Goal: Task Accomplishment & Management: Manage account settings

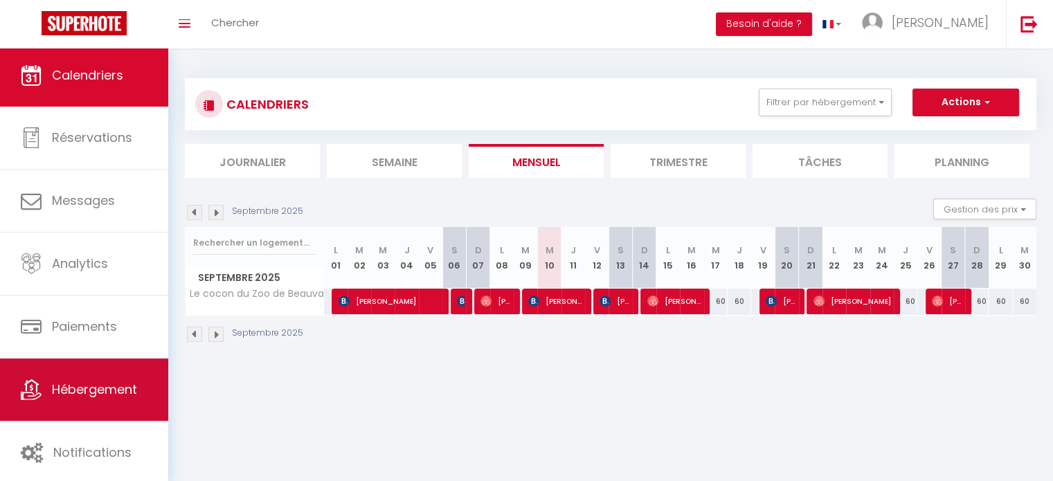
click at [107, 392] on span "Hébergement" at bounding box center [94, 389] width 85 height 17
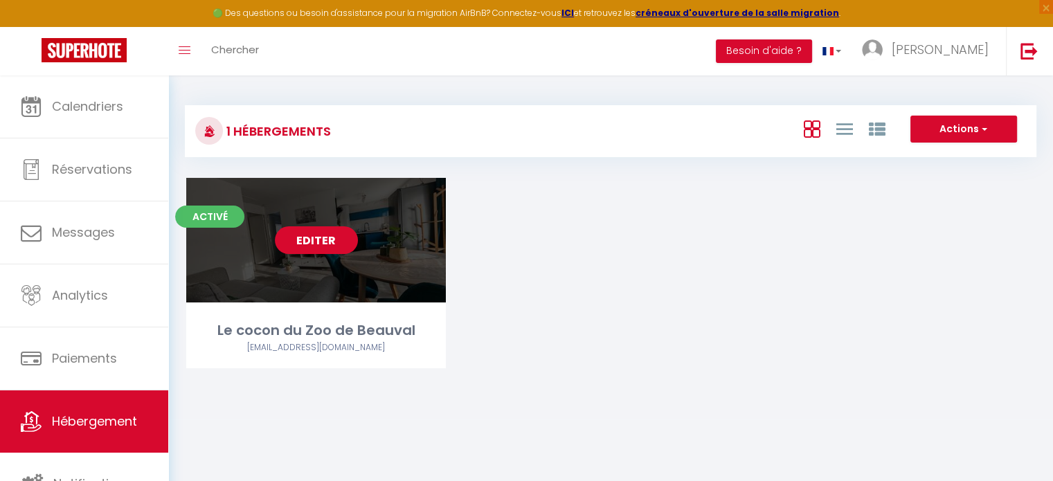
click at [302, 235] on link "Editer" at bounding box center [316, 240] width 83 height 28
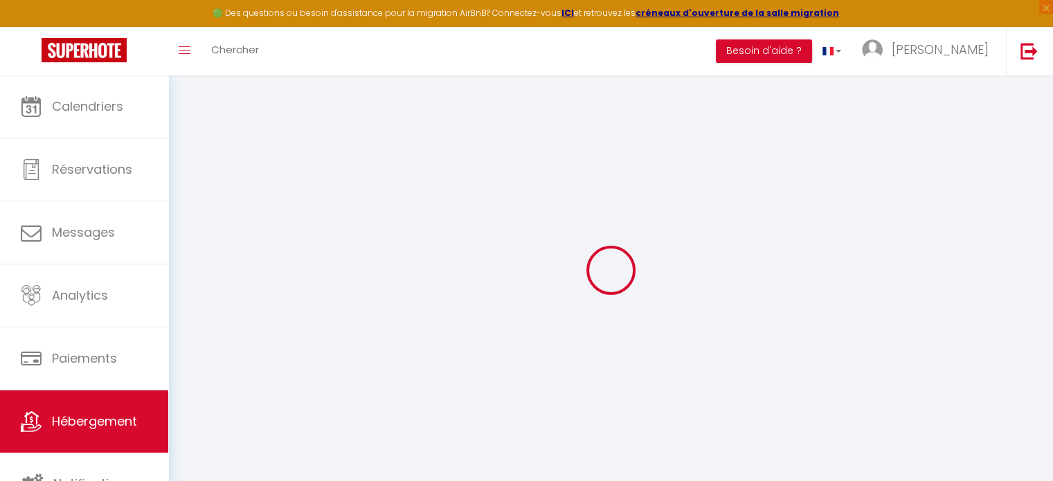
type input "Le cocon du Zoo de Beauval"
select select "houses"
select select "2"
type input "60"
type input "39"
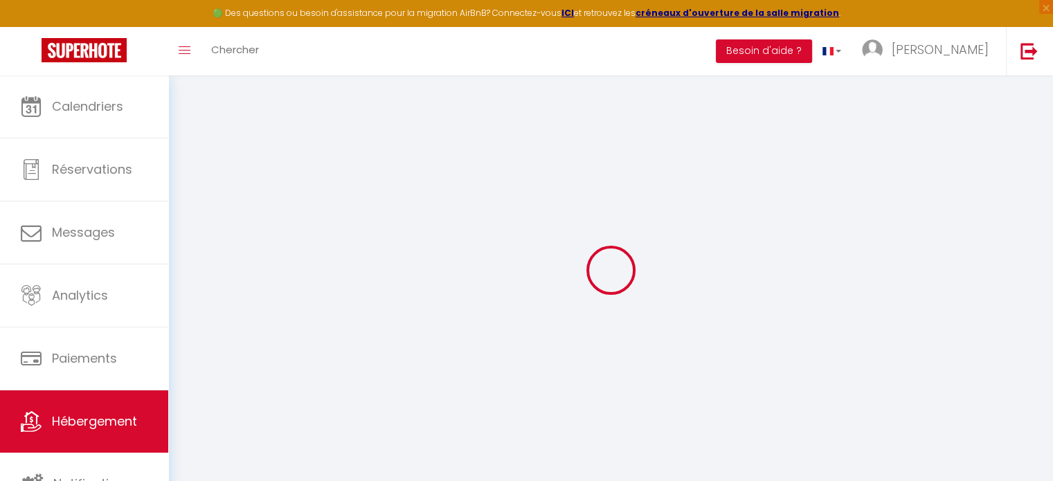
select select
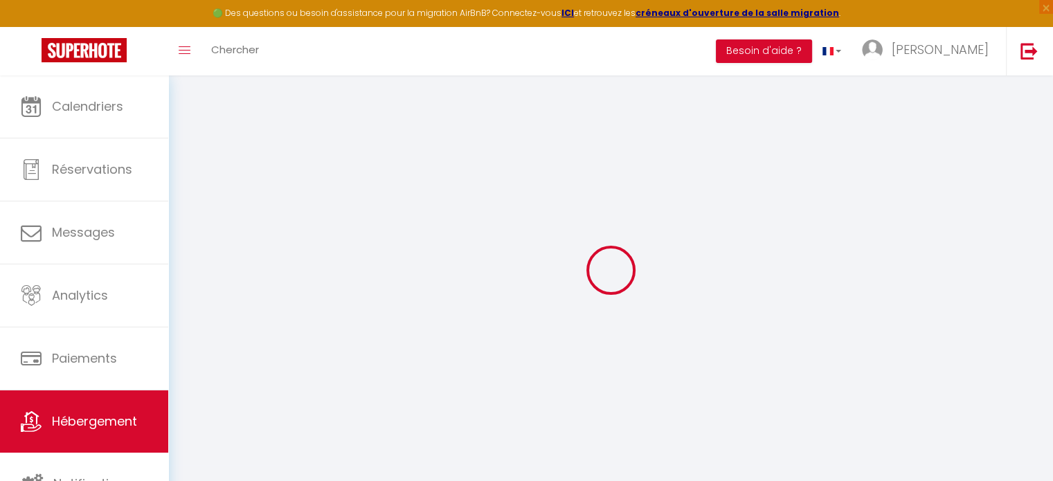
type input "32 Rue du Bas Guéret"
type input "41110"
type input "Mareuil-sur-Cher"
type input "[EMAIL_ADDRESS][DOMAIN_NAME]"
select select
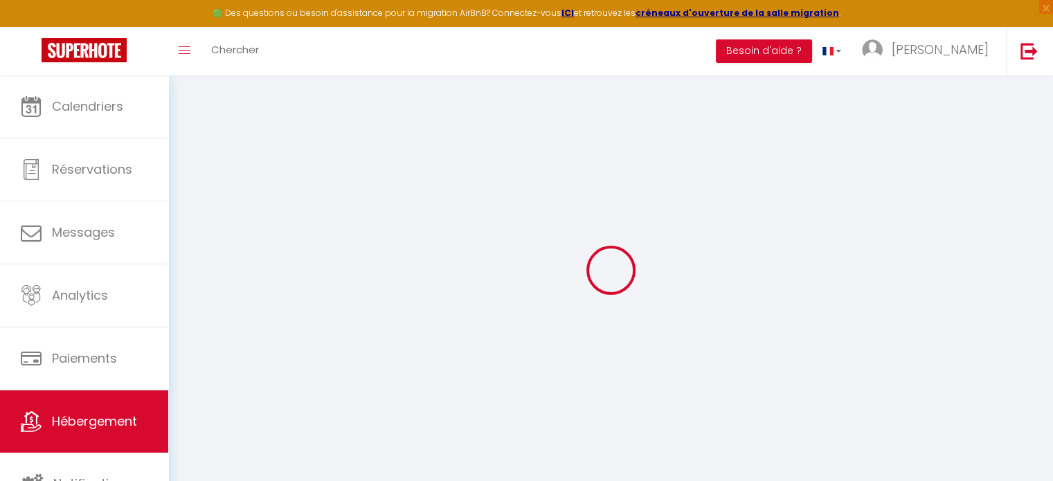
checkbox input "true"
checkbox input "false"
select select
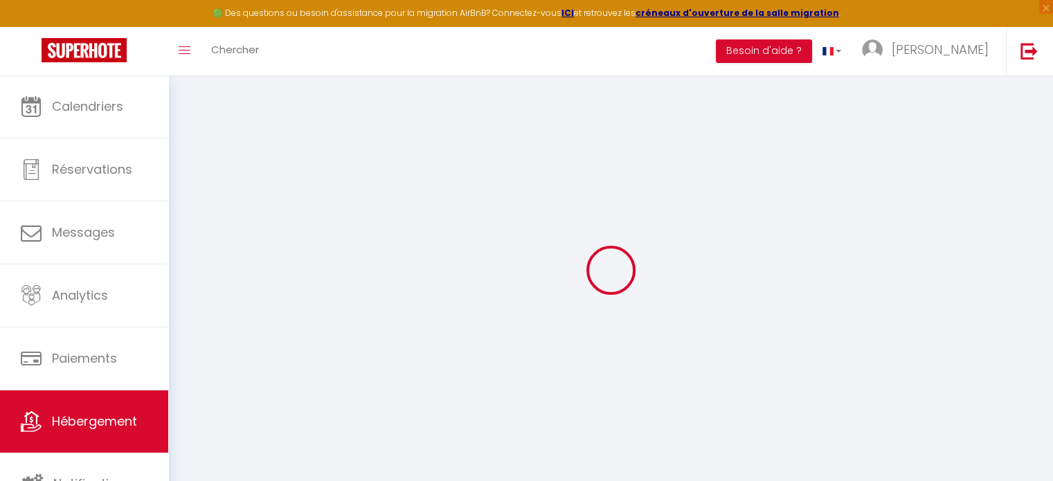
select select
type input "0"
select select
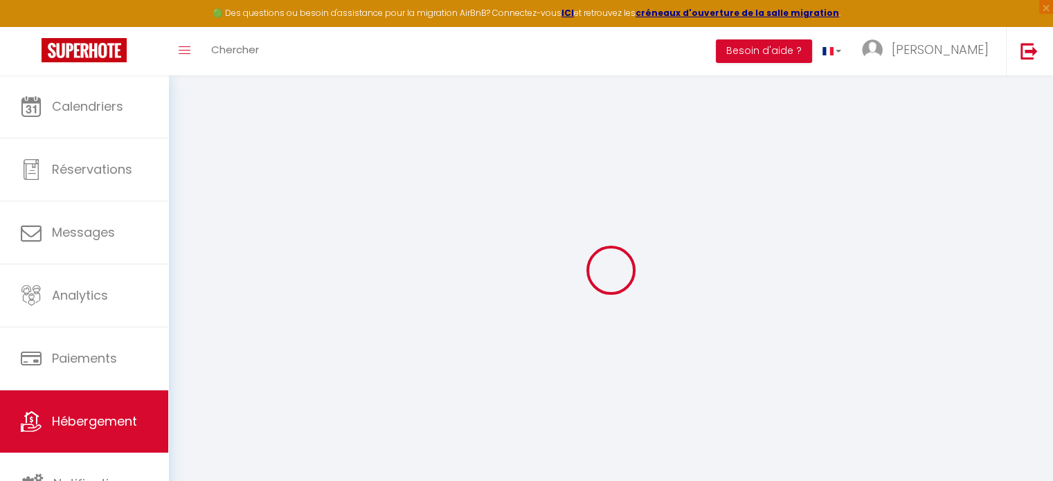
select select
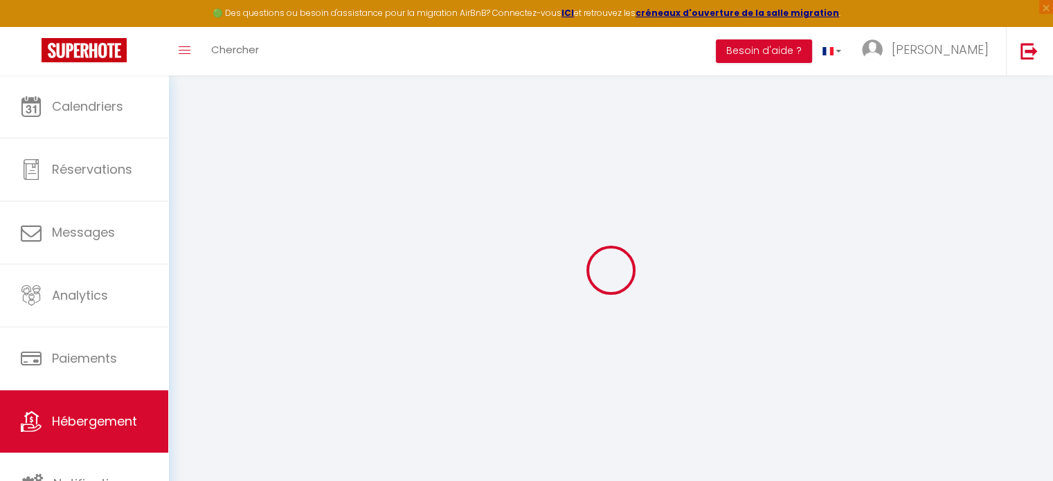
checkbox input "true"
checkbox input "false"
select select
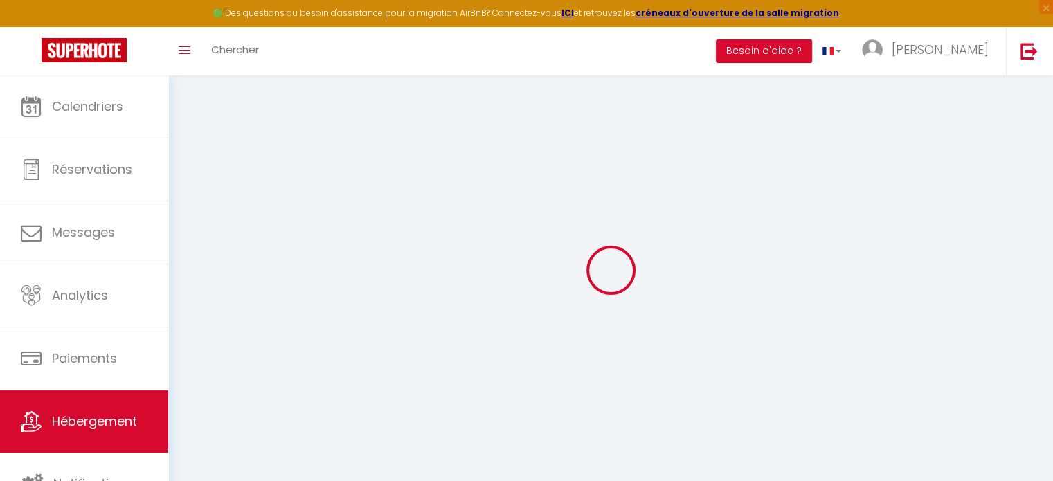
select select
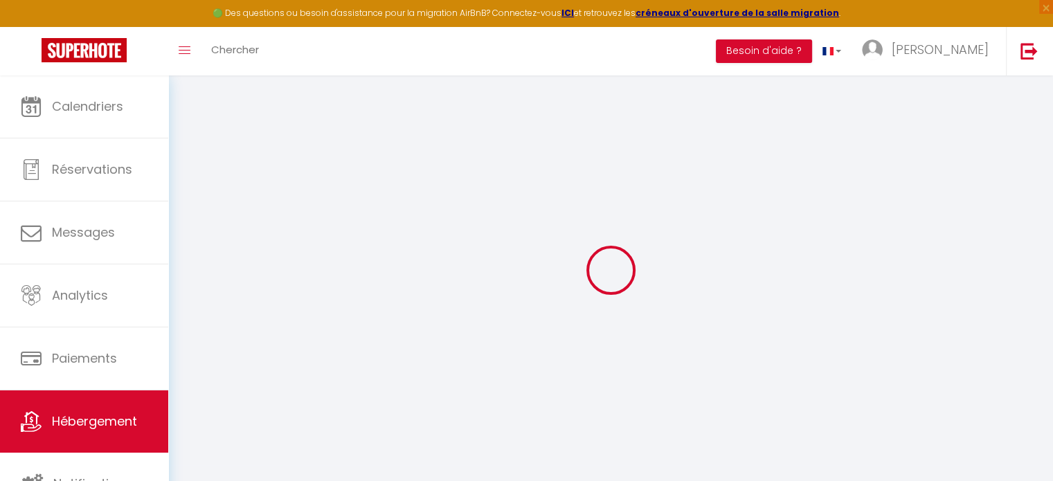
checkbox input "true"
checkbox input "false"
select select
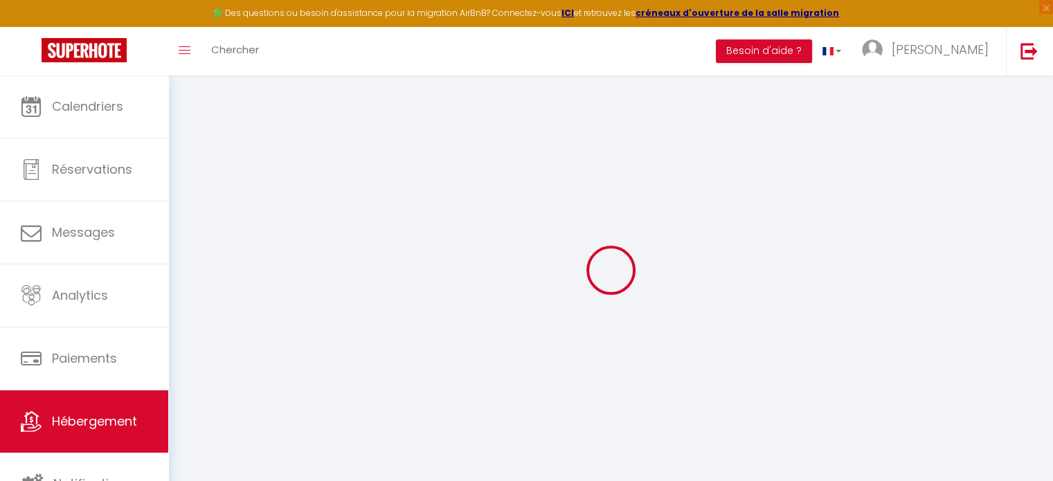
select select
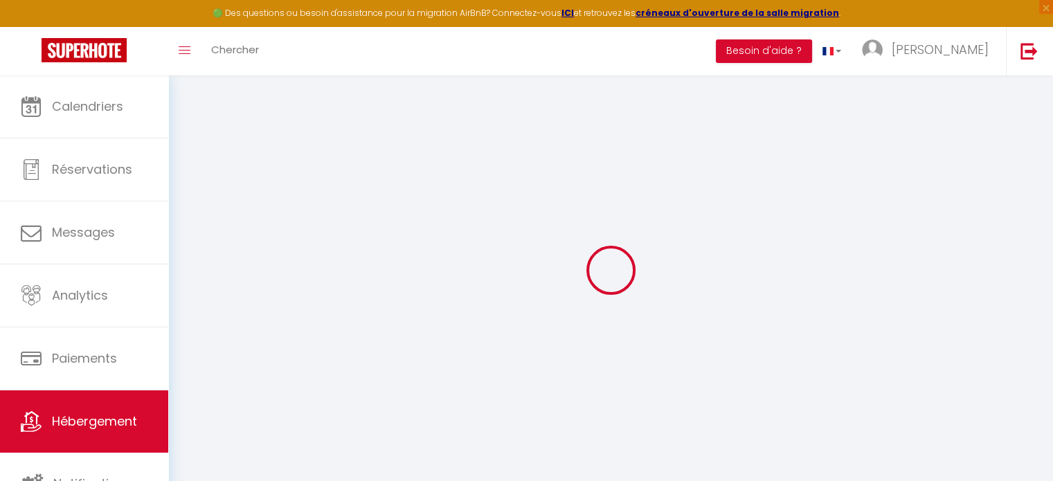
checkbox input "true"
checkbox input "false"
select select
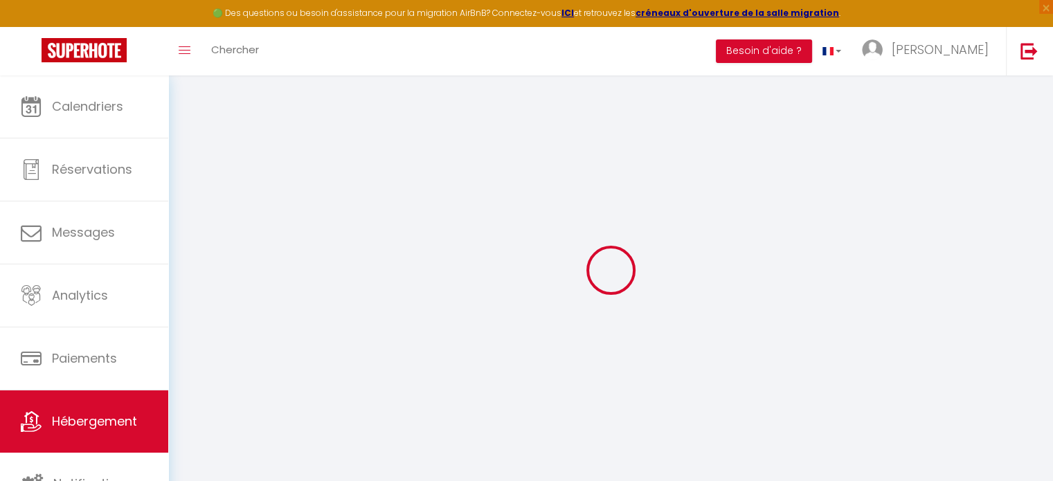
checkbox input "true"
checkbox input "false"
select select
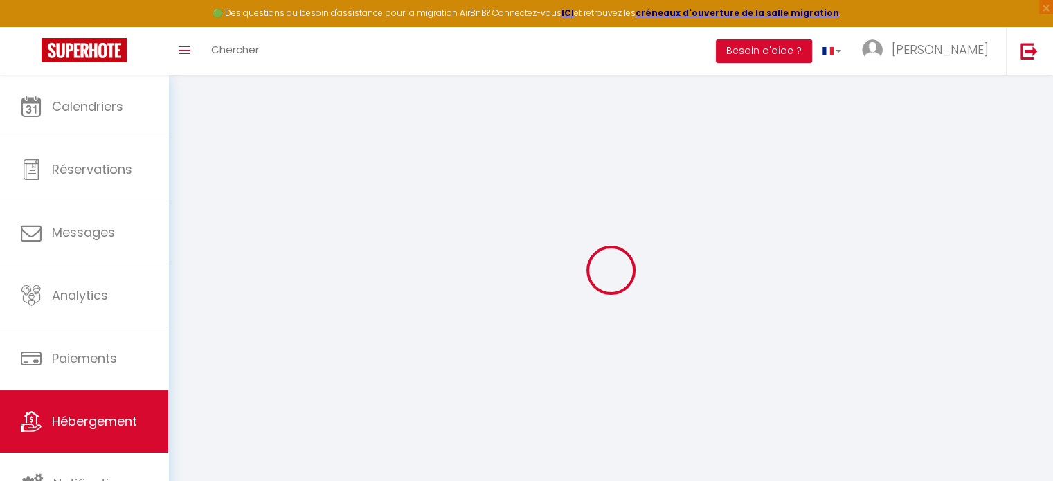
checkbox input "true"
checkbox input "false"
select select "17:00"
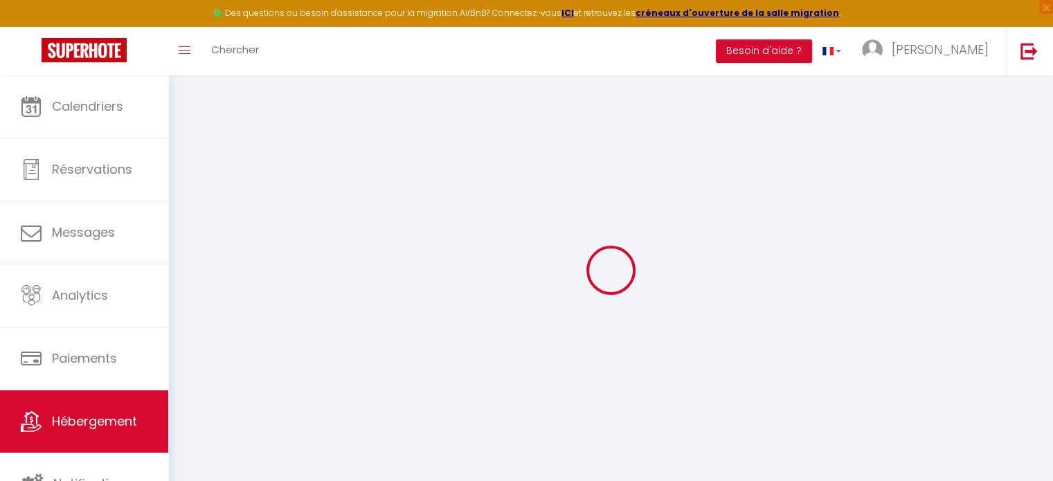
select select "23:45"
select select "10:00"
select select "30"
select select "120"
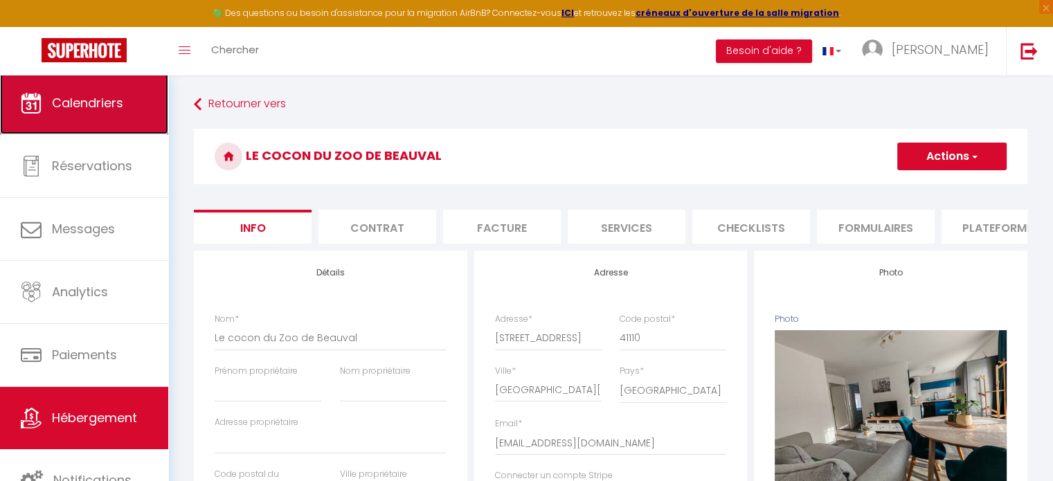
click at [44, 114] on link "Calendriers" at bounding box center [84, 103] width 168 height 62
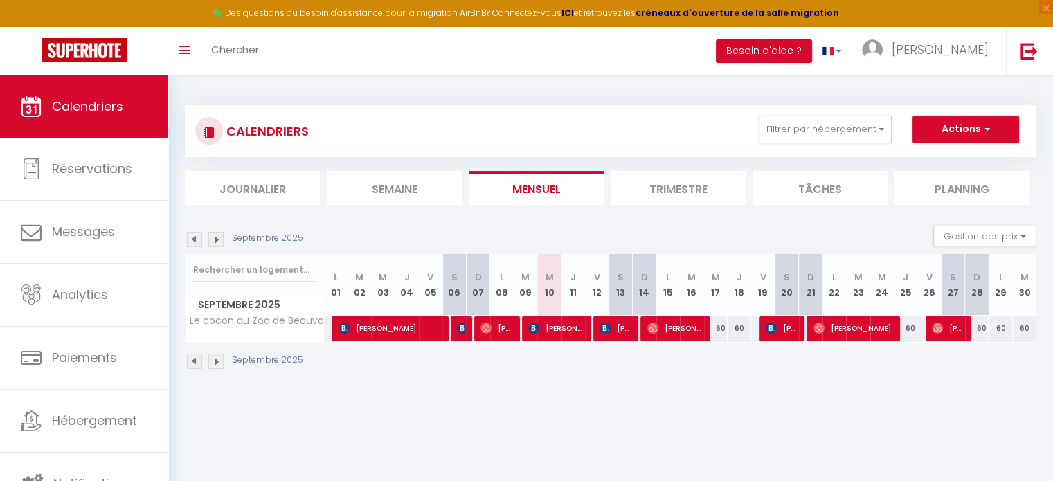
click at [717, 290] on th "M 17" at bounding box center [716, 285] width 24 height 62
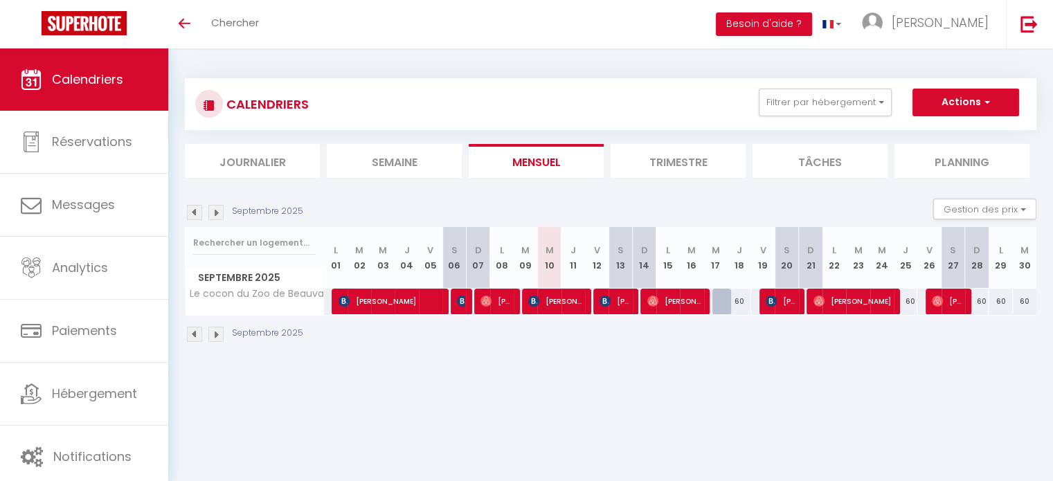
drag, startPoint x: 724, startPoint y: 291, endPoint x: 728, endPoint y: 310, distance: 19.1
click at [728, 310] on div "60" at bounding box center [740, 302] width 24 height 26
type input "60"
type input "Jeu 18 Septembre 2025"
type input "Ven 19 Septembre 2025"
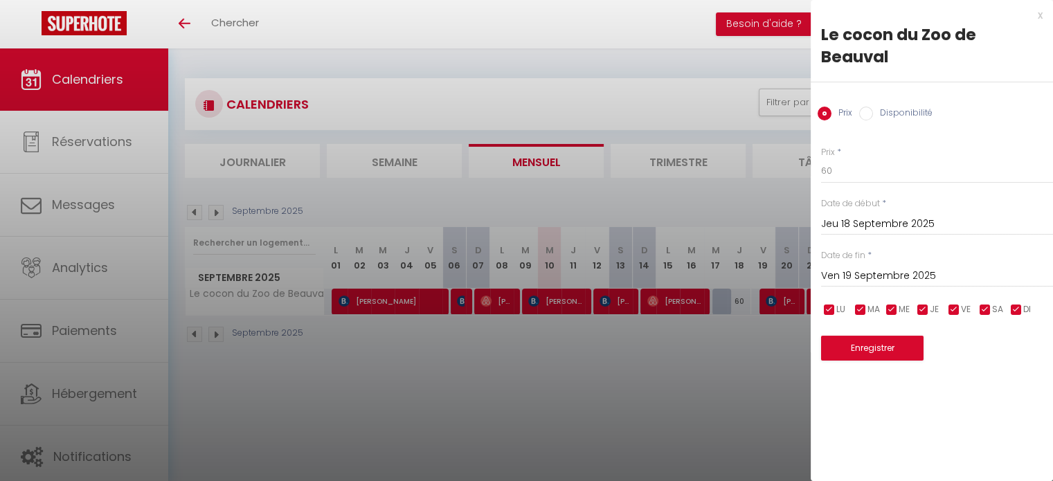
drag, startPoint x: 737, startPoint y: 363, endPoint x: 742, endPoint y: 356, distance: 8.3
click at [737, 362] on div at bounding box center [526, 240] width 1053 height 481
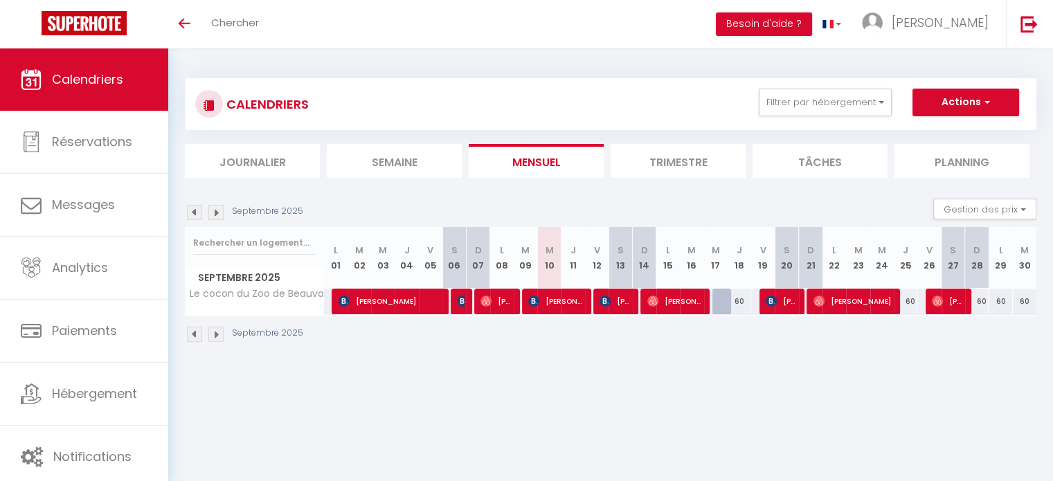
click at [719, 304] on div at bounding box center [724, 302] width 24 height 26
type input "60"
type input "Mer 17 Septembre 2025"
type input "Jeu 18 Septembre 2025"
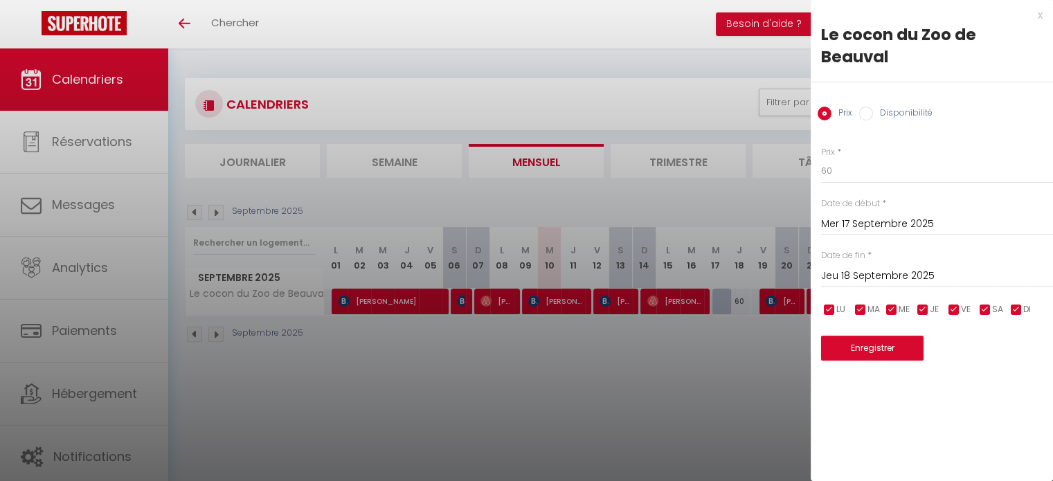
click at [872, 116] on input "Disponibilité" at bounding box center [866, 114] width 14 height 14
radio input "true"
radio input "false"
click at [867, 353] on button "Enregistrer" at bounding box center [872, 349] width 102 height 25
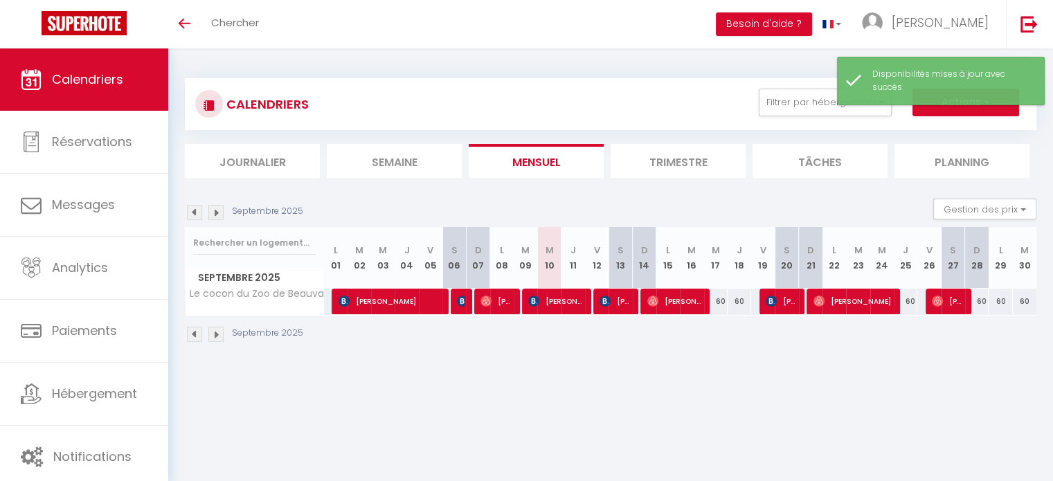
click at [707, 382] on body "🟢 Des questions ou besoin d'assistance pour la migration AirBnB? Connectez-vous…" at bounding box center [526, 288] width 1053 height 481
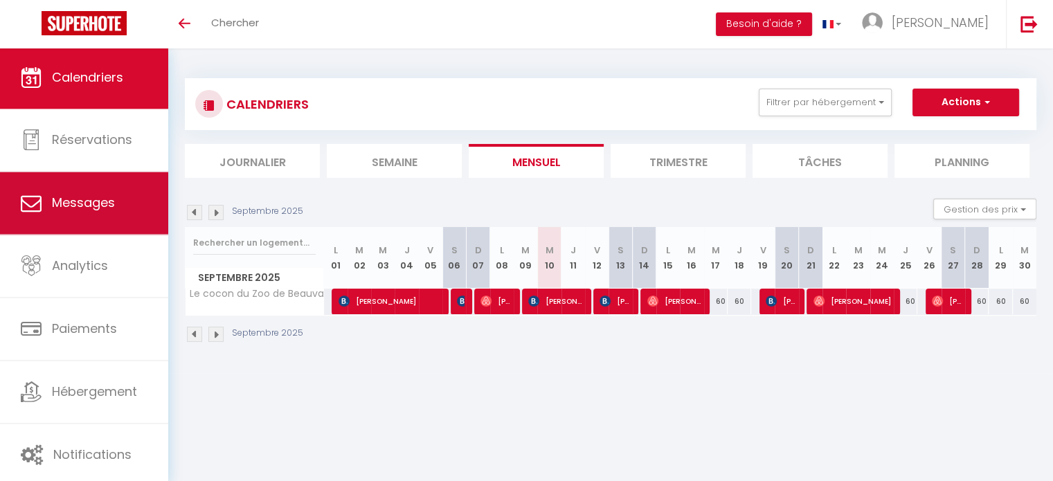
click at [106, 199] on span "Messages" at bounding box center [83, 202] width 63 height 17
select select "message"
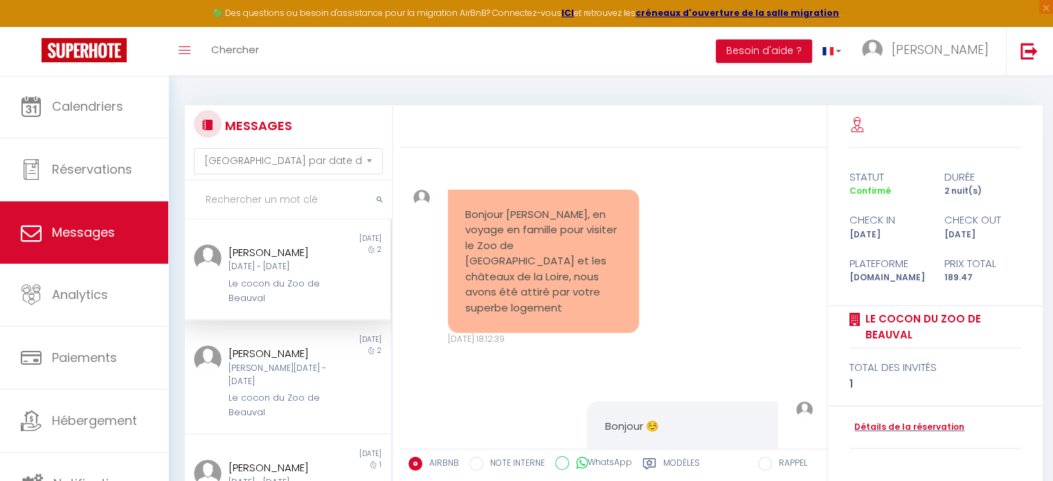
scroll to position [2897, 0]
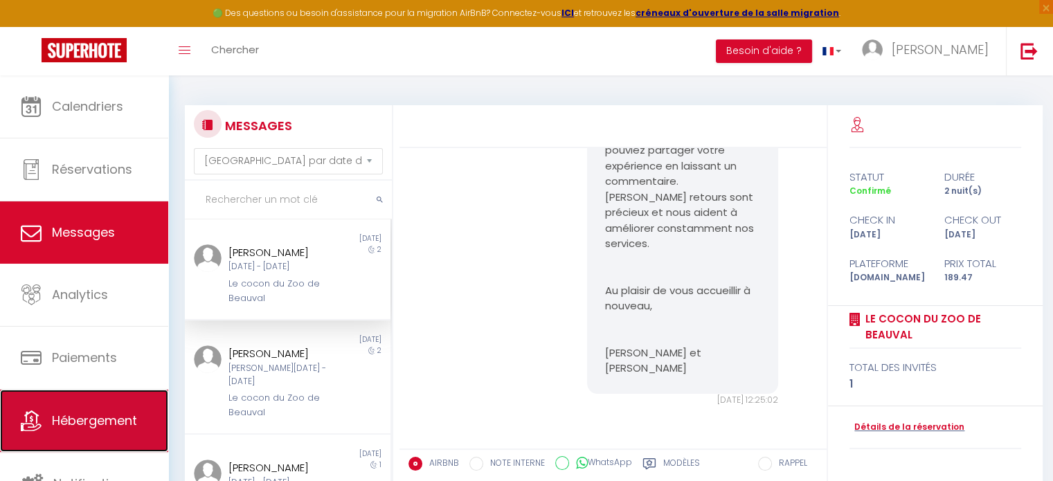
click at [105, 408] on link "Hébergement" at bounding box center [84, 421] width 168 height 62
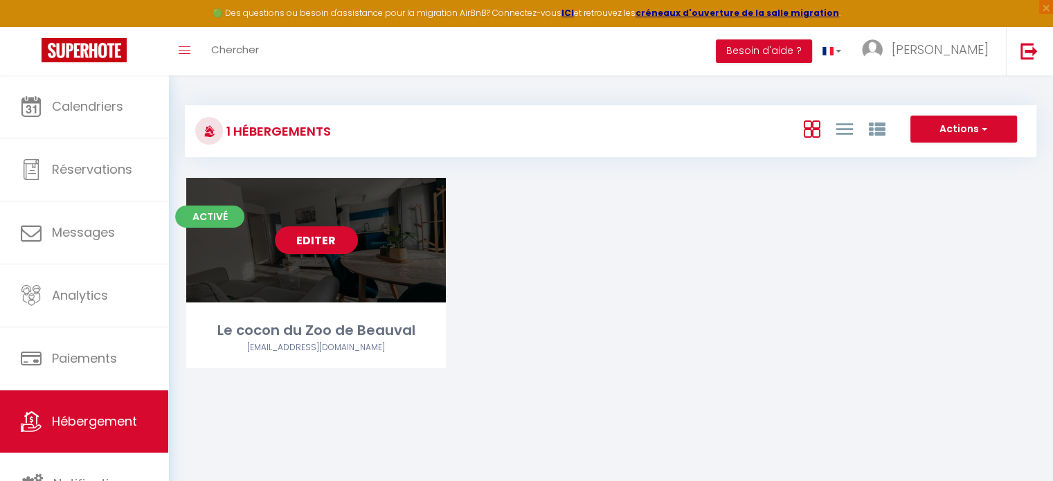
click at [334, 233] on link "Editer" at bounding box center [316, 240] width 83 height 28
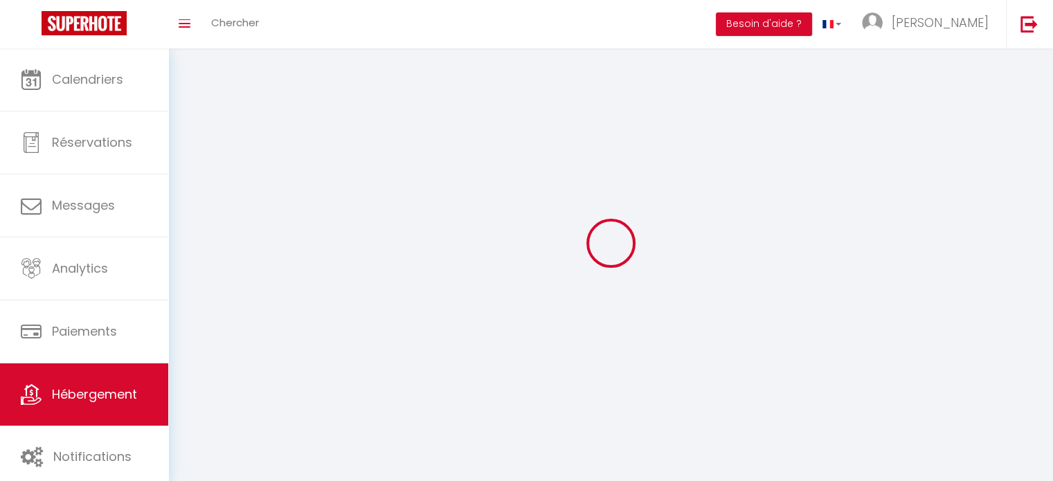
select select "1"
select select "28"
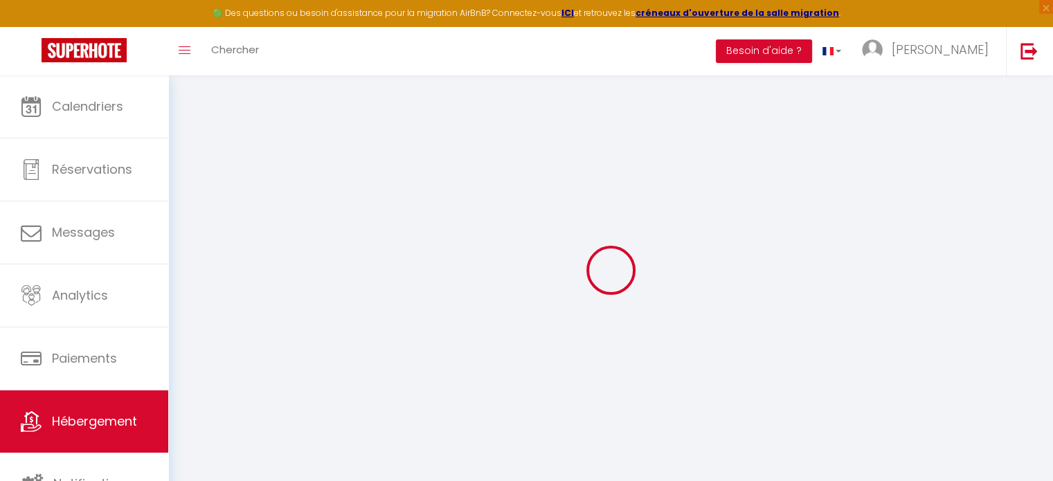
select select
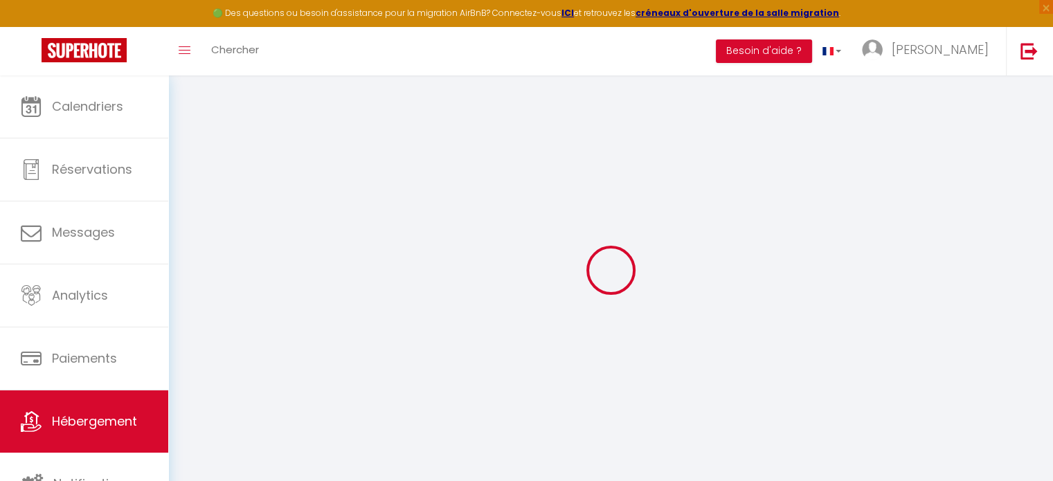
select select
checkbox input "false"
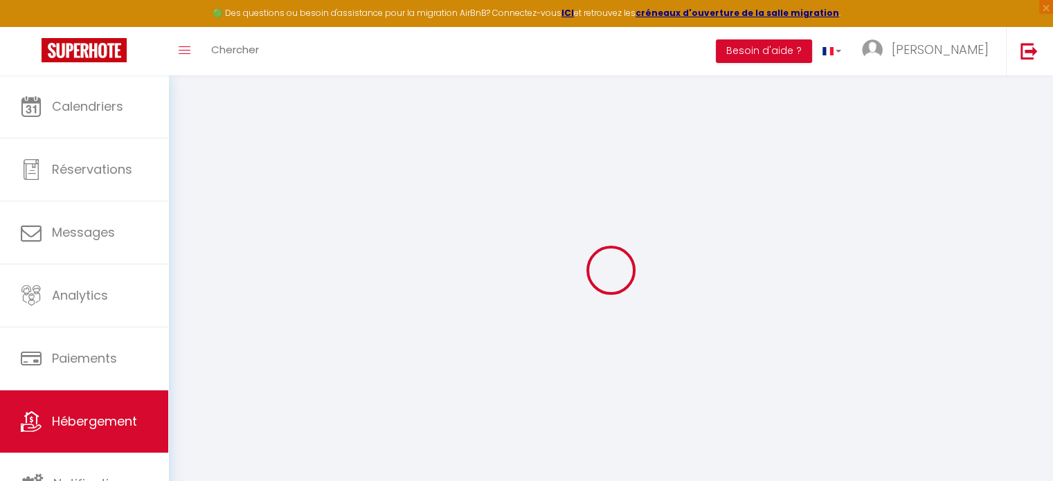
select select
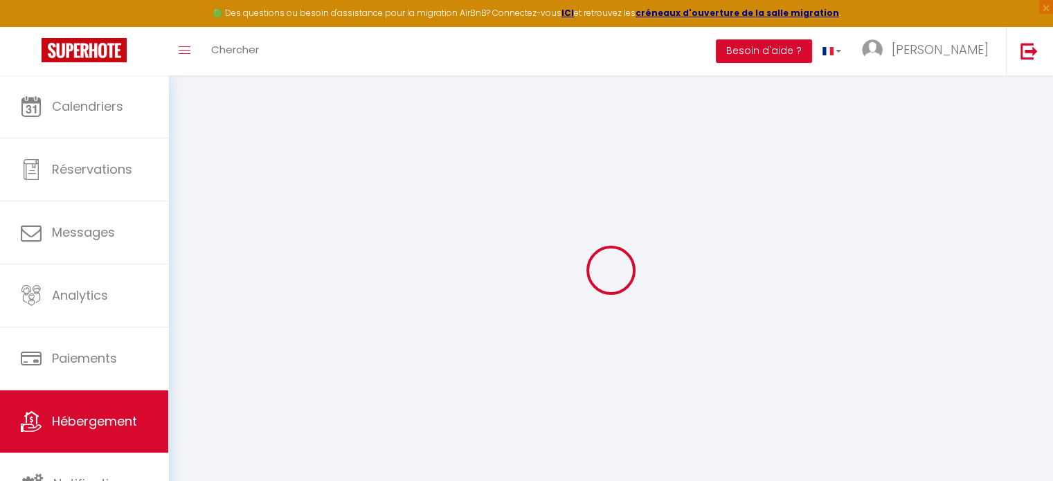
select select
checkbox input "false"
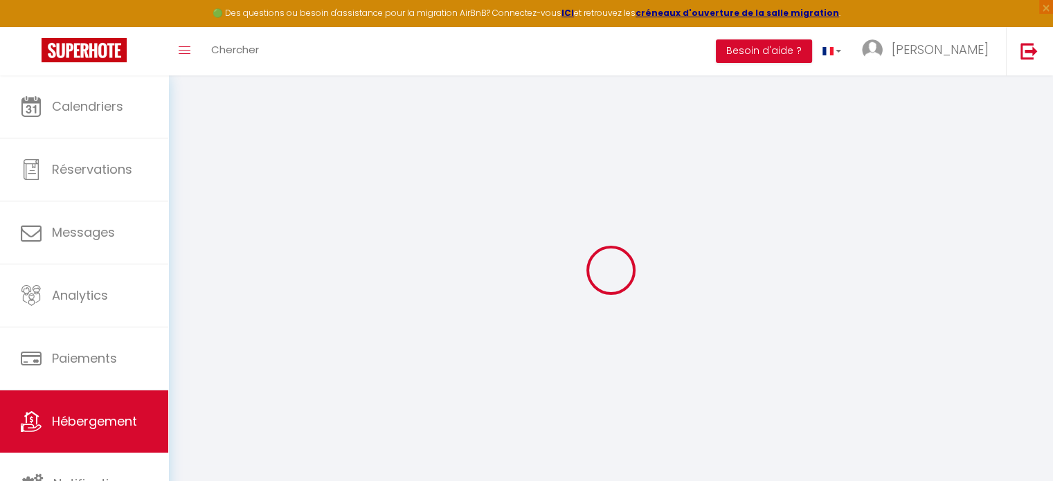
checkbox input "false"
select select
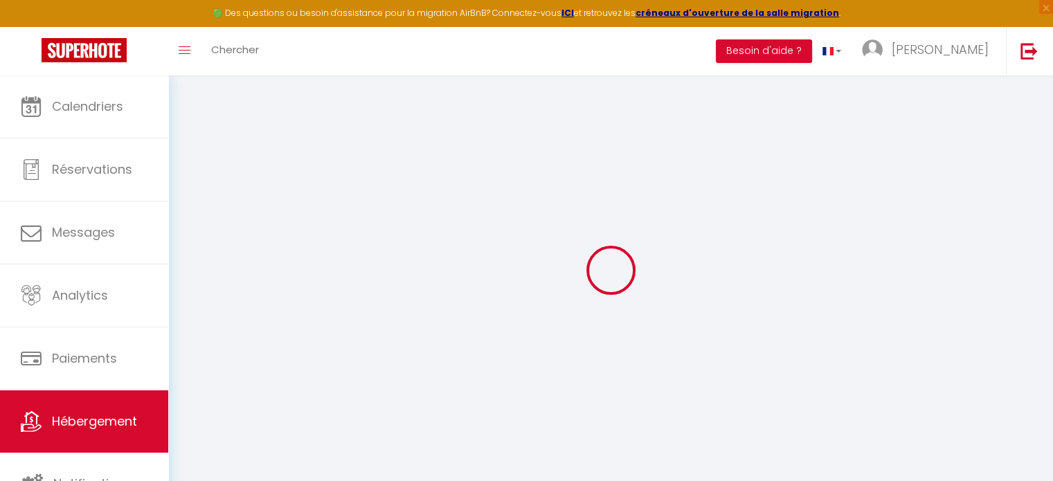
select select
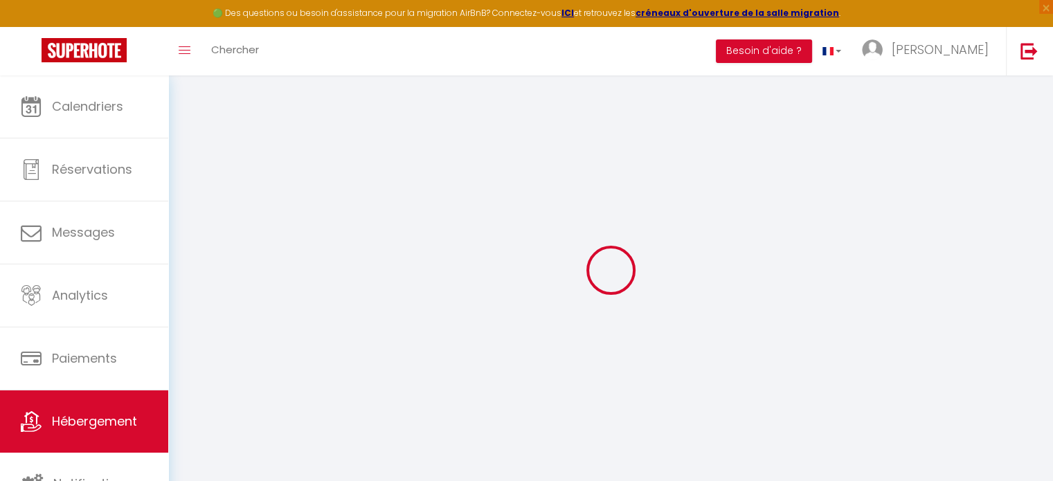
checkbox input "false"
select select
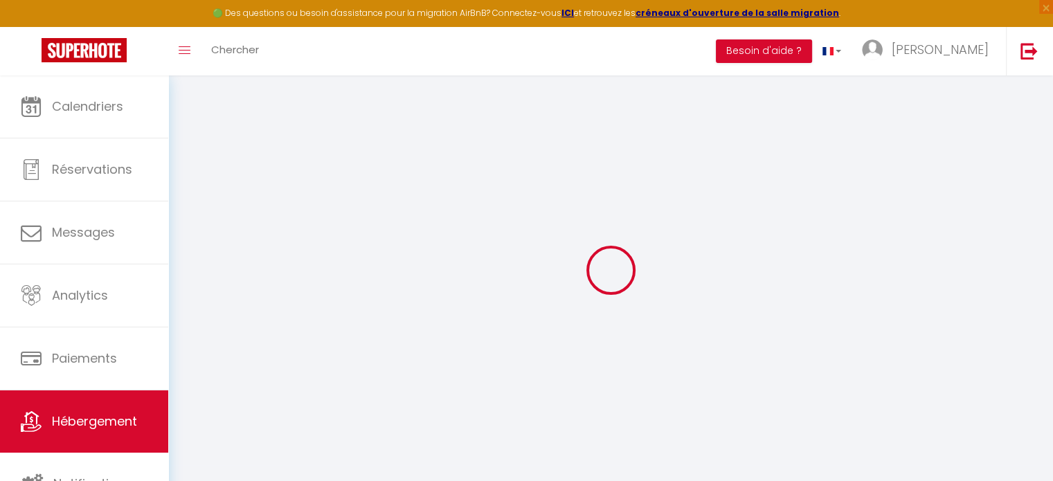
select select
type input "Le cocon du Zoo de Beauval"
select select "houses"
select select "2"
type input "60"
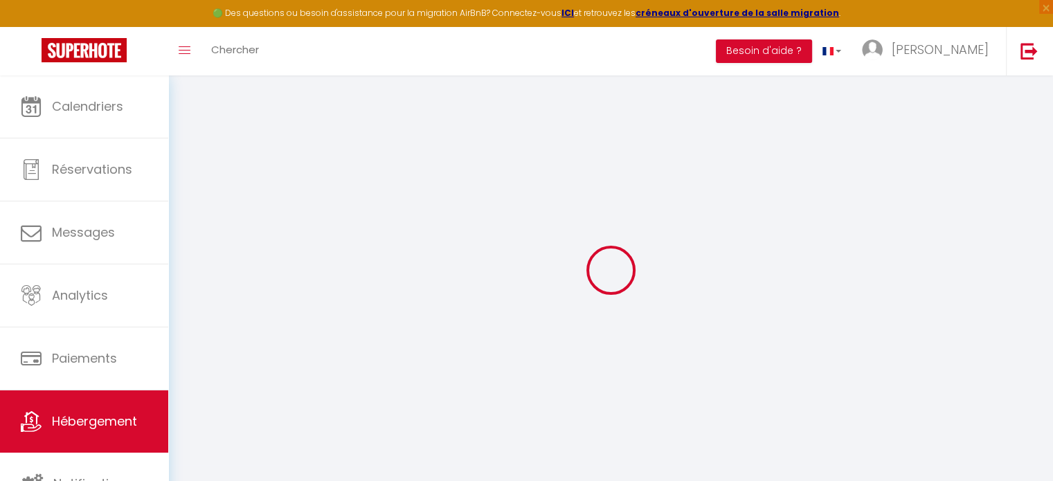
type input "39"
select select
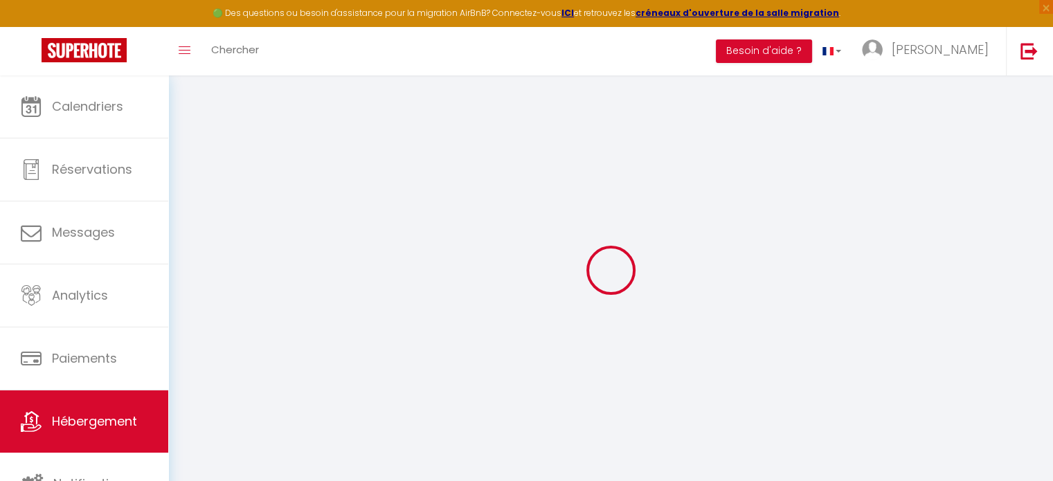
select select
type input "[STREET_ADDRESS]"
type input "41110"
type input "[GEOGRAPHIC_DATA]"
type input "[EMAIL_ADDRESS][DOMAIN_NAME]"
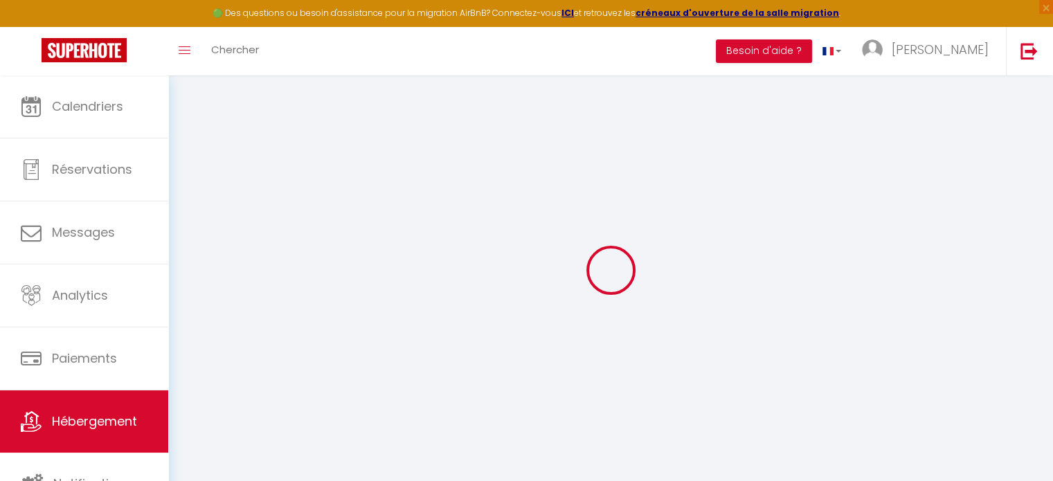
select select
checkbox input "true"
checkbox input "false"
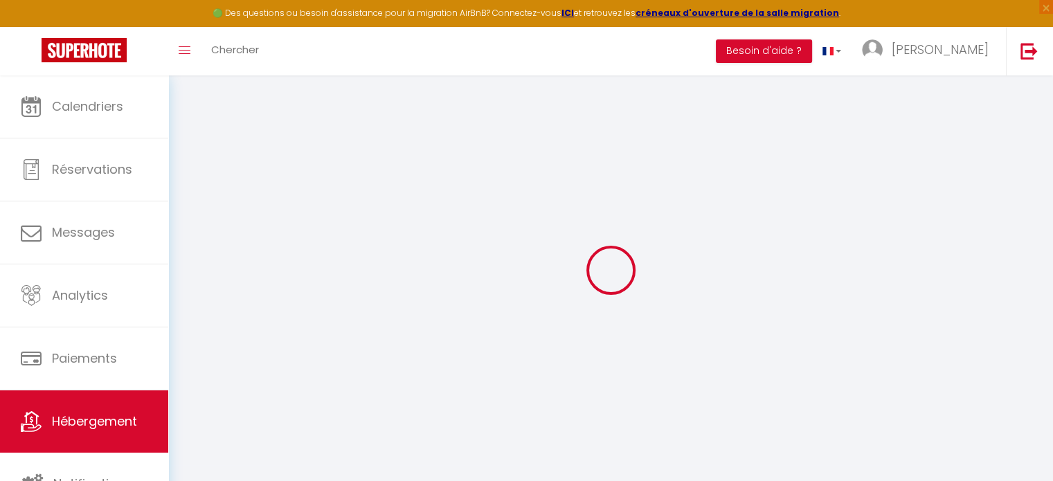
select select
type input "0"
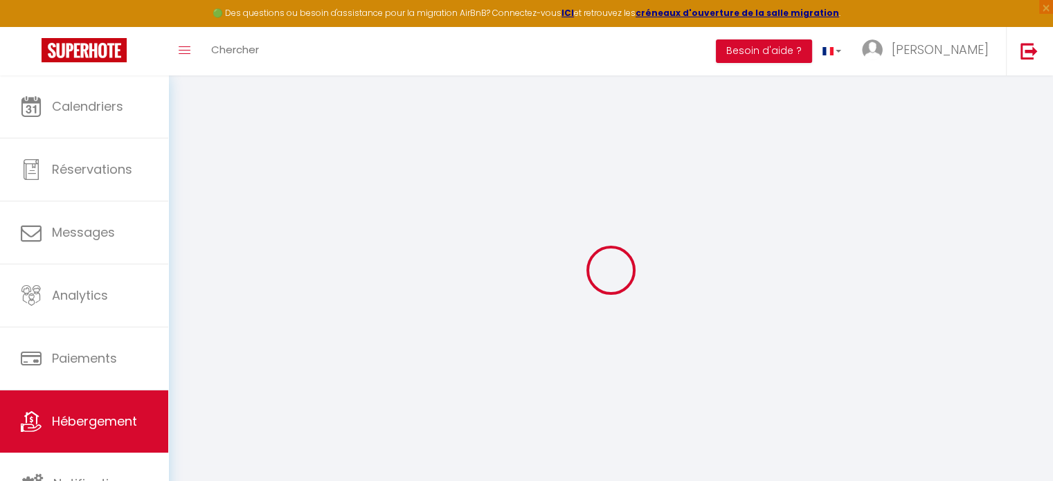
select select
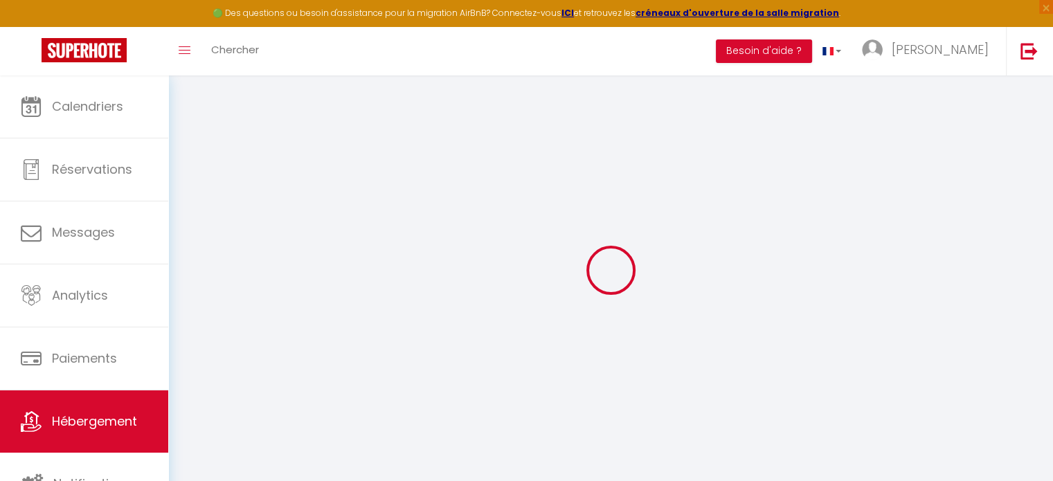
select select
checkbox input "true"
checkbox input "false"
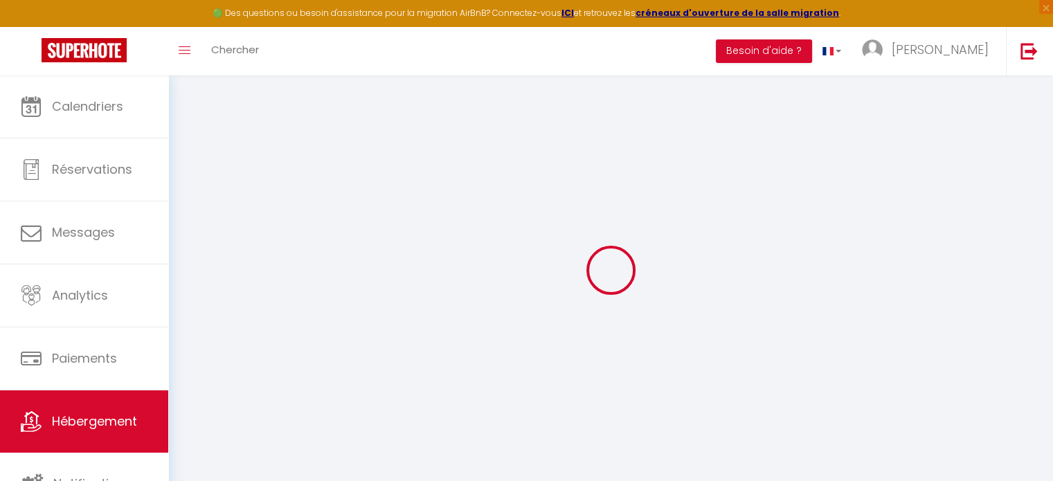
select select
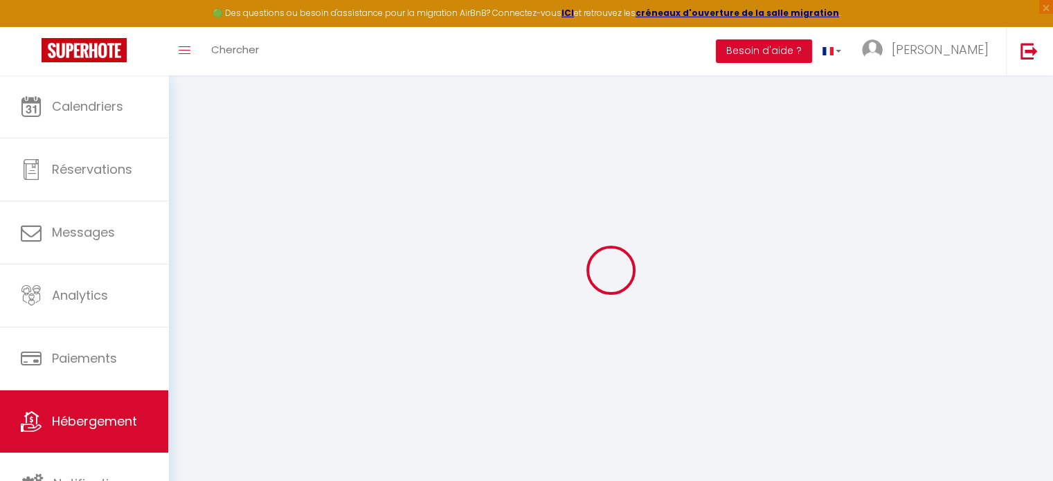
select select
checkbox input "true"
checkbox input "false"
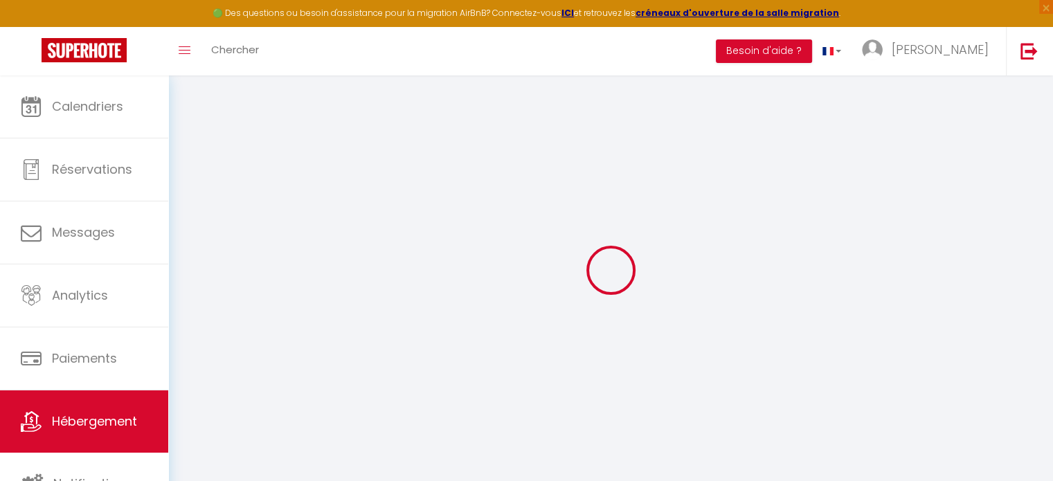
select select
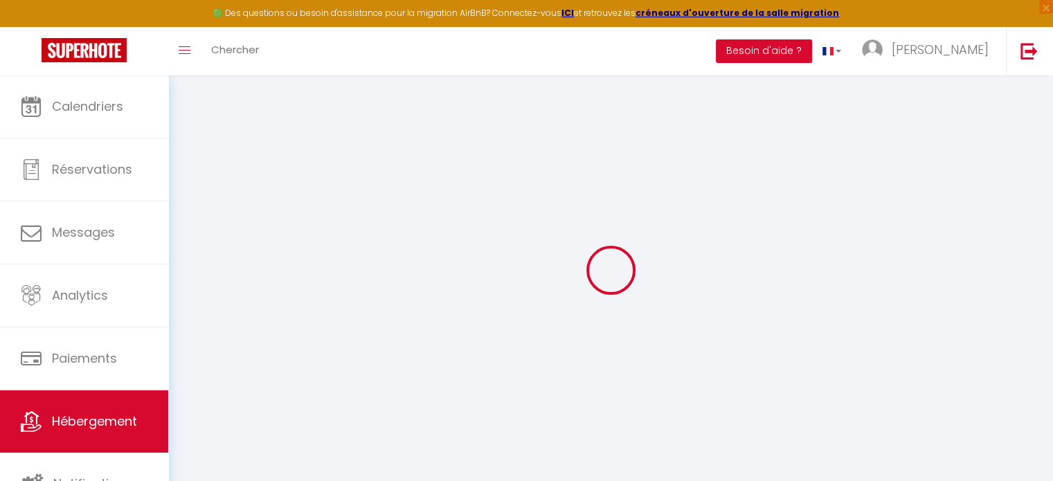
select select
checkbox input "true"
checkbox input "false"
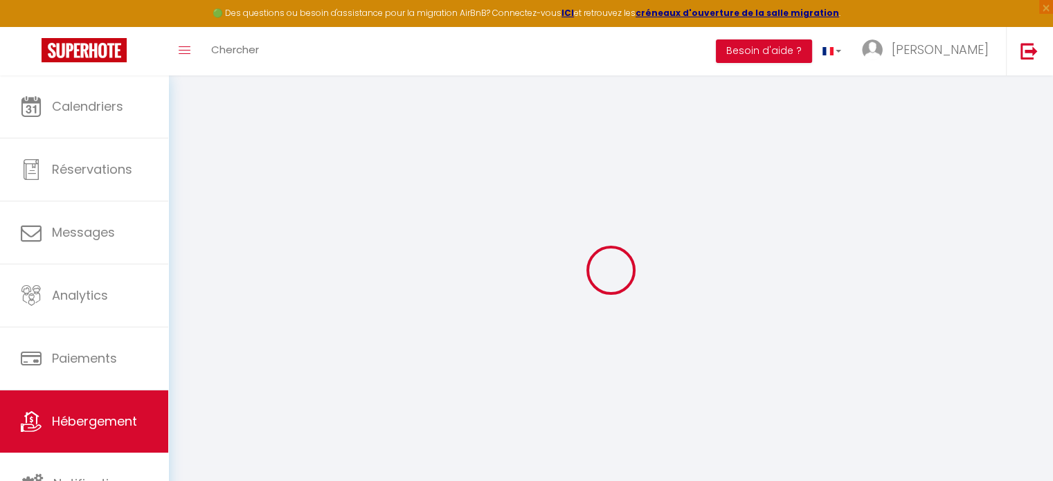
select select
checkbox input "true"
checkbox input "false"
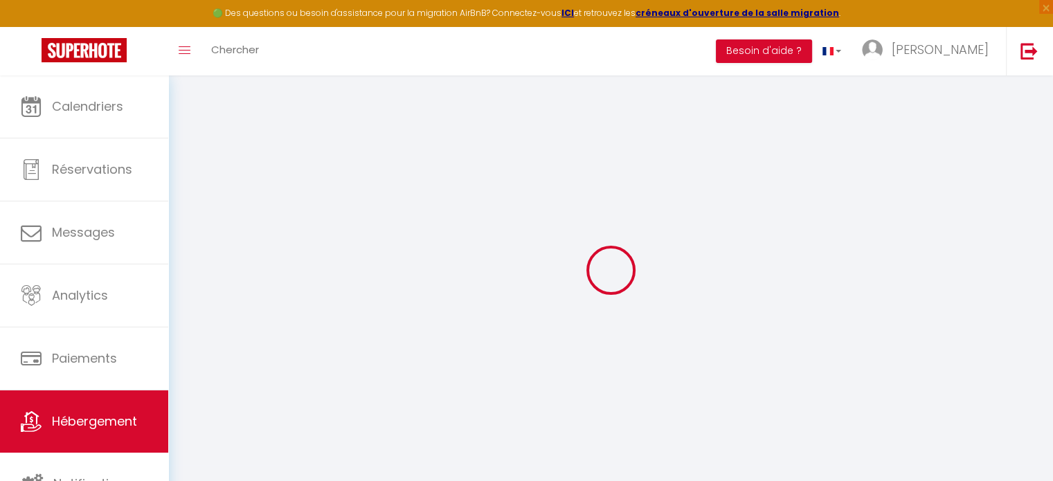
select select
checkbox input "true"
checkbox input "false"
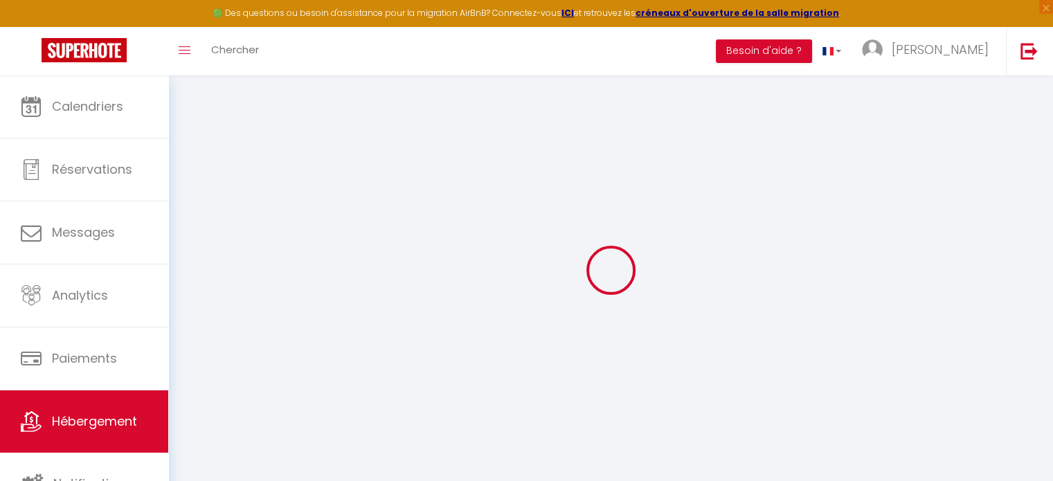
select select "17:00"
select select "23:45"
select select "10:00"
select select "30"
select select "120"
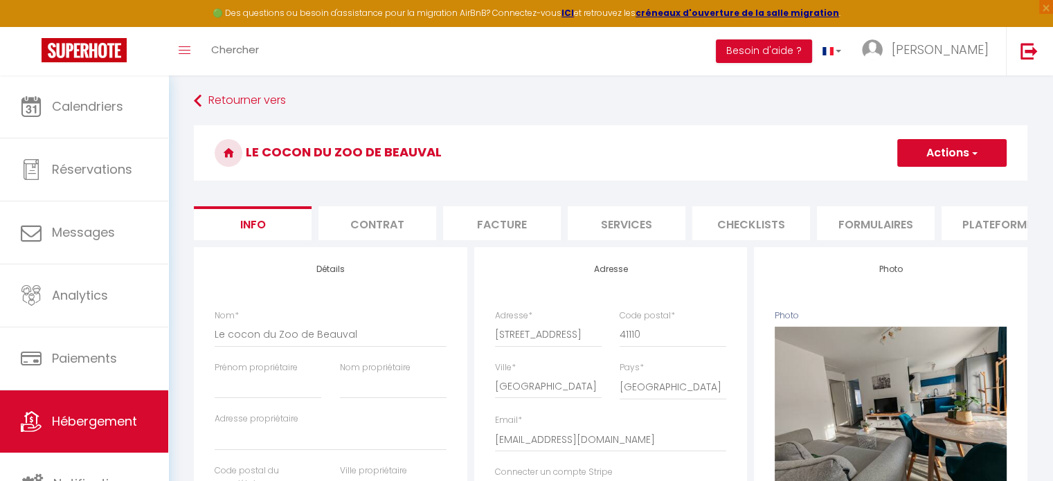
scroll to position [346, 0]
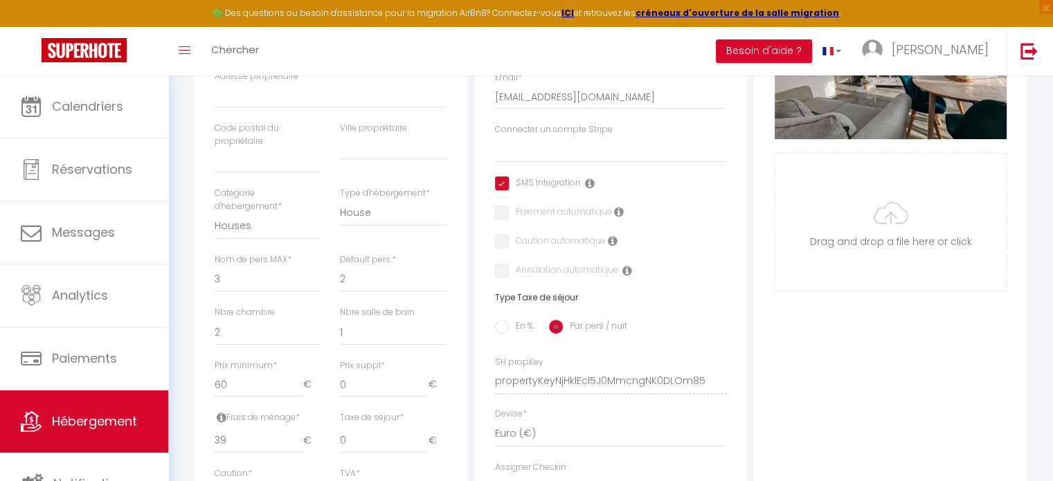
click at [500, 190] on input "checkbox" at bounding box center [538, 184] width 86 height 14
checkbox input "false"
select select
checkbox input "false"
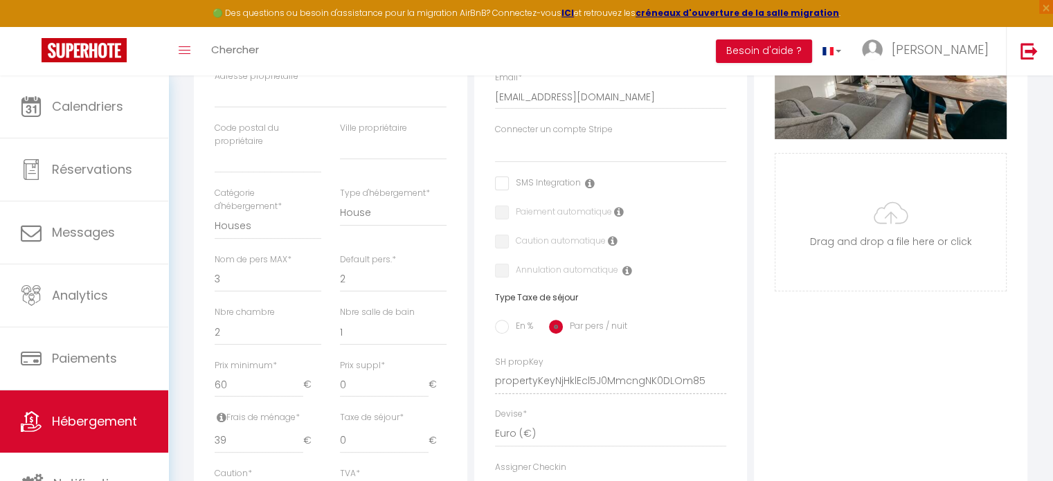
checkbox input "false"
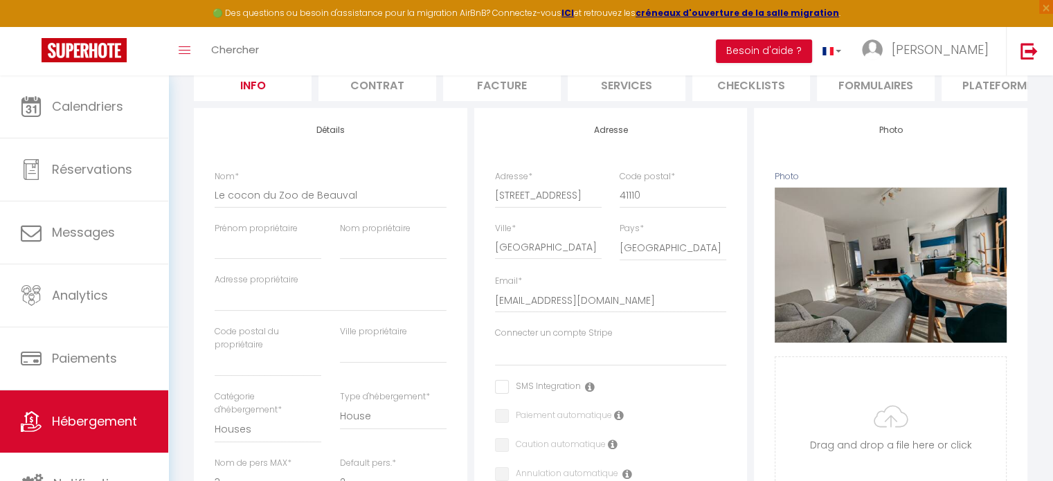
scroll to position [0, 0]
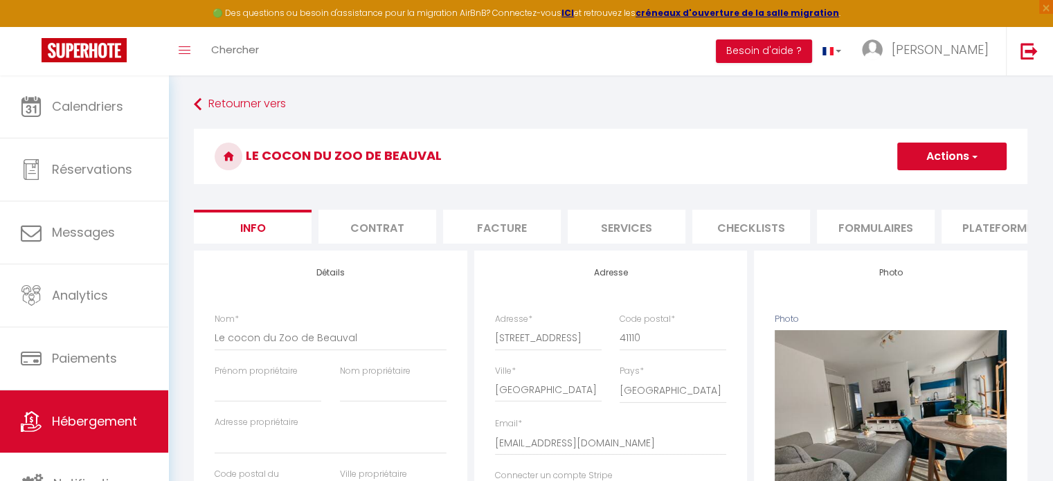
click at [982, 156] on button "Actions" at bounding box center [951, 157] width 109 height 28
click at [899, 184] on input "Enregistrer" at bounding box center [897, 187] width 51 height 14
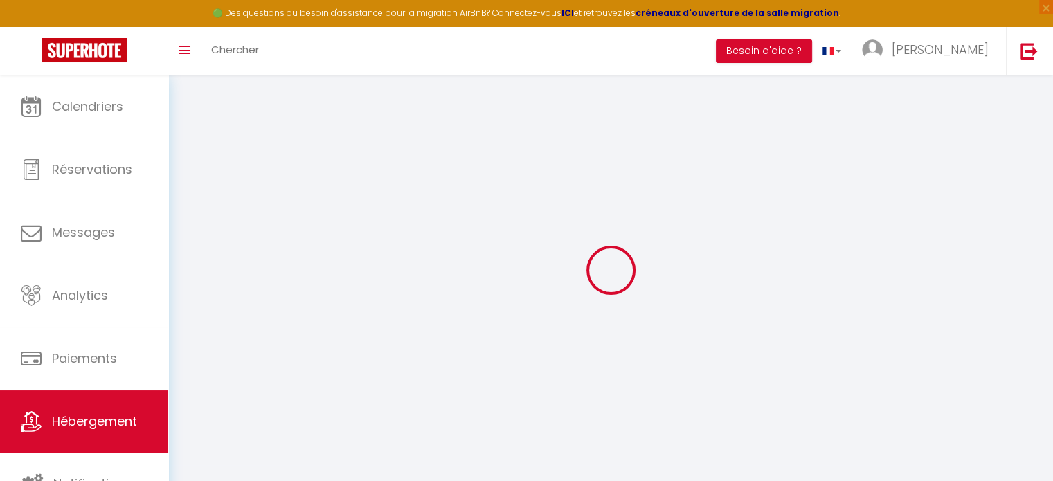
click at [899, 183] on div at bounding box center [610, 270] width 851 height 356
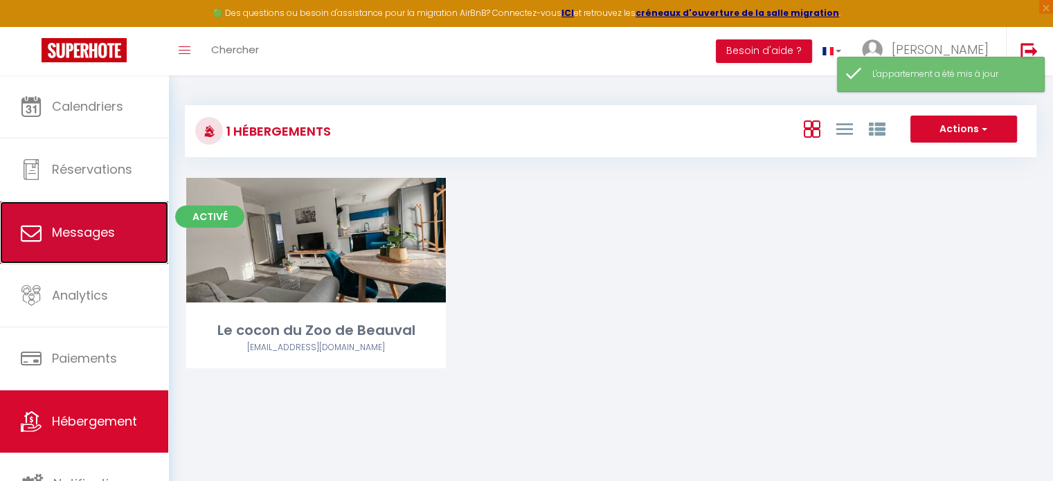
click at [92, 207] on link "Messages" at bounding box center [84, 232] width 168 height 62
select select "message"
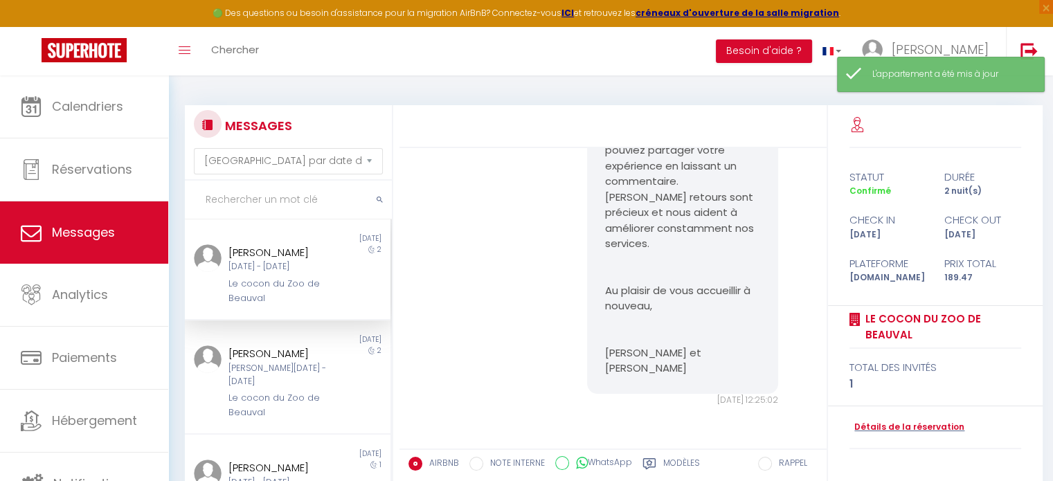
click at [285, 305] on div "Le cocon du Zoo de Beauval" at bounding box center [279, 291] width 102 height 28
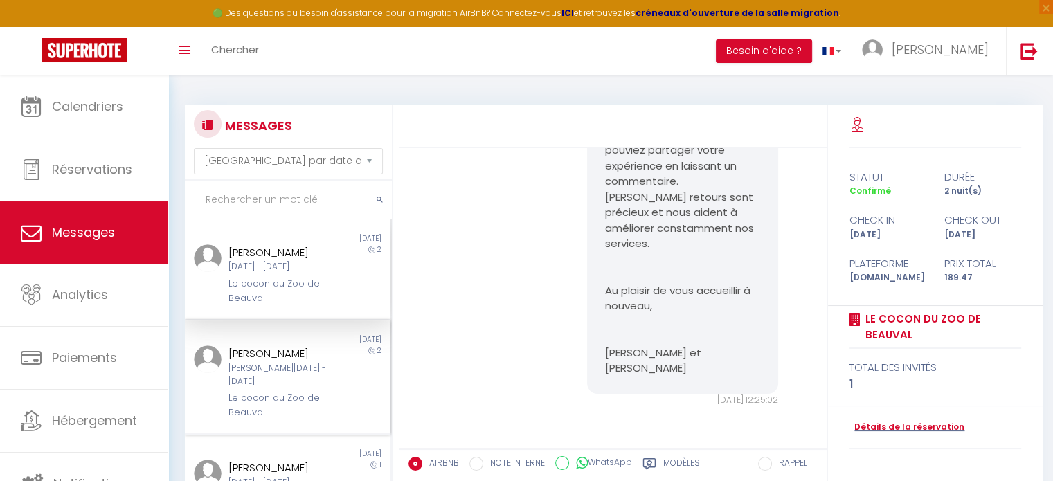
click at [288, 374] on div "[PERSON_NAME][DATE] - [DATE]" at bounding box center [279, 375] width 102 height 26
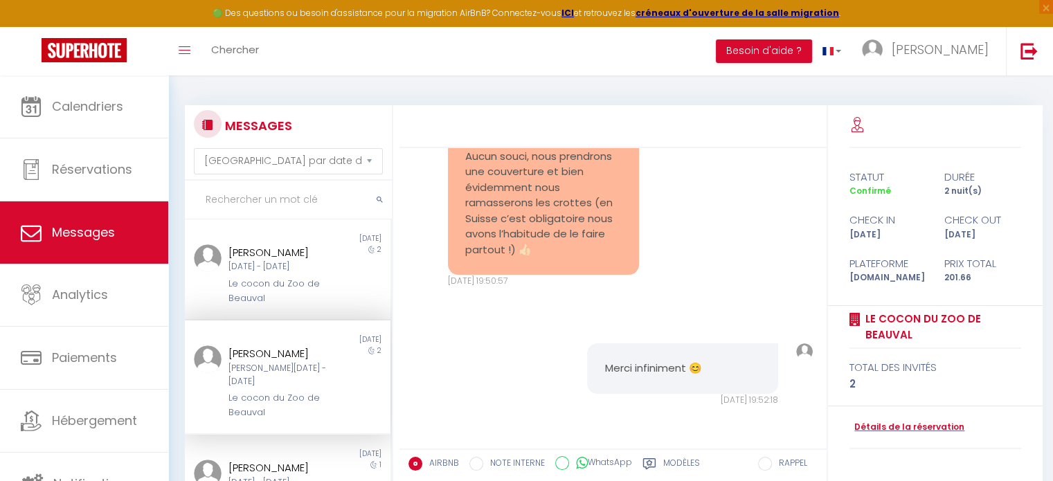
scroll to position [1953, 0]
click at [319, 300] on div "Le cocon du Zoo de Beauval" at bounding box center [279, 291] width 102 height 28
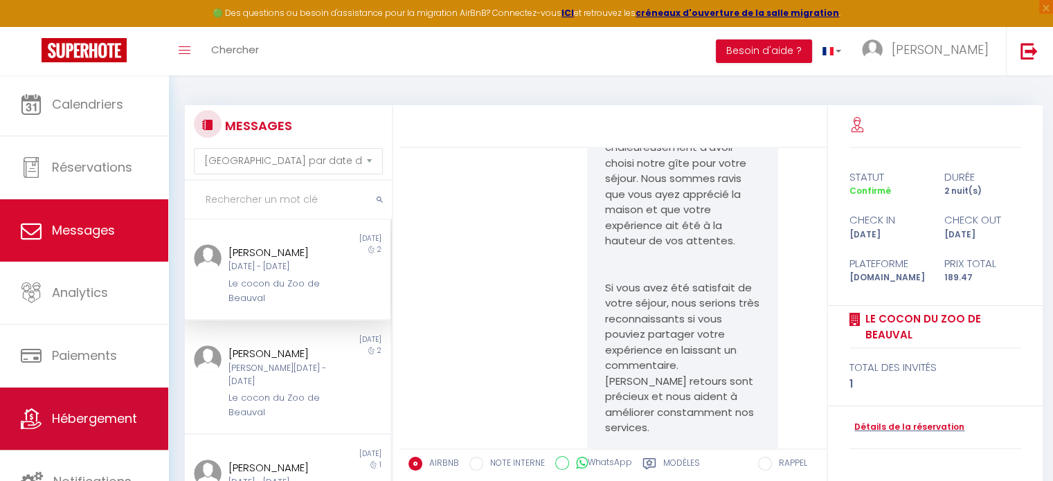
scroll to position [3, 0]
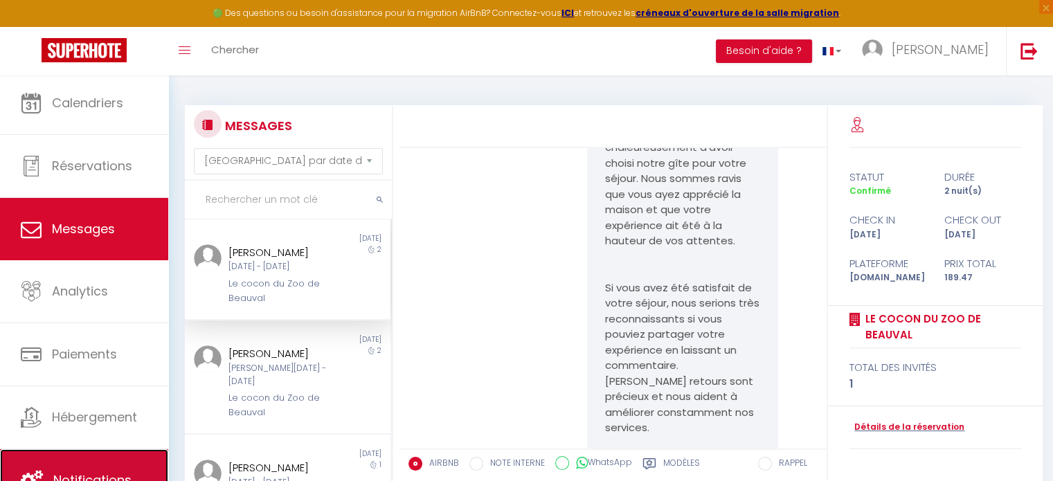
click at [141, 471] on link "Notifications" at bounding box center [84, 480] width 168 height 62
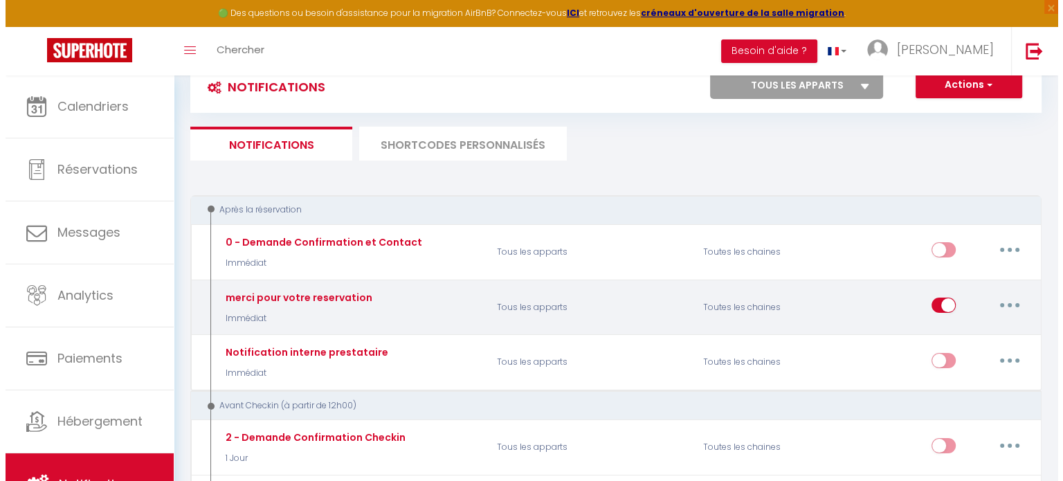
scroll to position [69, 0]
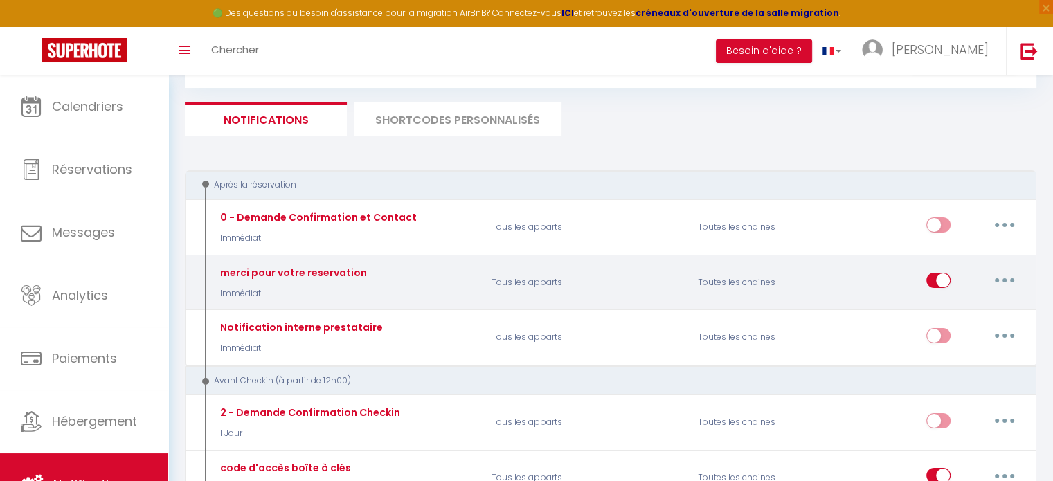
click at [1004, 278] on icon "button" at bounding box center [1004, 280] width 4 height 4
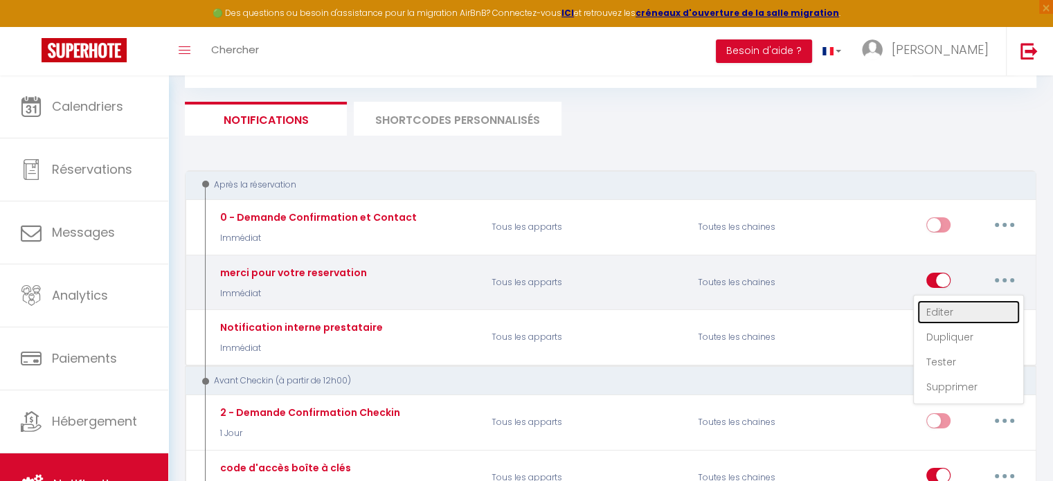
click at [952, 311] on link "Editer" at bounding box center [968, 312] width 102 height 24
type input "merci pour votre reservation"
select select "sms"
select select "Immédiat"
select select
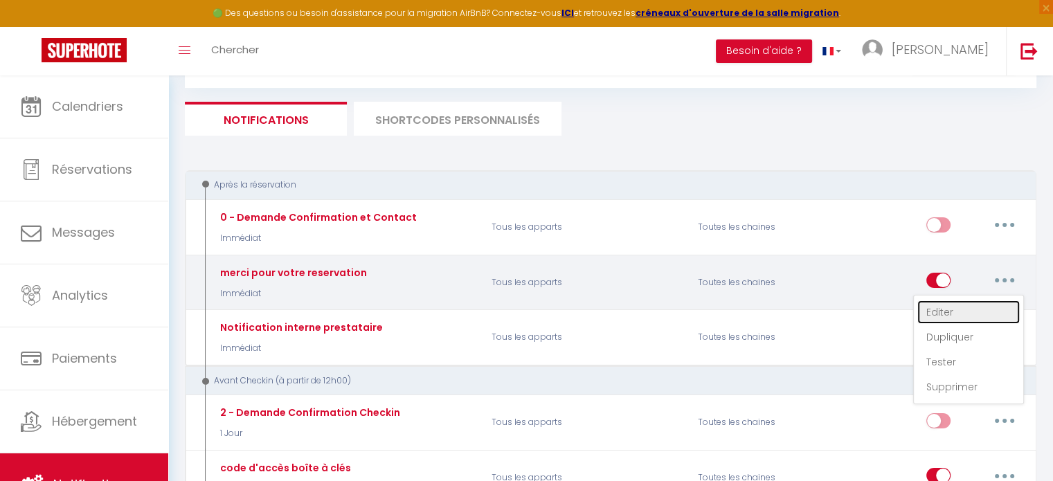
checkbox input "true"
checkbox input "false"
radio input "true"
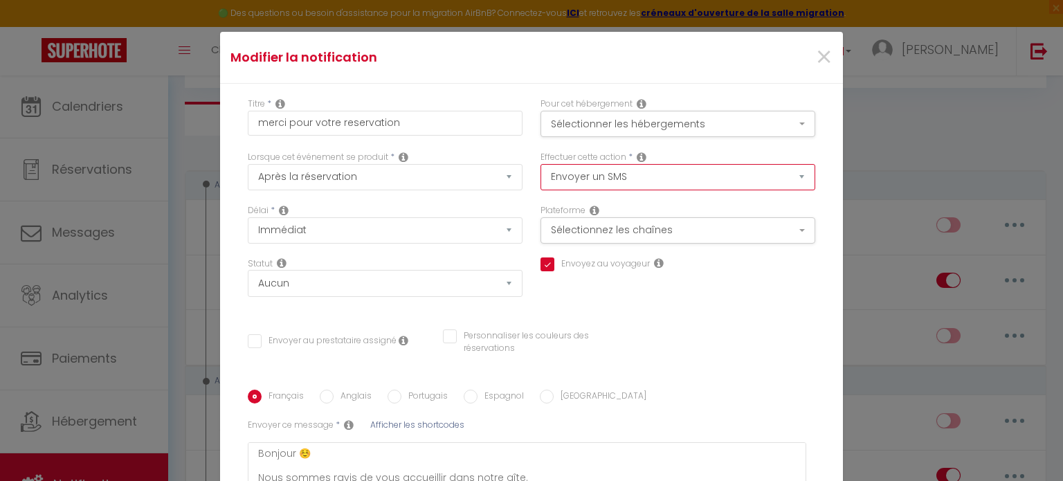
click at [644, 176] on select "Envoyer un email Envoyer un SMS Envoyer une notification push" at bounding box center [678, 177] width 275 height 26
click at [734, 339] on div "Envoyez au voyageur Envoyer au prestataire assigné Personnaliser les couleurs d…" at bounding box center [532, 350] width 586 height 40
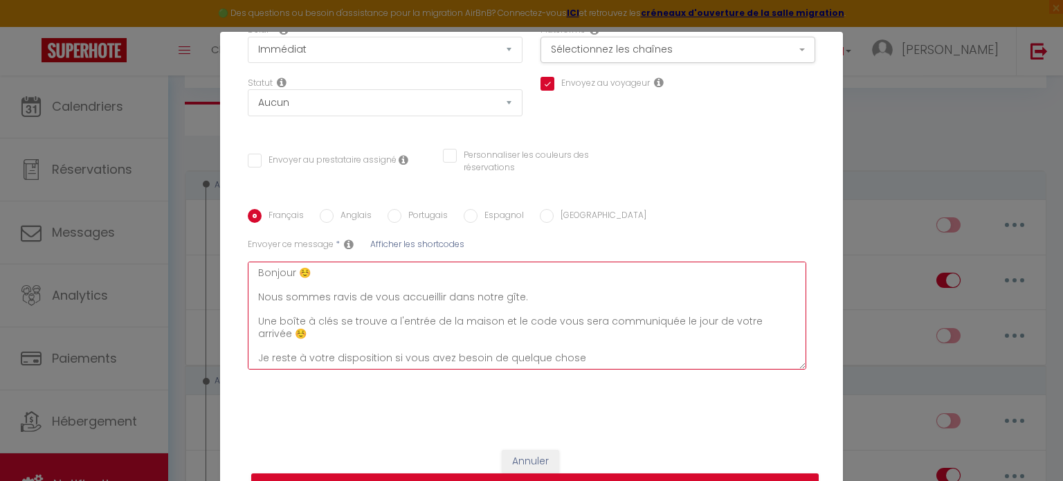
scroll to position [169, 0]
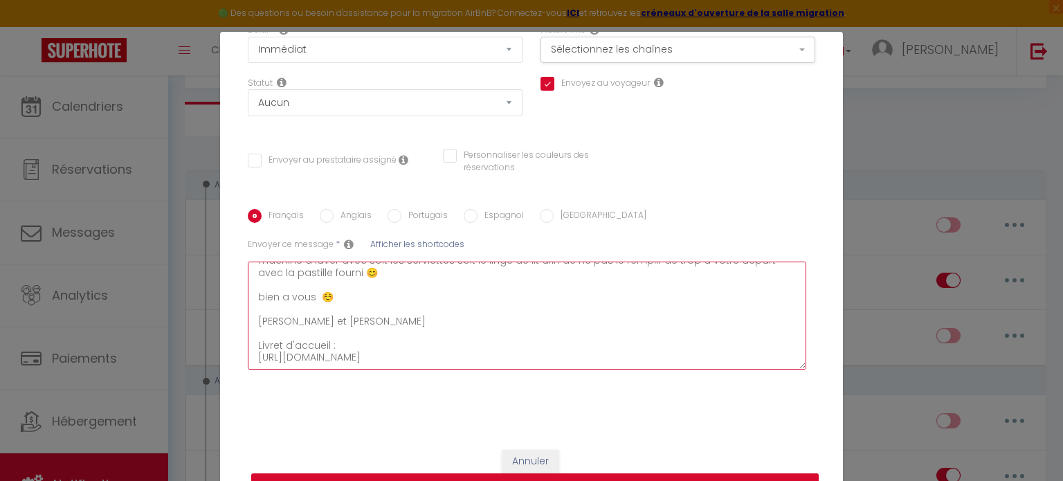
drag, startPoint x: 253, startPoint y: 269, endPoint x: 786, endPoint y: 416, distance: 552.9
click at [786, 416] on div "Titre * merci pour votre reservation Pour cet hébergement Sélectionner les hébe…" at bounding box center [531, 169] width 623 height 533
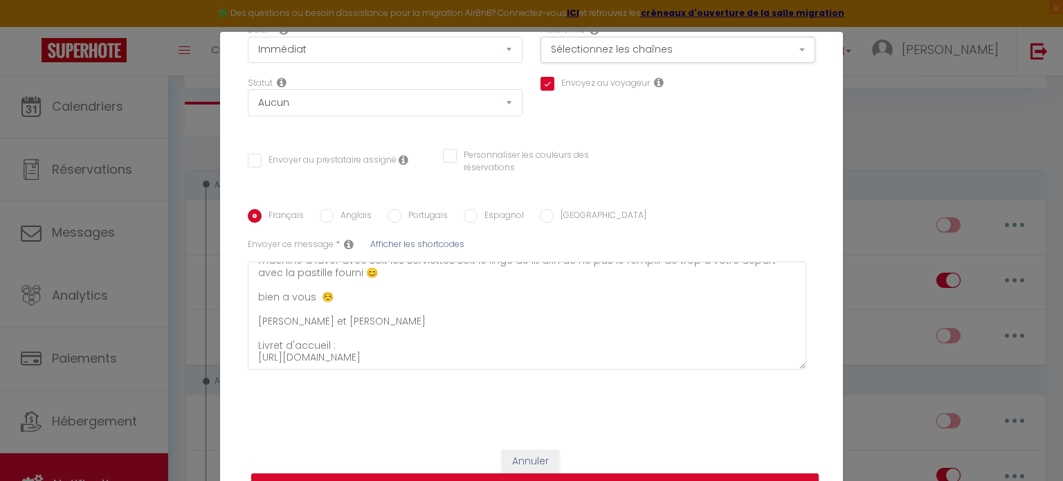
click at [647, 226] on div "Français Anglais Portugais Espagnol Italien Sujet * Afficher les shortcodes Env…" at bounding box center [531, 296] width 575 height 174
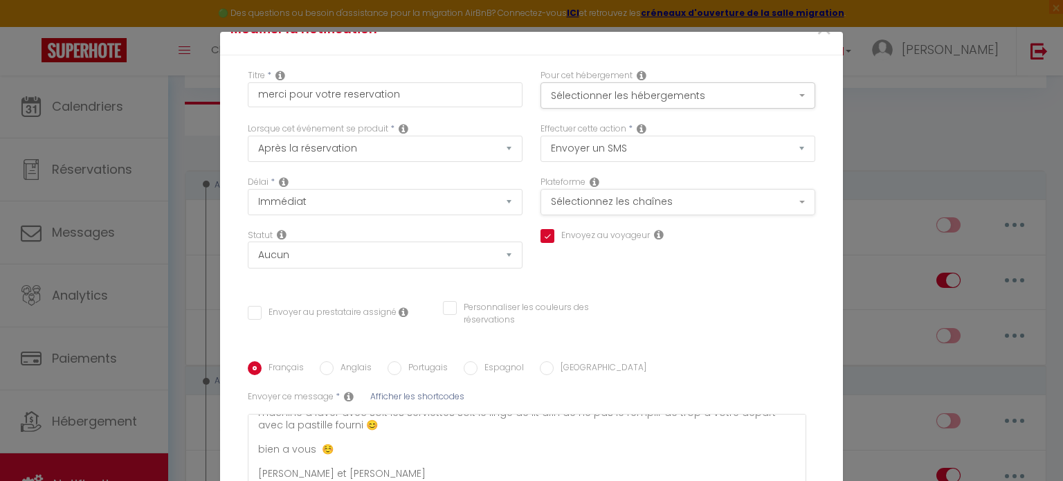
scroll to position [0, 0]
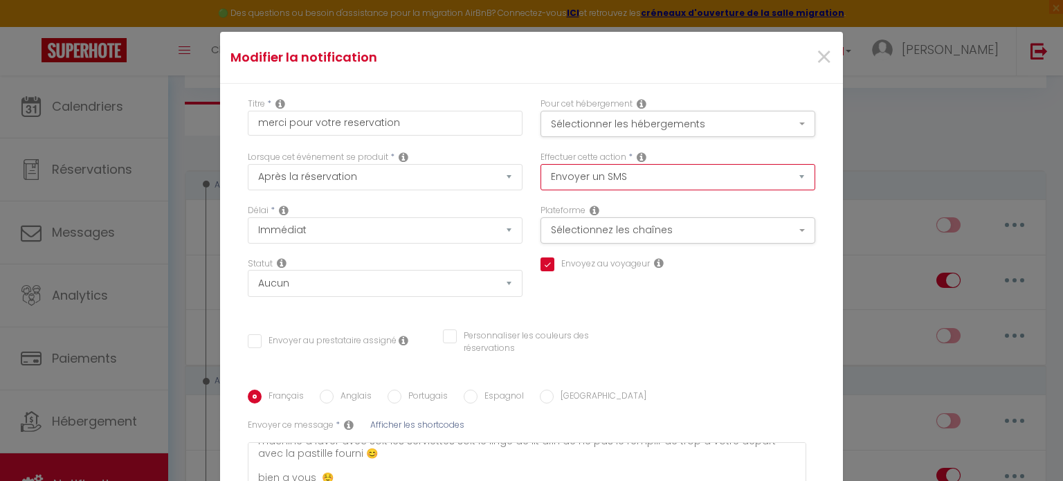
click at [634, 172] on select "Envoyer un email Envoyer un SMS Envoyer une notification push" at bounding box center [678, 177] width 275 height 26
select select "email"
click at [541, 164] on select "Envoyer un email Envoyer un SMS Envoyer une notification push" at bounding box center [678, 177] width 275 height 26
checkbox input "true"
checkbox input "false"
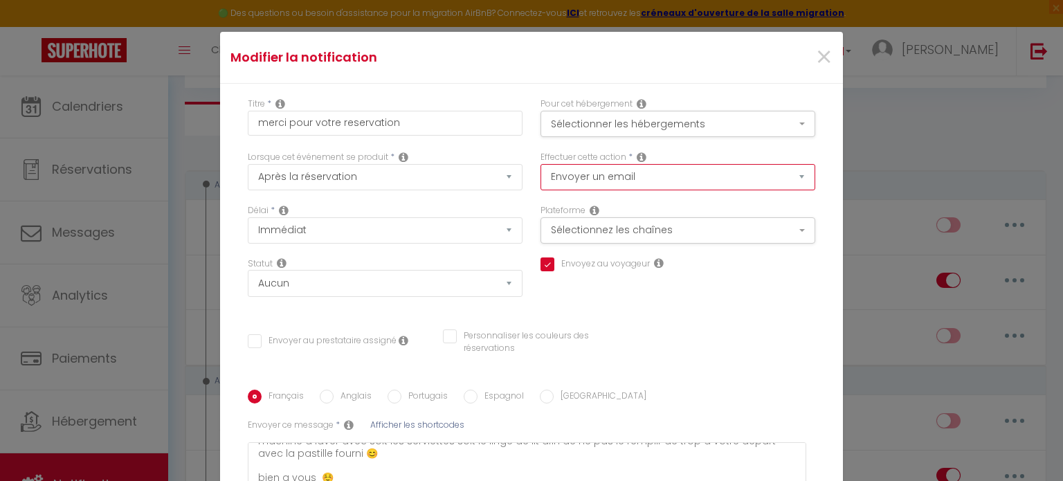
checkbox input "false"
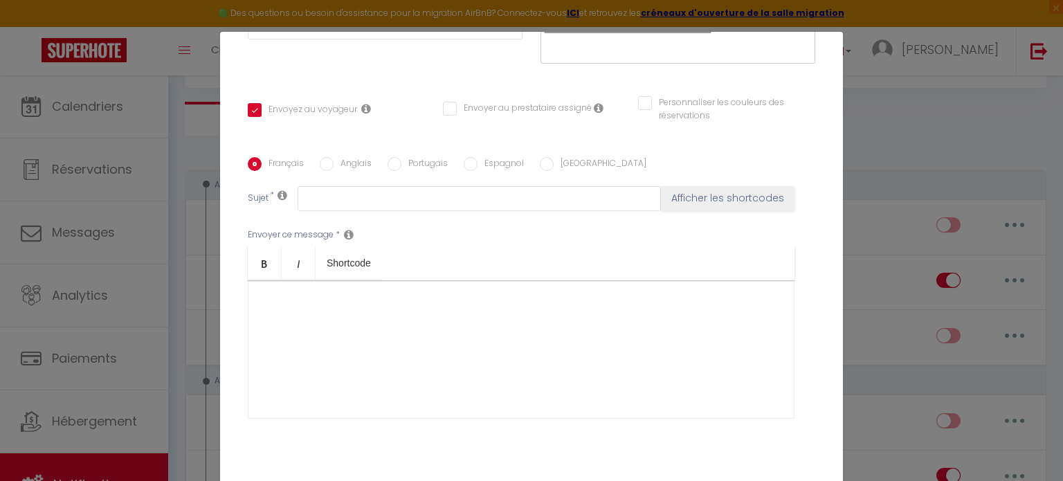
scroll to position [277, 0]
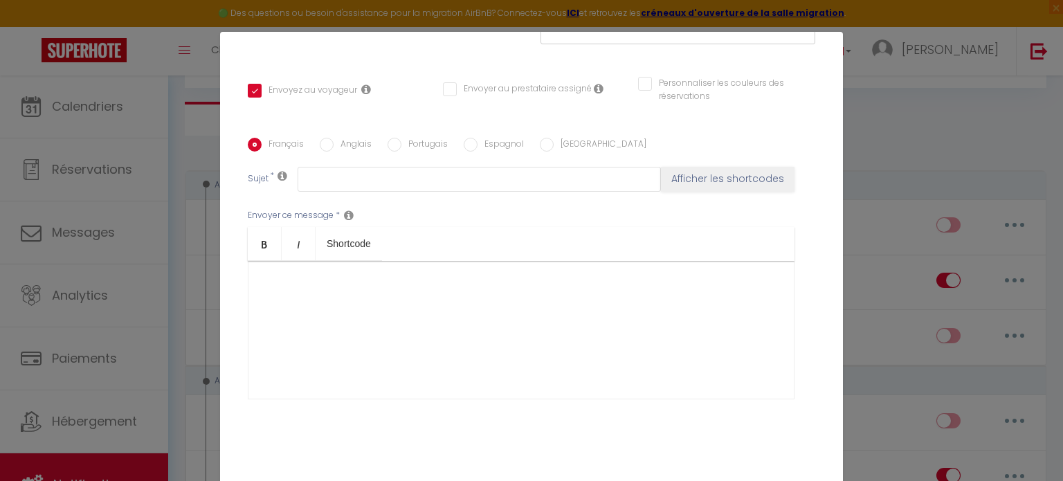
click at [341, 304] on div at bounding box center [521, 330] width 547 height 138
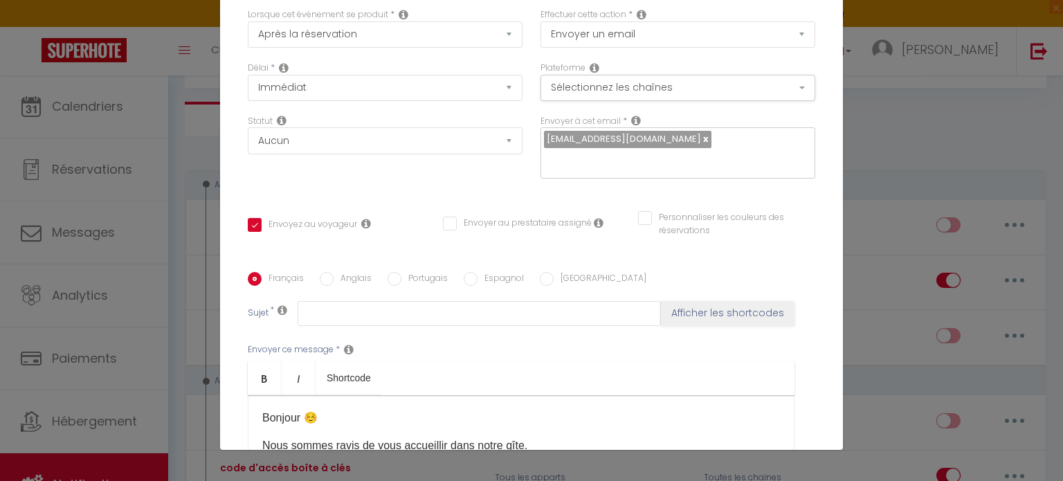
scroll to position [172, 0]
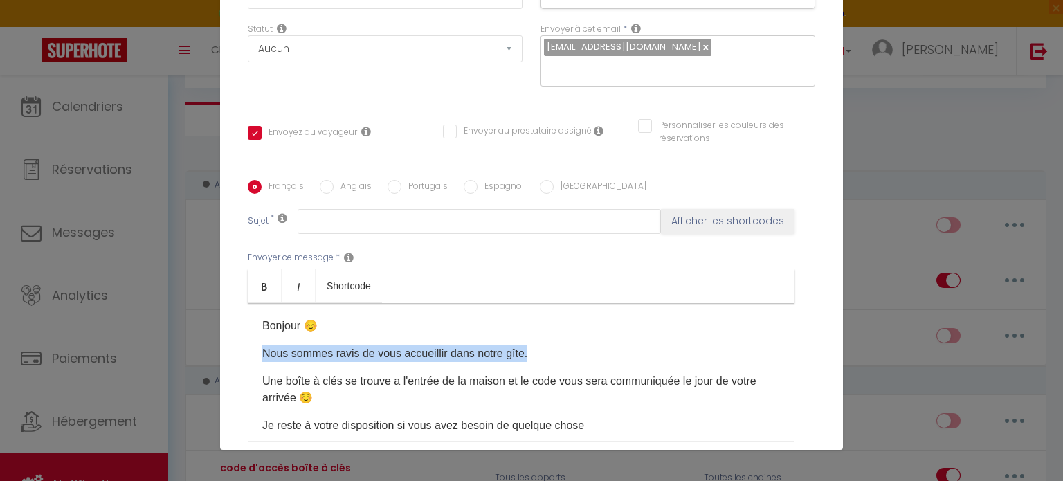
drag, startPoint x: 252, startPoint y: 352, endPoint x: 523, endPoint y: 356, distance: 271.4
click at [523, 356] on div "Bonjour ☺️ Nous sommes ravis de vous accueillir dans notre gîte. Une boîte à cl…" at bounding box center [521, 372] width 547 height 138
copy p "Nous sommes ravis de vous accueillir dans notre gîte."
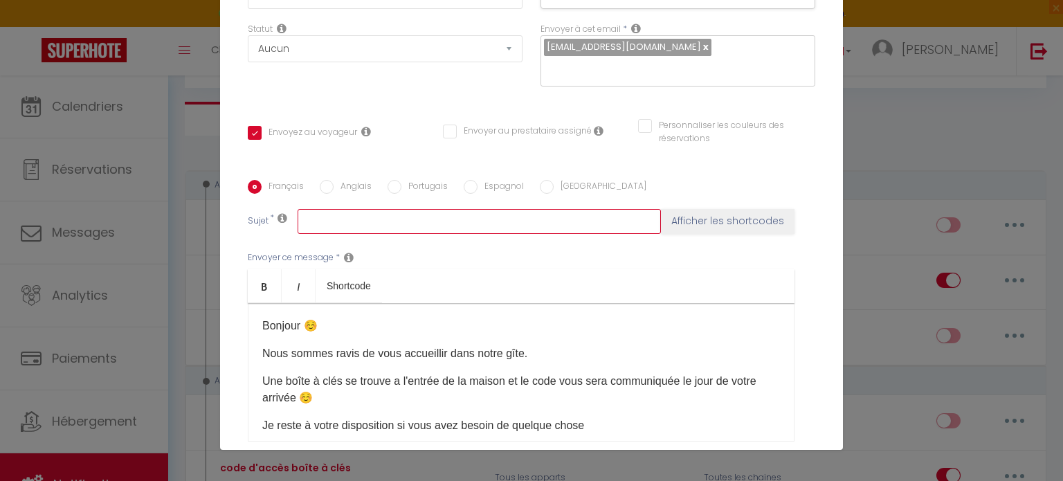
click at [365, 231] on input "text" at bounding box center [479, 221] width 363 height 25
paste input "Nous sommes ravis de vous accueillir dans notre gîte."
type input "Nous sommes ravis de vous accueillir dans notre gîte."
checkbox input "true"
checkbox input "false"
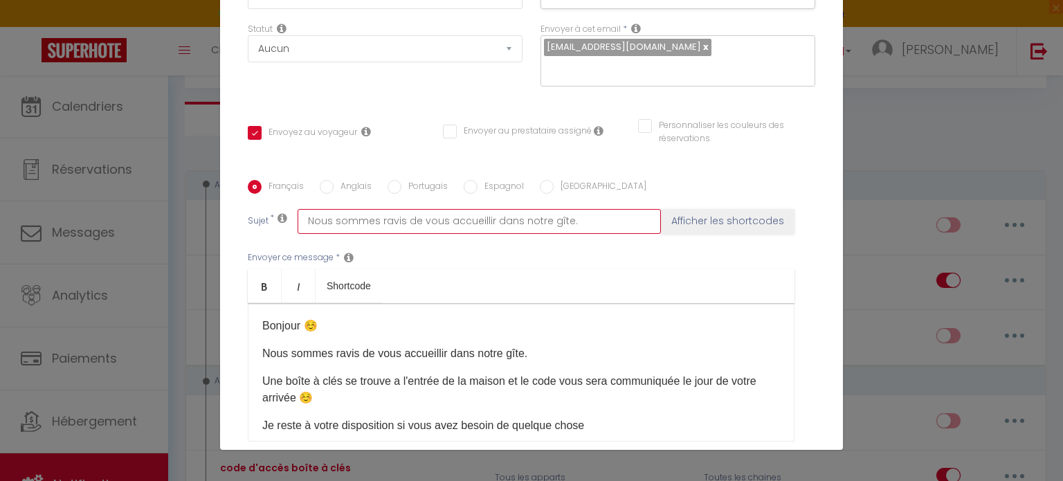
checkbox input "false"
type input "Nous sommes ravis de vous accueillir dans notre gîte."
click at [635, 262] on div "Envoyer ce message * Bold Italic Shortcode Rich text editor Bonjour ☺️ Nous som…" at bounding box center [532, 346] width 568 height 225
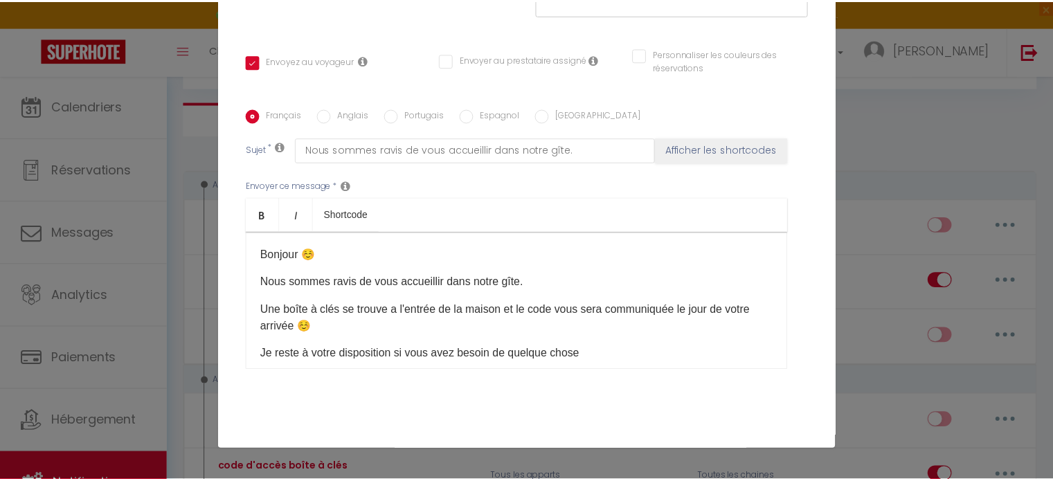
scroll to position [310, 0]
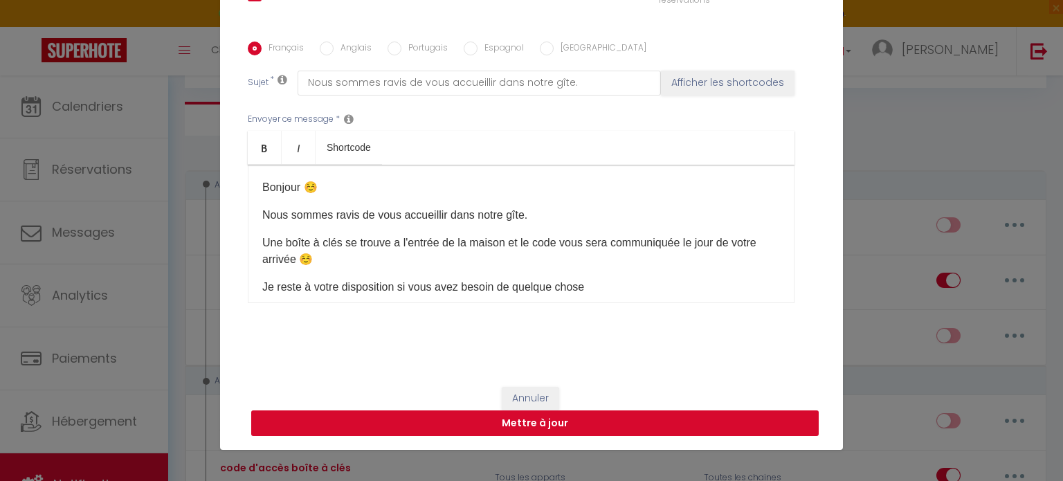
click at [645, 420] on button "Mettre à jour" at bounding box center [535, 423] width 568 height 26
checkbox input "true"
checkbox input "false"
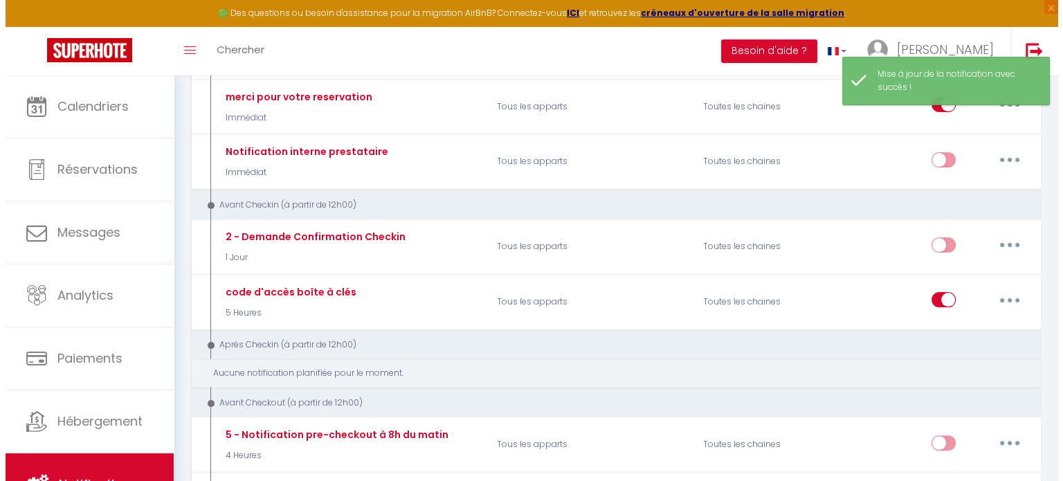
scroll to position [277, 0]
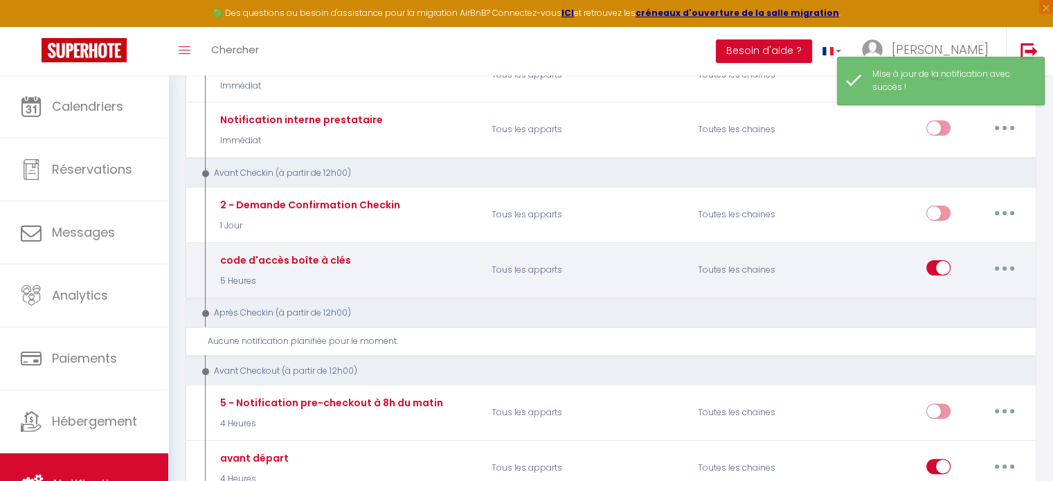
click at [1002, 267] on icon "button" at bounding box center [1004, 269] width 4 height 4
click at [950, 290] on link "Editer" at bounding box center [968, 300] width 102 height 24
type input "code d'accès boîte à clés"
select select "sms"
select select "5 Heures"
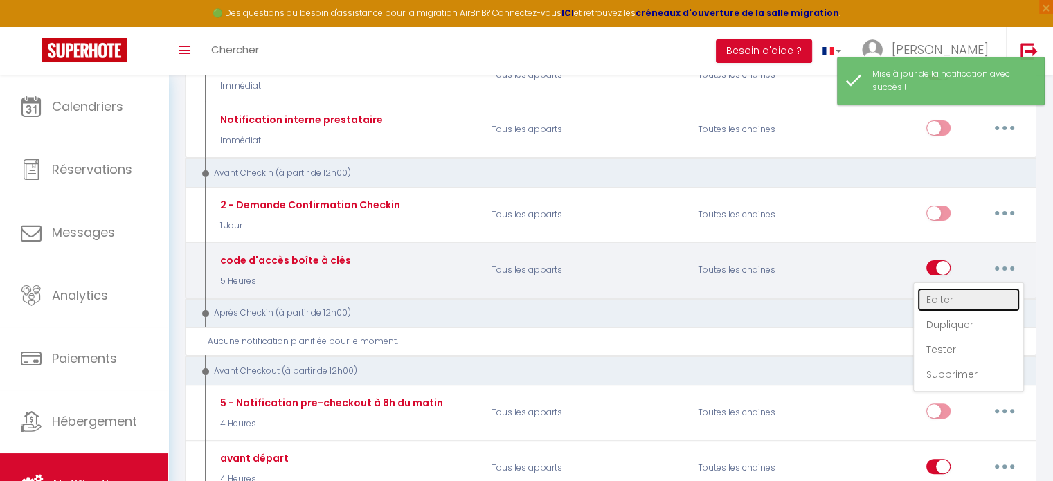
select select
checkbox input "true"
checkbox input "false"
radio input "true"
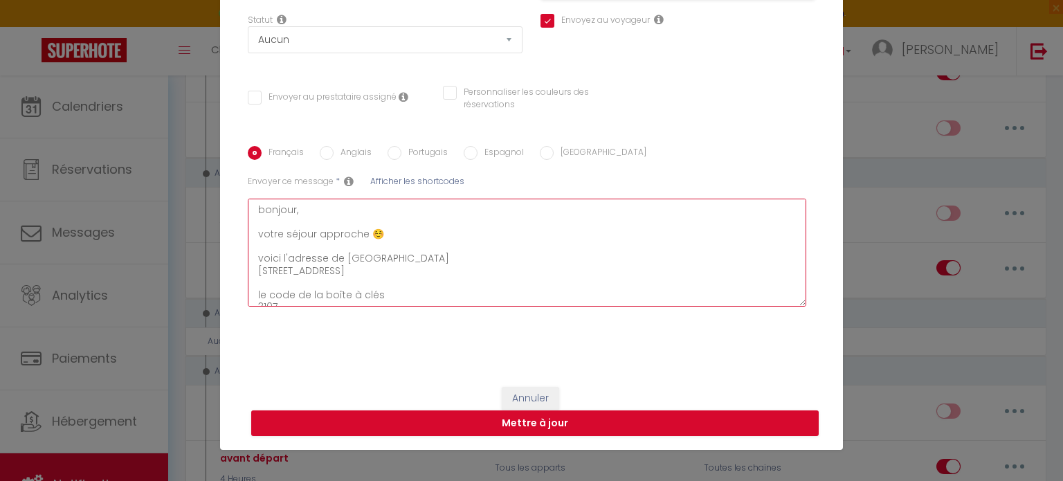
scroll to position [120, 0]
drag, startPoint x: 248, startPoint y: 208, endPoint x: 778, endPoint y: 318, distance: 541.6
click at [778, 318] on div "Français Anglais Portugais Espagnol Italien Sujet * Afficher les shortcodes Env…" at bounding box center [531, 233] width 575 height 174
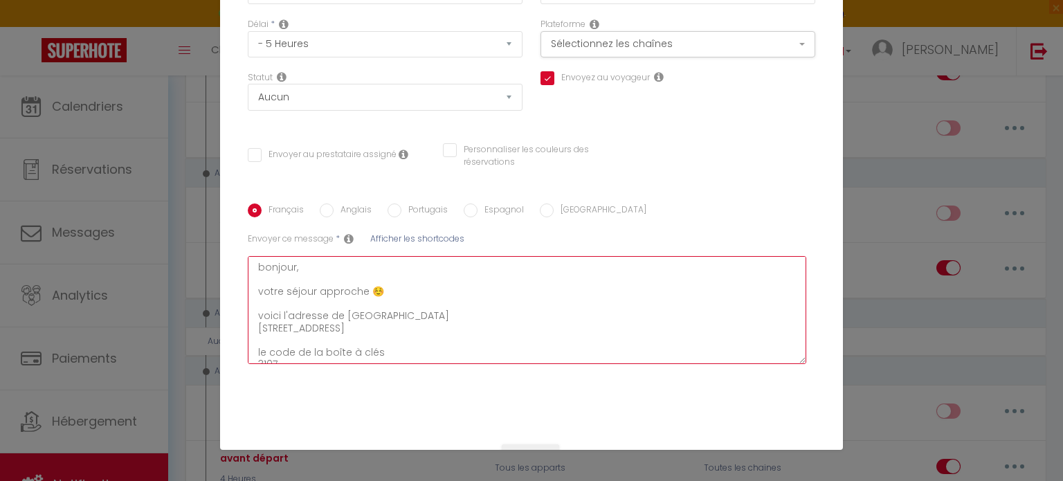
scroll to position [0, 0]
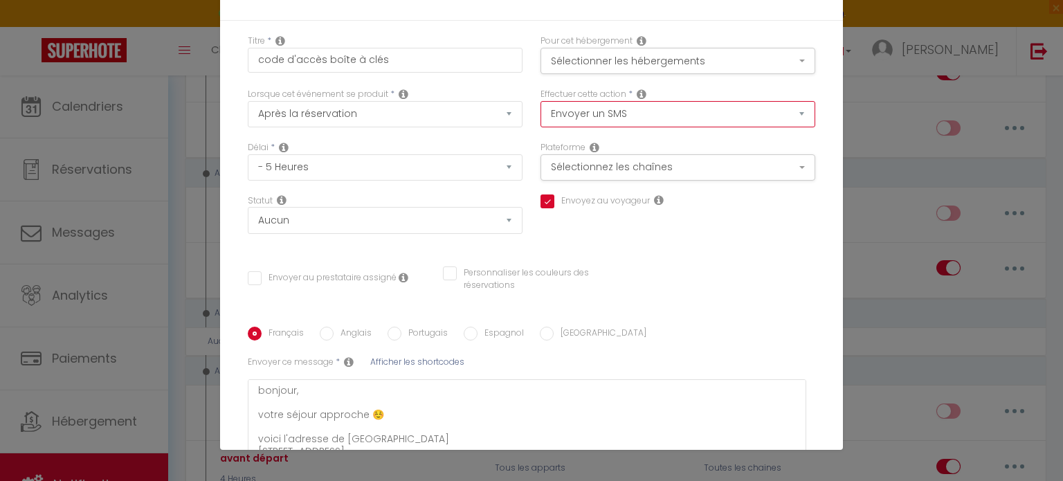
click at [582, 114] on select "Envoyer un email Envoyer un SMS Envoyer une notification push" at bounding box center [678, 114] width 275 height 26
select select "email"
click at [541, 101] on select "Envoyer un email Envoyer un SMS Envoyer une notification push" at bounding box center [678, 114] width 275 height 26
checkbox input "true"
checkbox input "false"
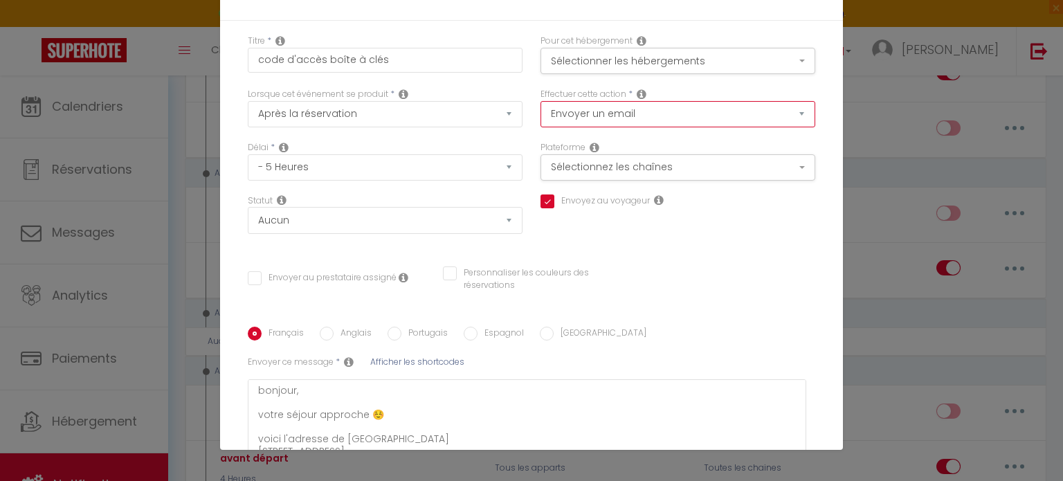
checkbox input "false"
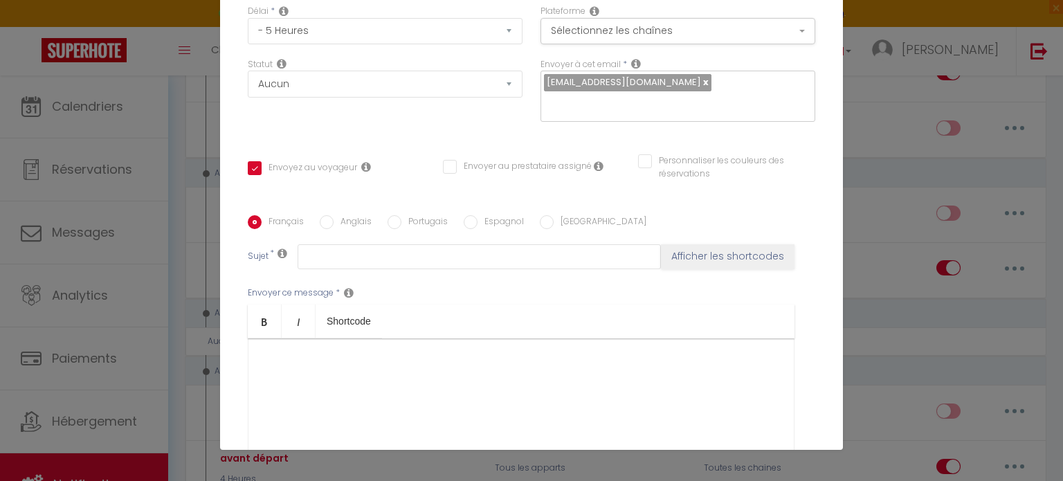
scroll to position [138, 0]
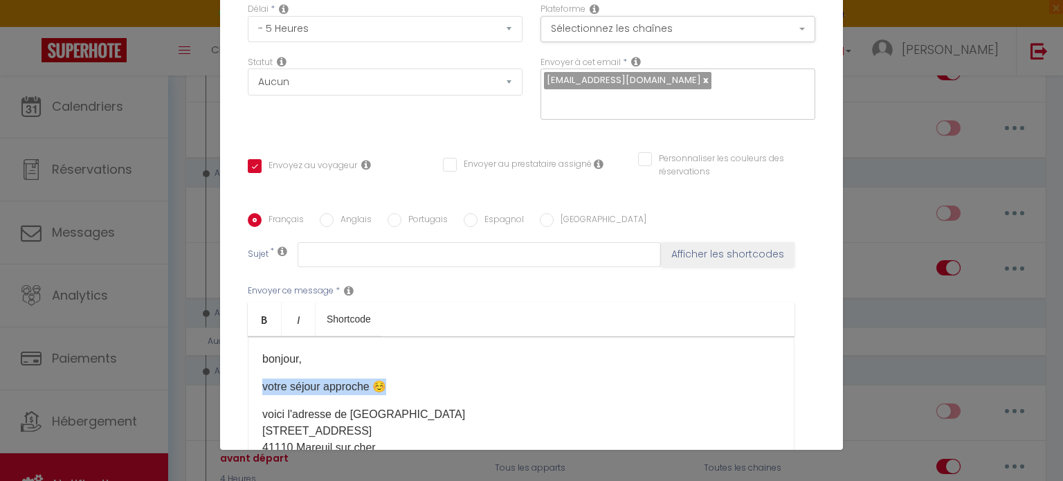
drag, startPoint x: 257, startPoint y: 382, endPoint x: 381, endPoint y: 384, distance: 124.6
click at [381, 384] on p "votre séjour approche ☺️" at bounding box center [521, 387] width 518 height 17
copy p "votre séjour approche ☺️"
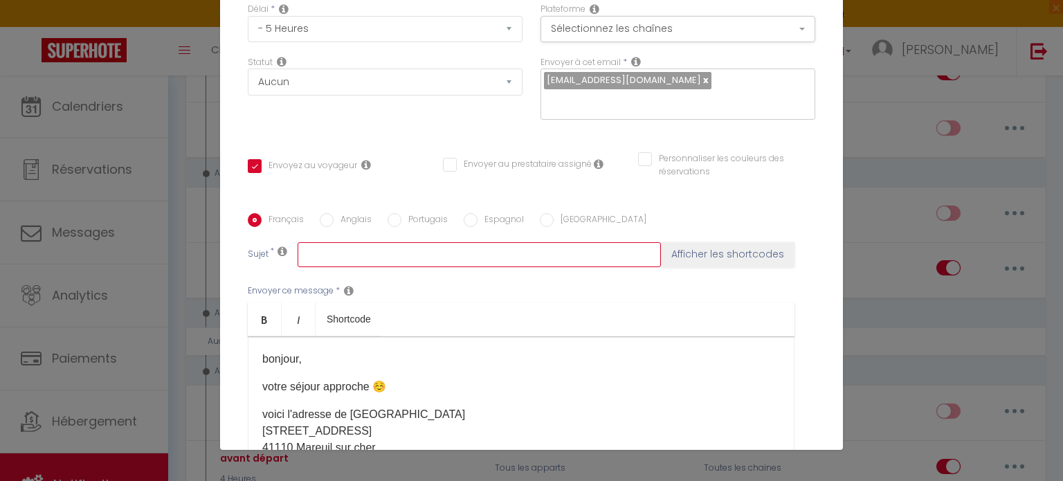
click at [419, 260] on input "text" at bounding box center [479, 254] width 363 height 25
paste input "votre séjour approche ☺️"
type input "votre séjour approche ☺️"
checkbox input "true"
checkbox input "false"
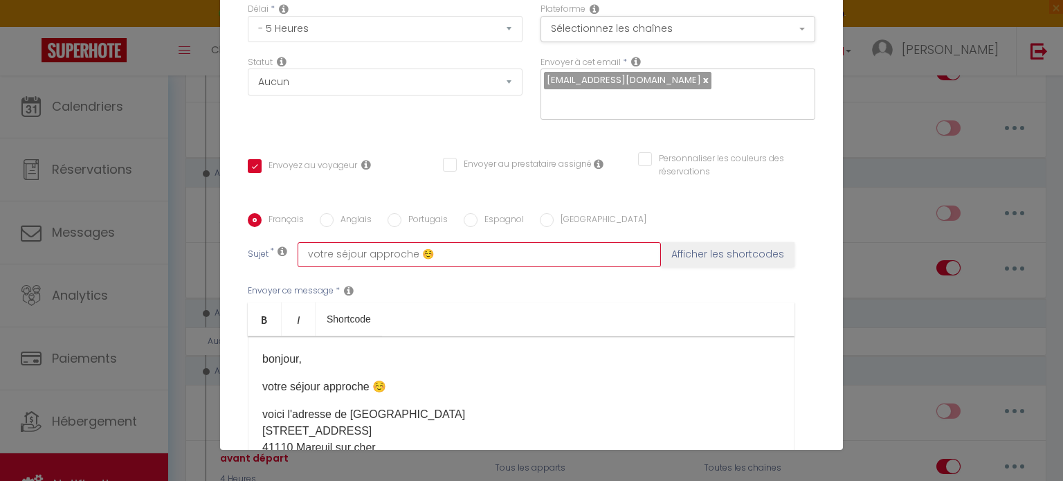
checkbox input "false"
type input "votre séjour approche ☺️"
click at [803, 404] on div "Titre * code d'accès boîte à clés Pour cet hébergement Sélectionner les héberge…" at bounding box center [531, 213] width 623 height 662
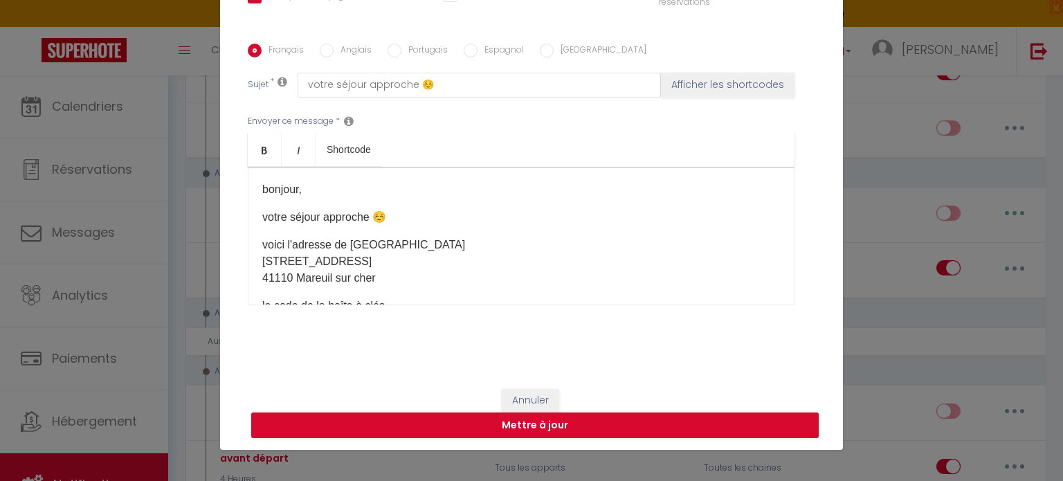
scroll to position [310, 0]
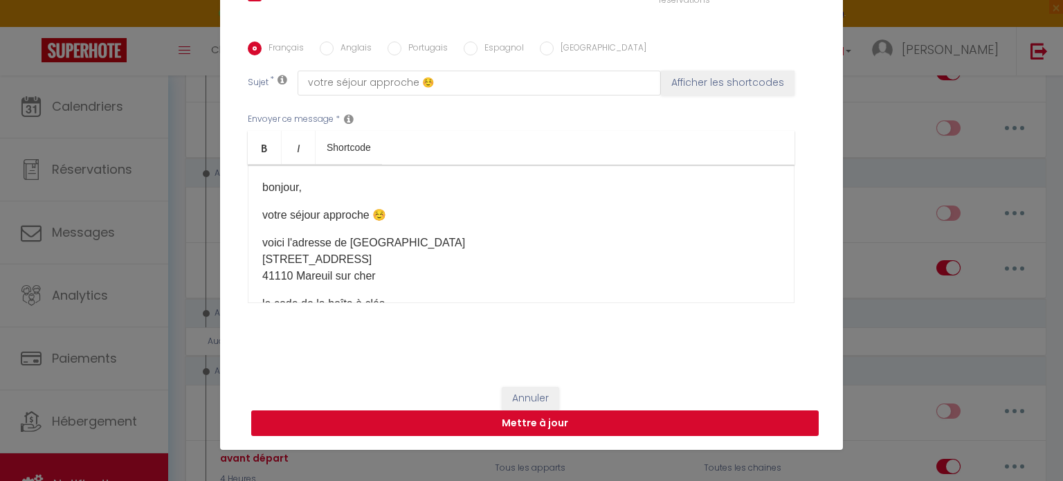
click at [723, 419] on button "Mettre à jour" at bounding box center [535, 423] width 568 height 26
checkbox input "true"
checkbox input "false"
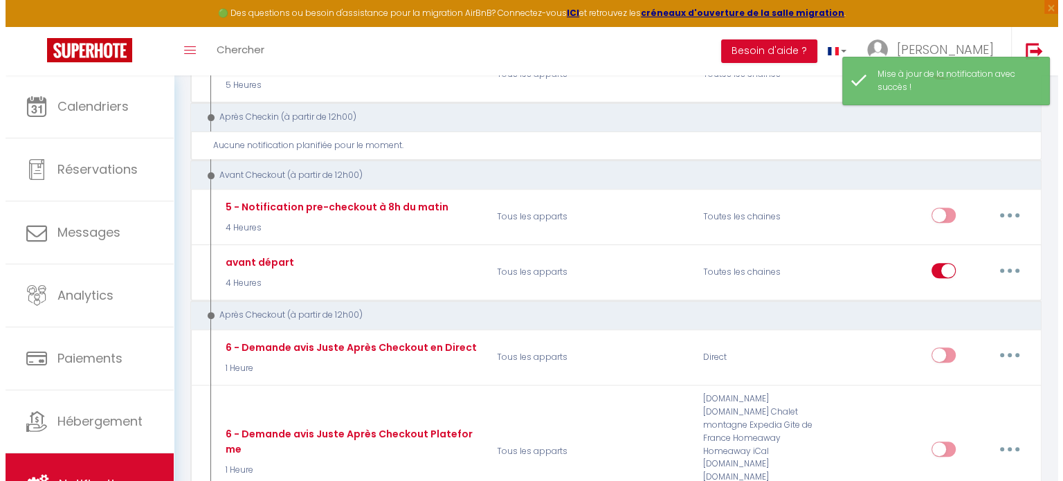
scroll to position [485, 0]
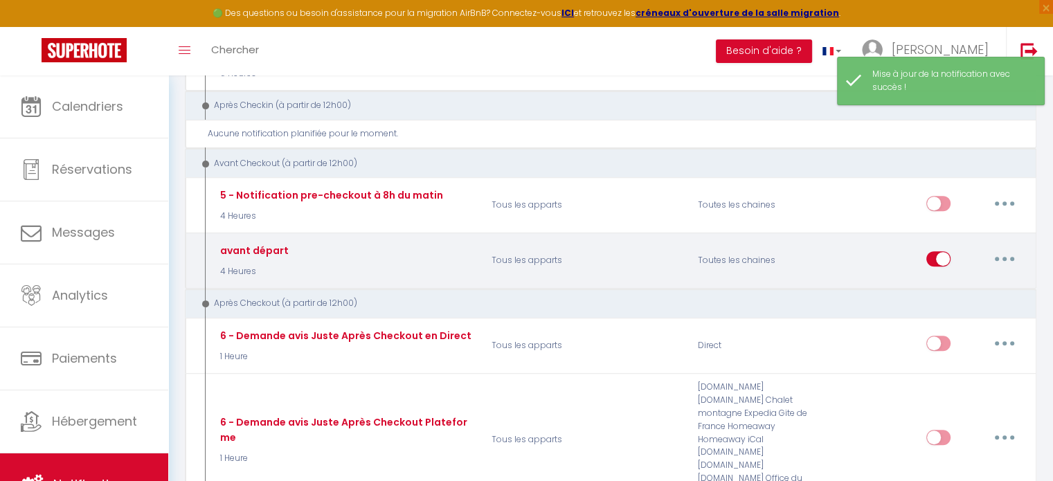
click at [997, 251] on button "button" at bounding box center [1004, 259] width 39 height 22
click at [966, 283] on link "Editer" at bounding box center [968, 290] width 102 height 24
type input "avant départ"
select select "4"
select select "sms"
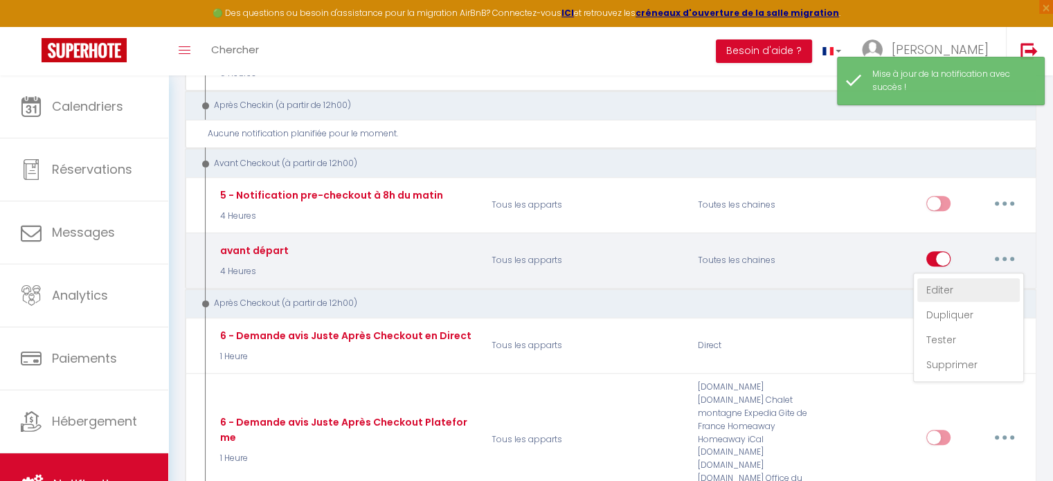
select select "4 Heures"
select select
checkbox input "true"
checkbox input "false"
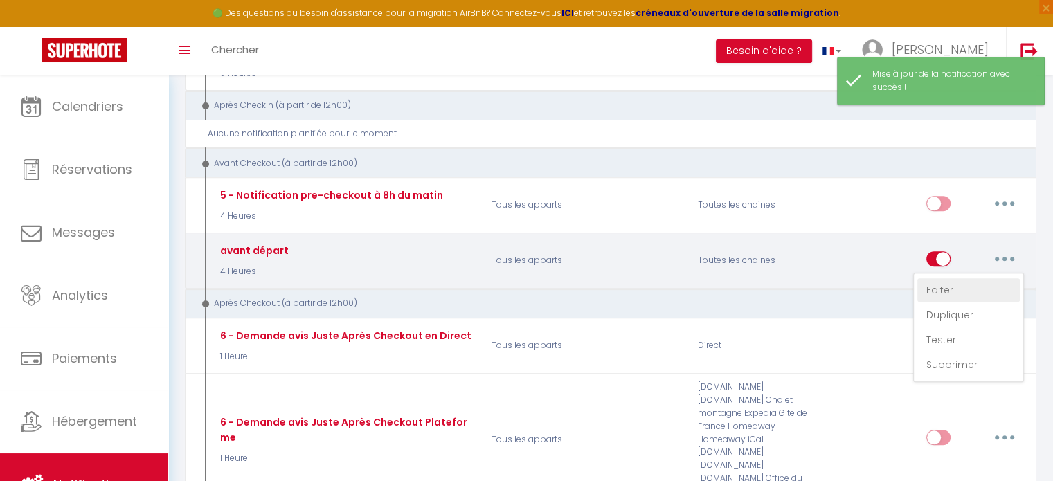
radio input "true"
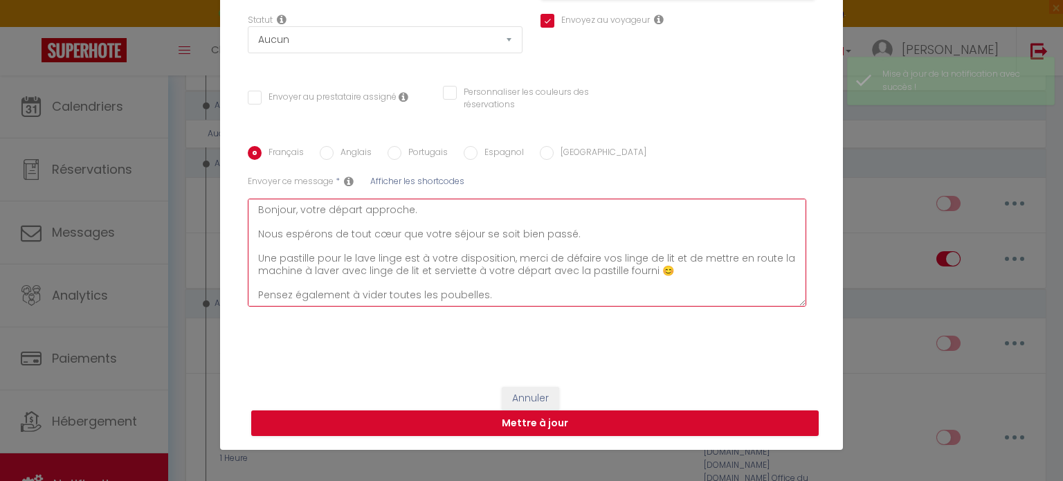
scroll to position [72, 0]
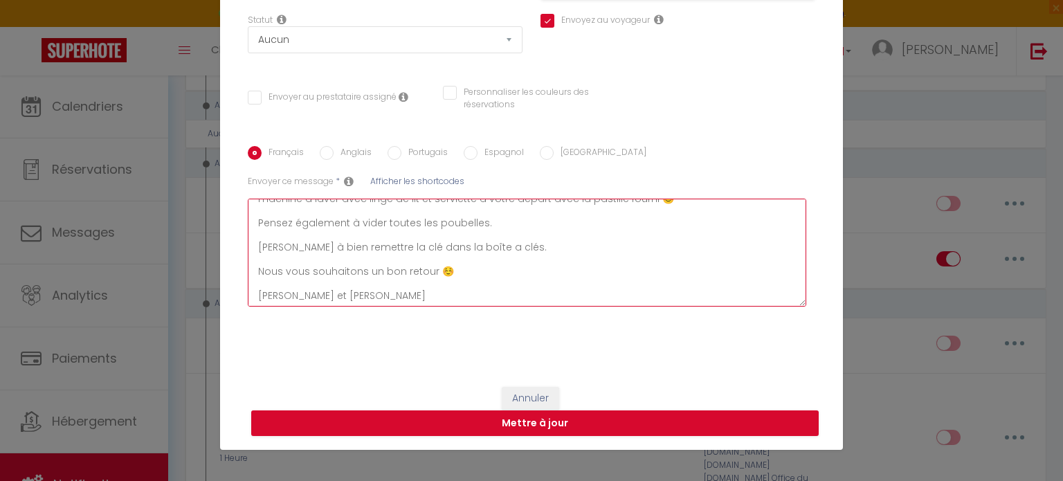
drag, startPoint x: 251, startPoint y: 209, endPoint x: 631, endPoint y: 368, distance: 411.1
click at [631, 368] on div "Titre * avant départ Pour cet hébergement Sélectionner les hébergements Tous le…" at bounding box center [531, 106] width 623 height 533
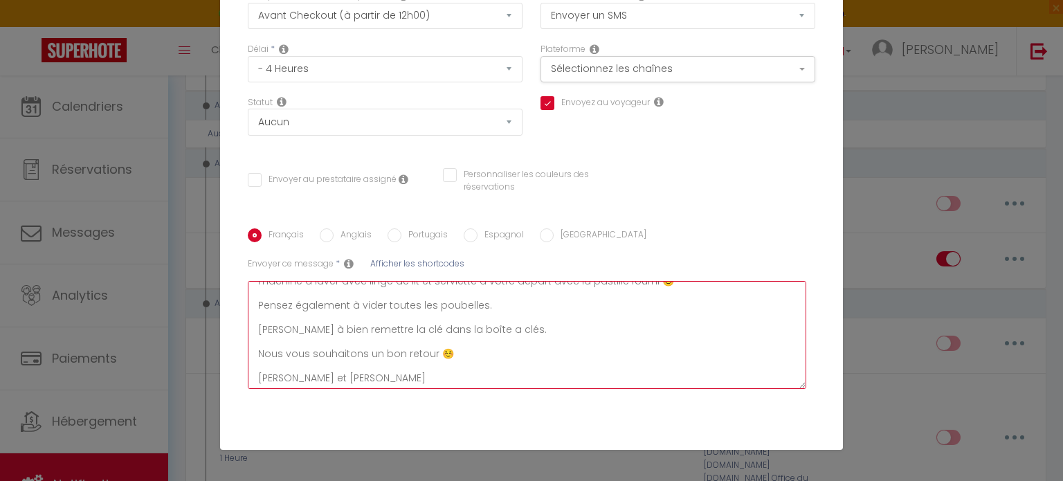
scroll to position [0, 0]
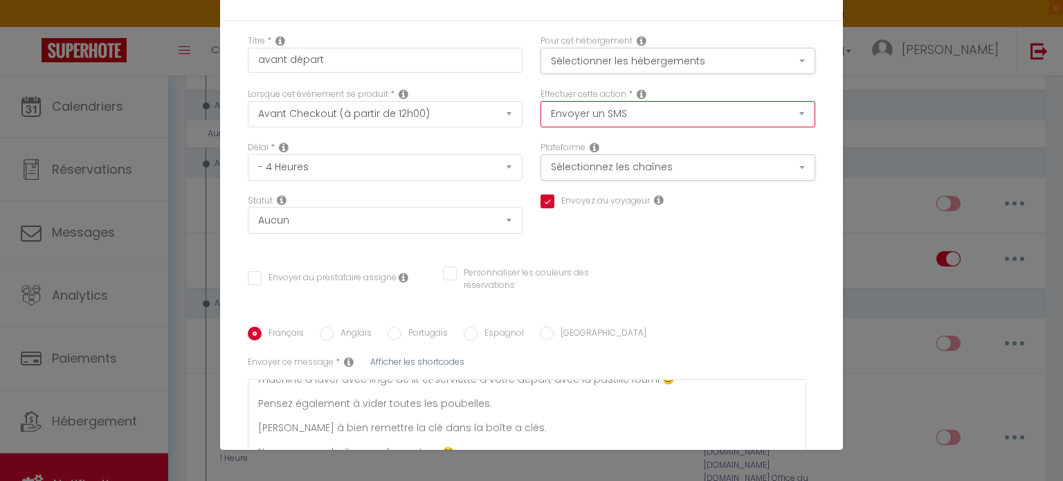
click at [615, 107] on select "Envoyer un email Envoyer un SMS Envoyer une notification push" at bounding box center [678, 114] width 275 height 26
select select "email"
click at [541, 101] on select "Envoyer un email Envoyer un SMS Envoyer une notification push" at bounding box center [678, 114] width 275 height 26
checkbox input "true"
checkbox input "false"
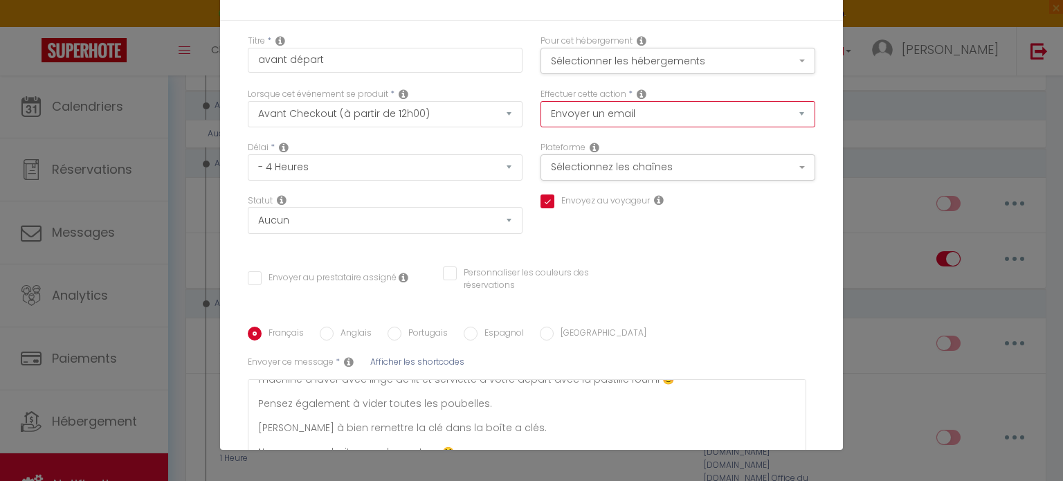
checkbox input "false"
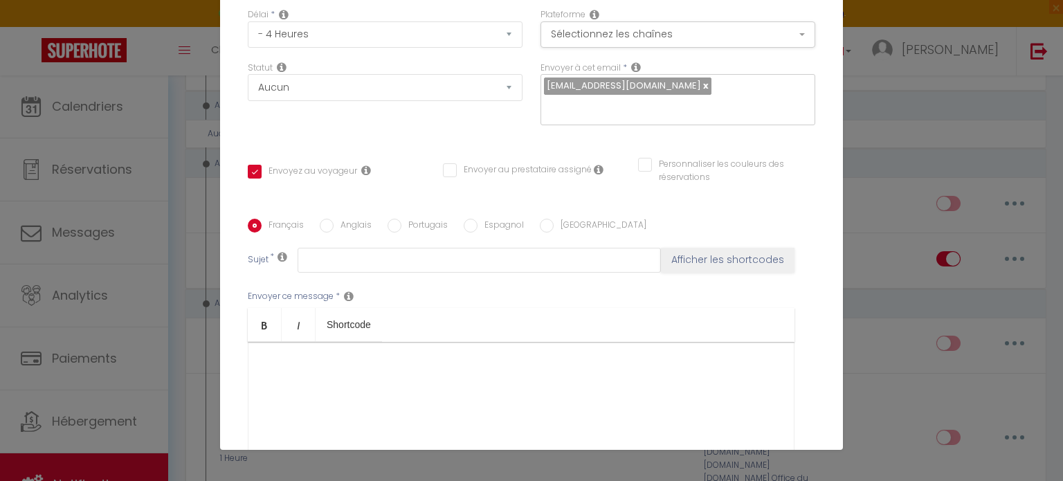
scroll to position [277, 0]
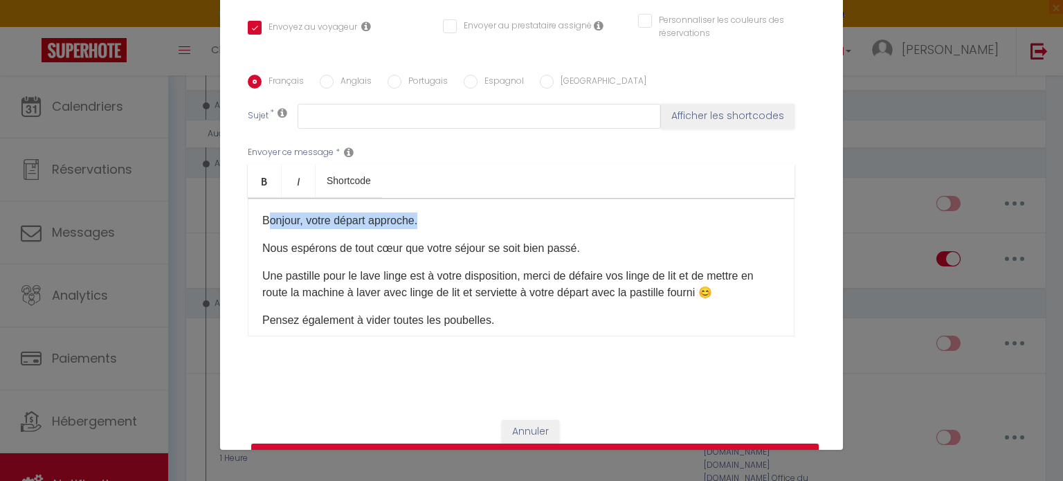
drag, startPoint x: 260, startPoint y: 221, endPoint x: 427, endPoint y: 216, distance: 166.9
click at [427, 216] on p "Bonjour, votre départ approche." at bounding box center [521, 221] width 518 height 17
drag, startPoint x: 252, startPoint y: 226, endPoint x: 437, endPoint y: 224, distance: 184.8
click at [437, 224] on div "Bonjour, votre départ approche. Nous espérons de tout cœur que votre séjour se …" at bounding box center [521, 267] width 547 height 138
copy p "Bonjour, votre départ approche."
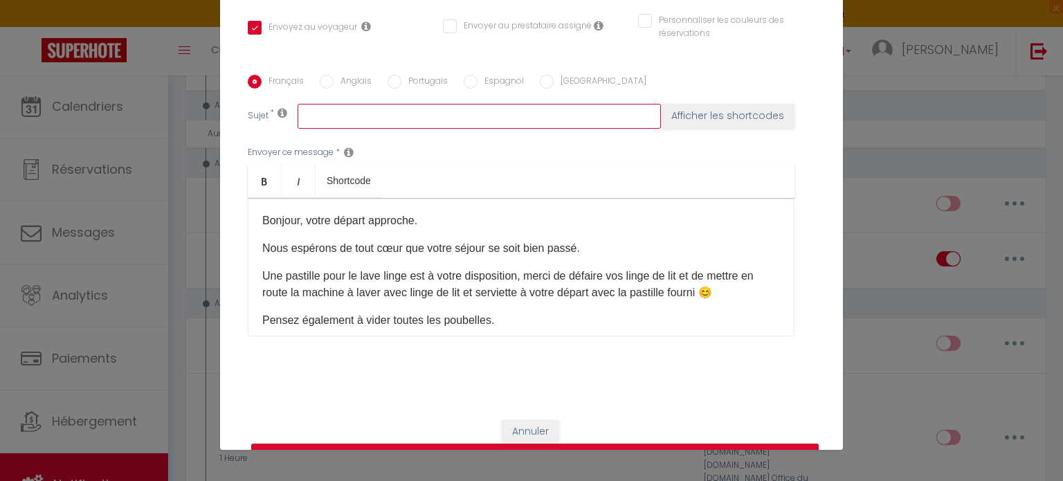
click at [374, 116] on input "text" at bounding box center [479, 116] width 363 height 25
paste input "Bonjour, votre départ approche."
type input "Bonjour, votre départ approche."
checkbox input "true"
checkbox input "false"
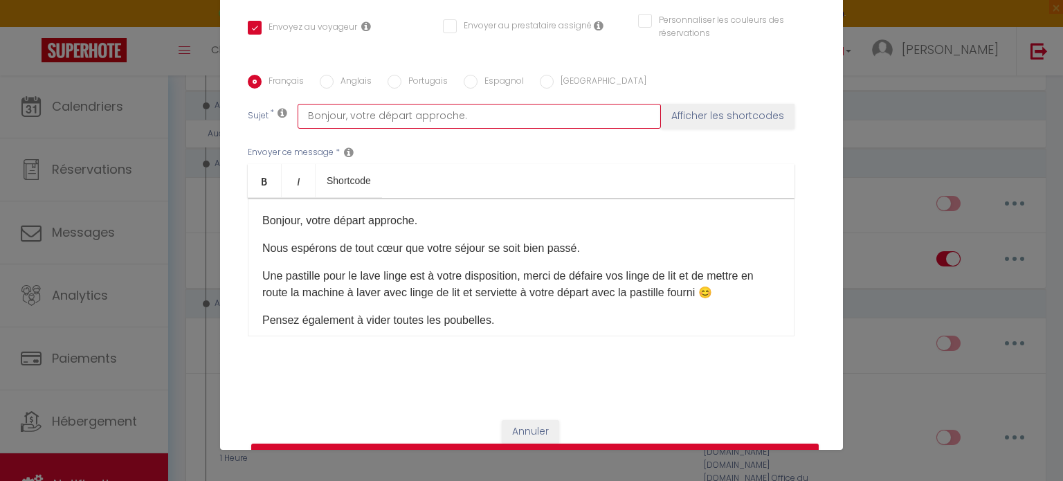
checkbox input "false"
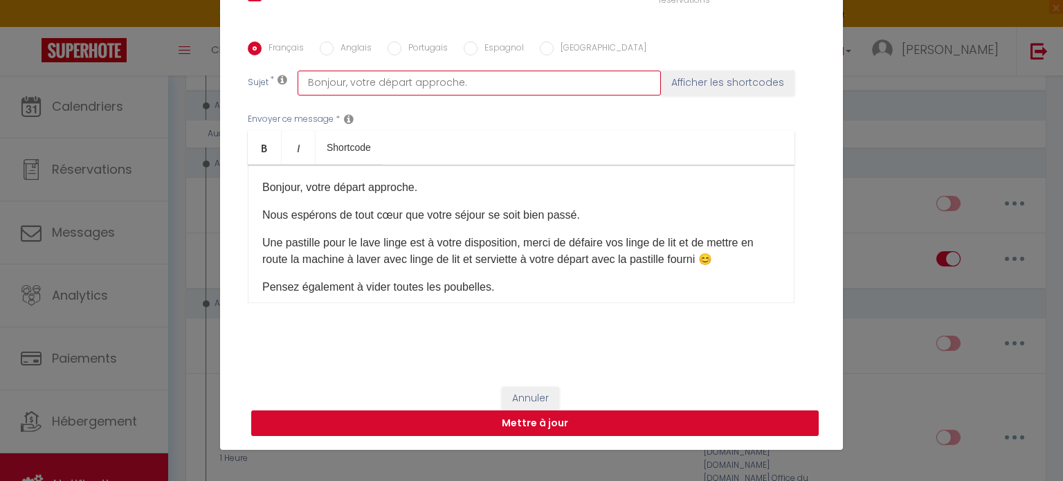
type input "Bonjour, votre départ approche."
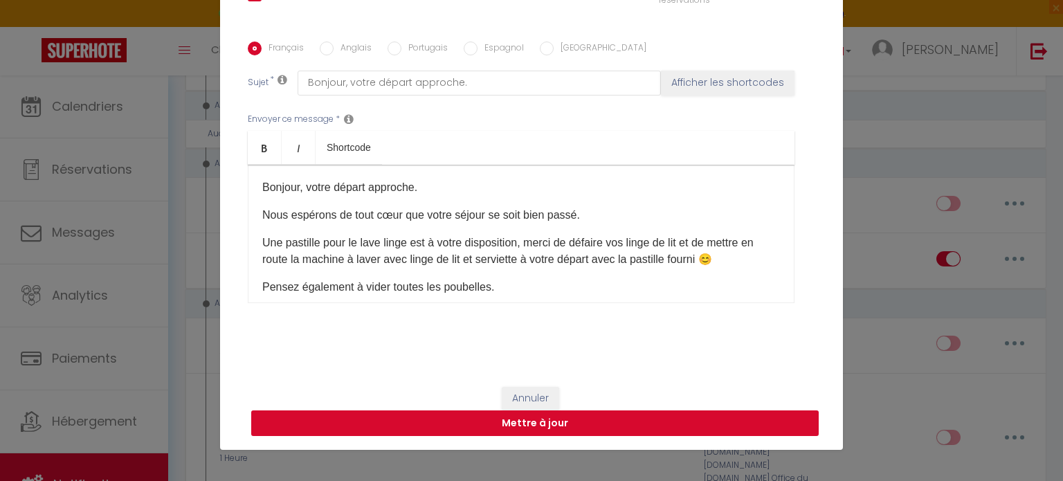
click at [689, 422] on button "Mettre à jour" at bounding box center [535, 423] width 568 height 26
checkbox input "true"
checkbox input "false"
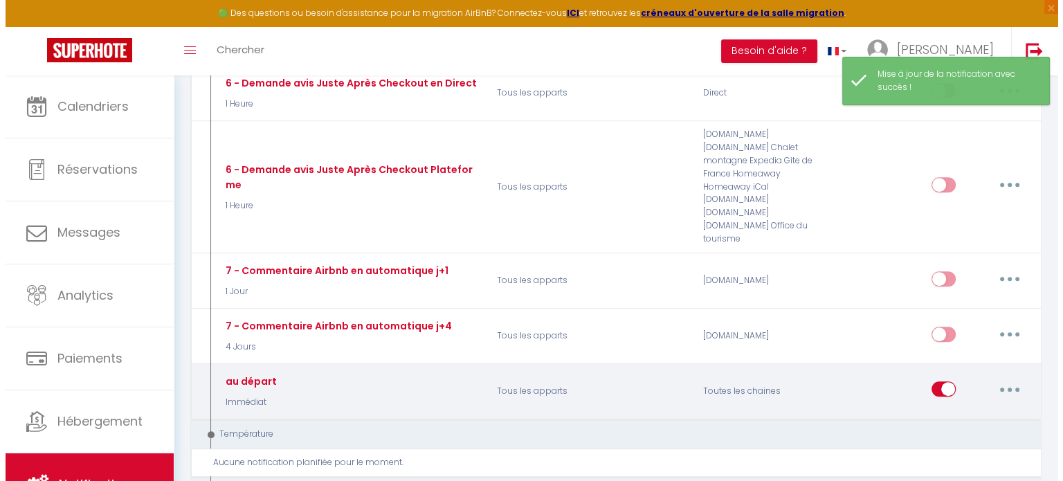
scroll to position [761, 0]
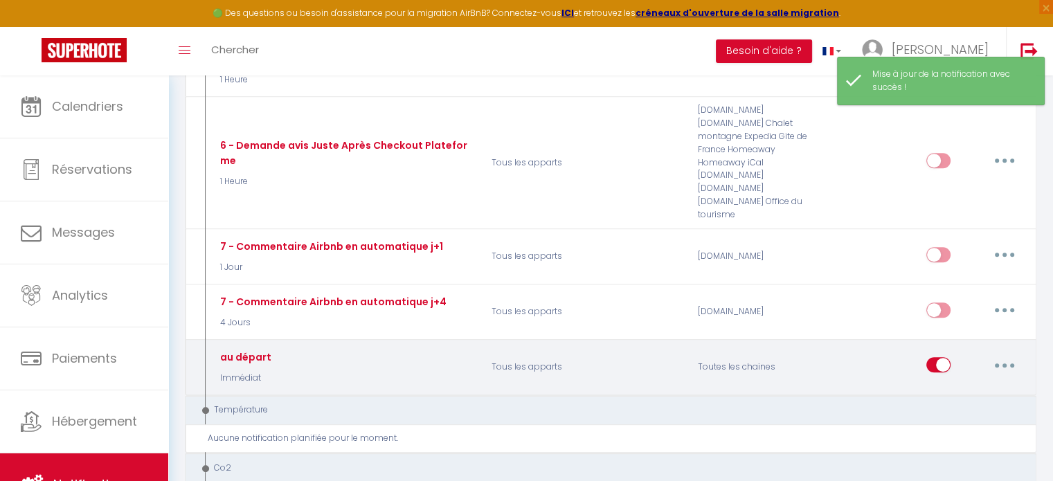
click at [1002, 354] on button "button" at bounding box center [1004, 365] width 39 height 22
click at [966, 385] on link "Editer" at bounding box center [968, 397] width 102 height 24
type input "au départ"
select select "5"
select select "Immédiat"
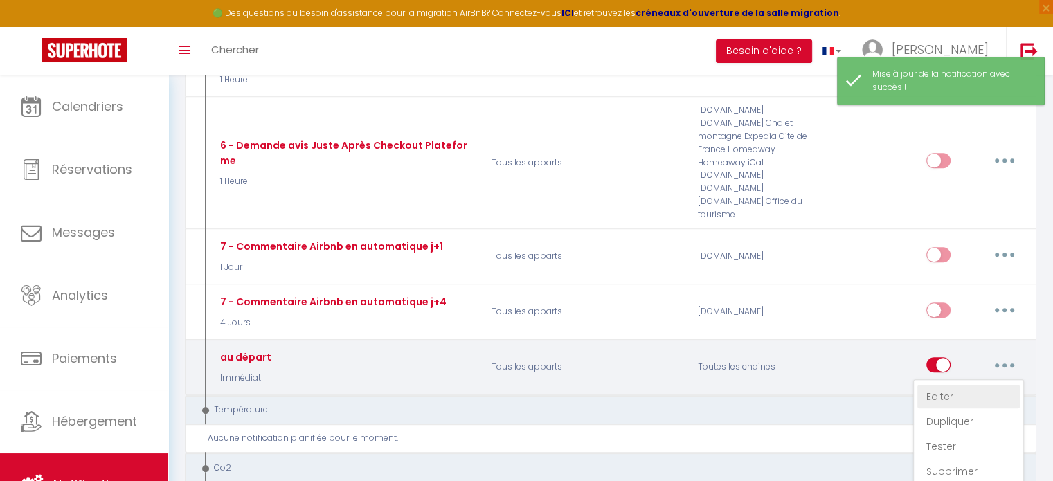
select select
checkbox input "true"
checkbox input "false"
radio input "true"
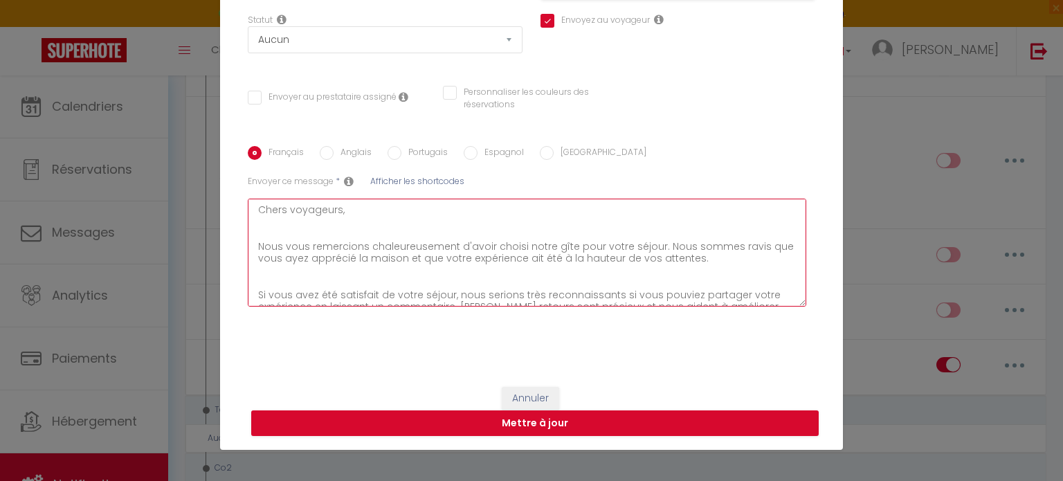
scroll to position [97, 0]
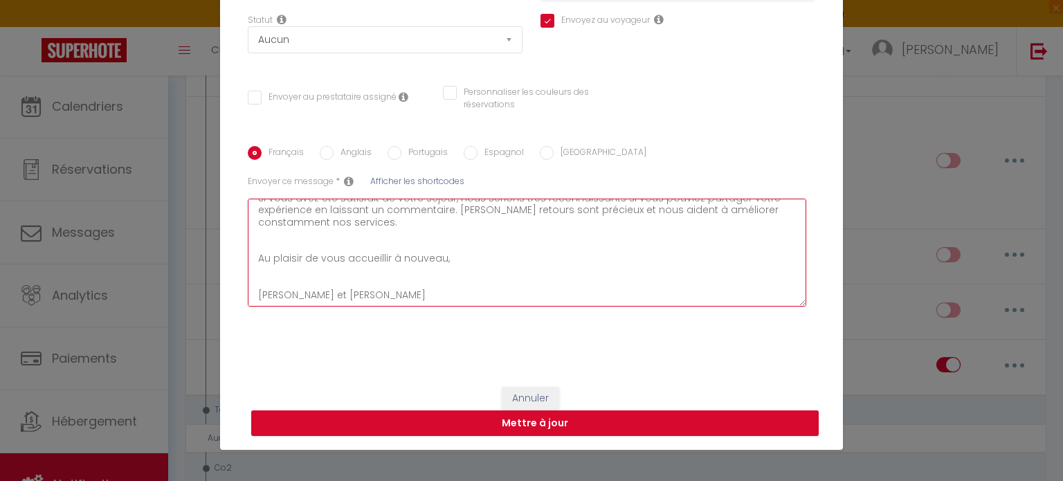
drag, startPoint x: 252, startPoint y: 207, endPoint x: 681, endPoint y: 341, distance: 449.7
click at [712, 359] on div "Titre * au départ Pour cet hébergement Sélectionner les hébergements Tous les a…" at bounding box center [531, 106] width 623 height 533
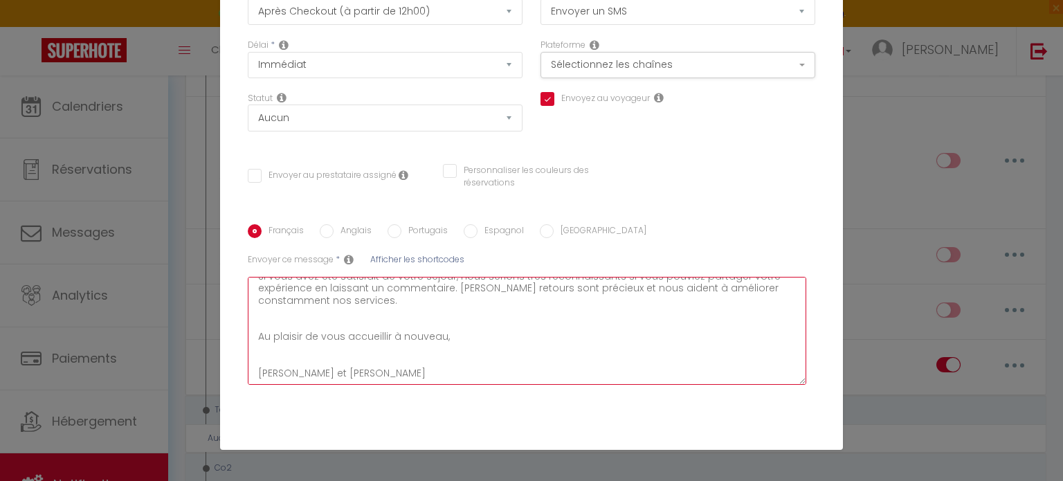
scroll to position [0, 0]
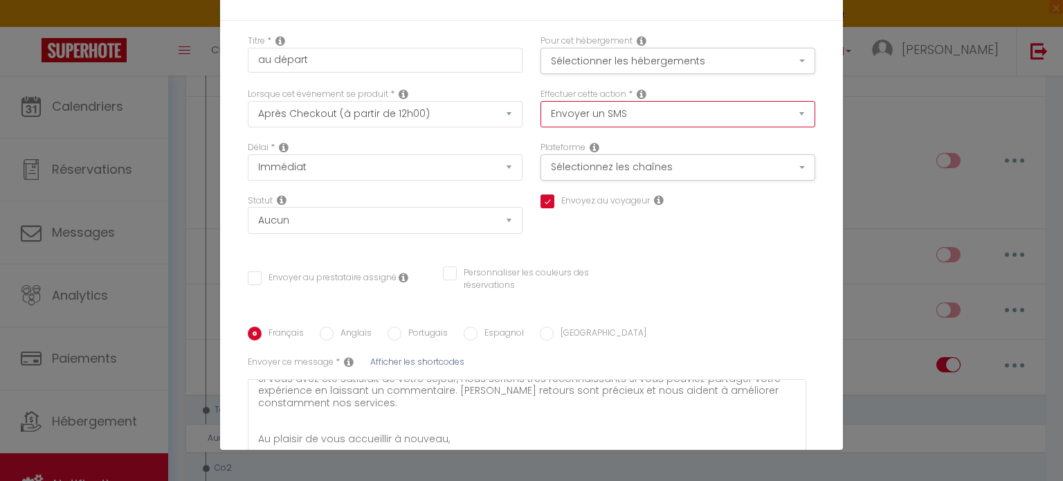
click at [609, 109] on select "Envoyer un email Envoyer un SMS Envoyer une notification push Envoyer l'avis au…" at bounding box center [678, 114] width 275 height 26
select select "email"
click at [541, 101] on select "Envoyer un email Envoyer un SMS Envoyer une notification push Envoyer l'avis au…" at bounding box center [678, 114] width 275 height 26
checkbox input "true"
checkbox input "false"
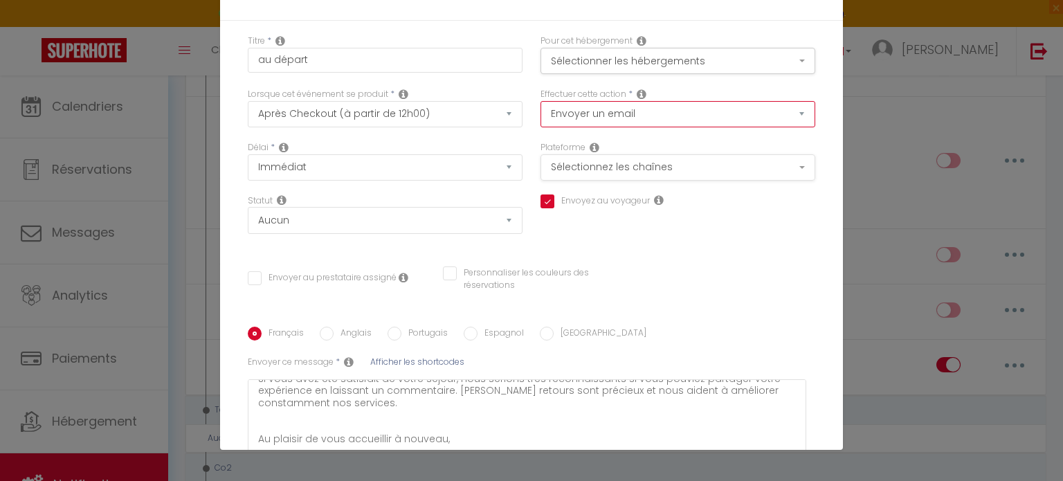
checkbox input "false"
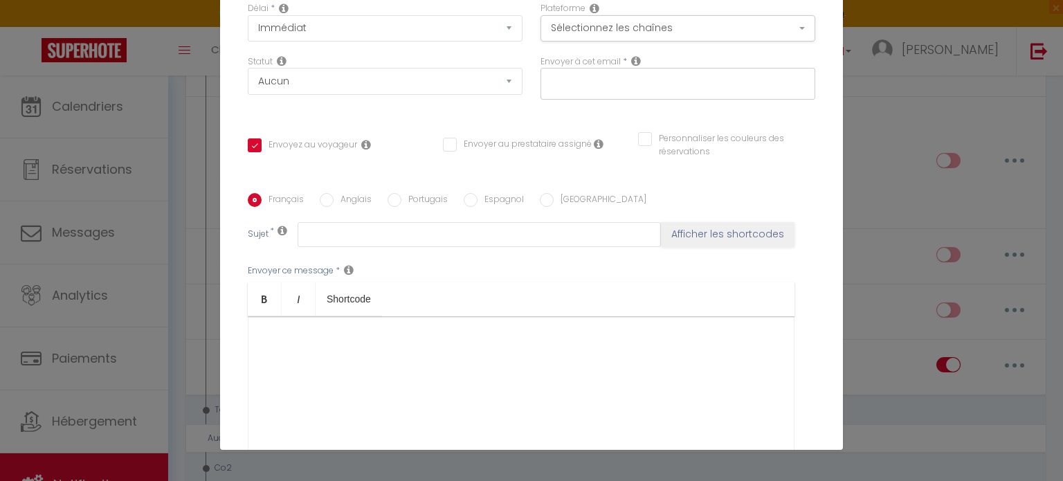
scroll to position [208, 0]
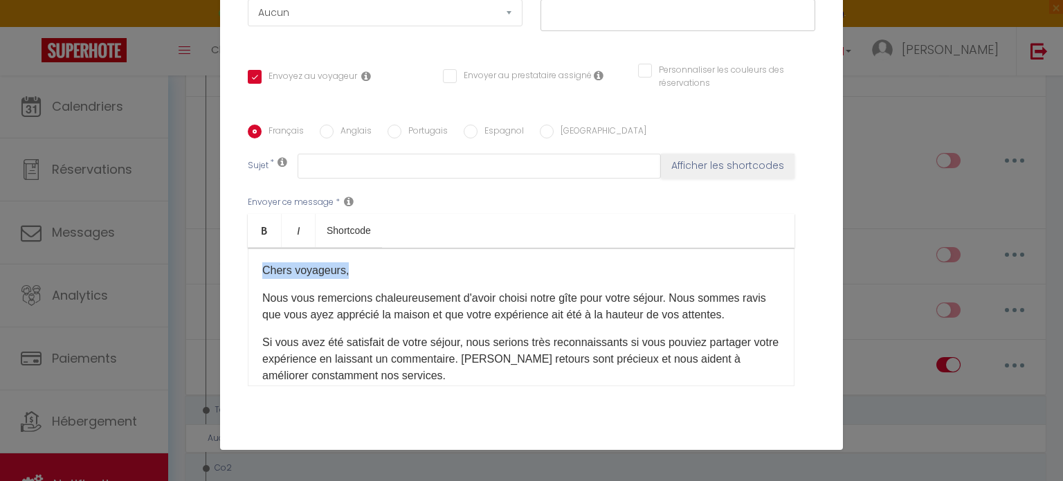
drag, startPoint x: 258, startPoint y: 271, endPoint x: 332, endPoint y: 264, distance: 75.1
click at [346, 271] on p "Chers voyageurs," at bounding box center [521, 270] width 518 height 17
copy p "Chers voyageurs,"
click at [356, 168] on input "text" at bounding box center [479, 166] width 363 height 25
paste input "Chers voyageurs,"
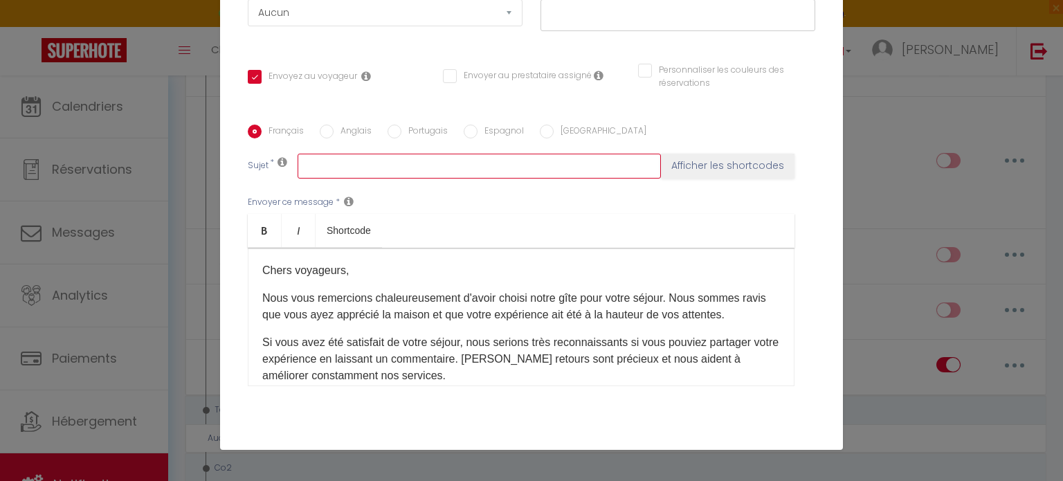
type input "Chers voyageurs,"
checkbox input "true"
checkbox input "false"
type input "Chers voyageurs,"
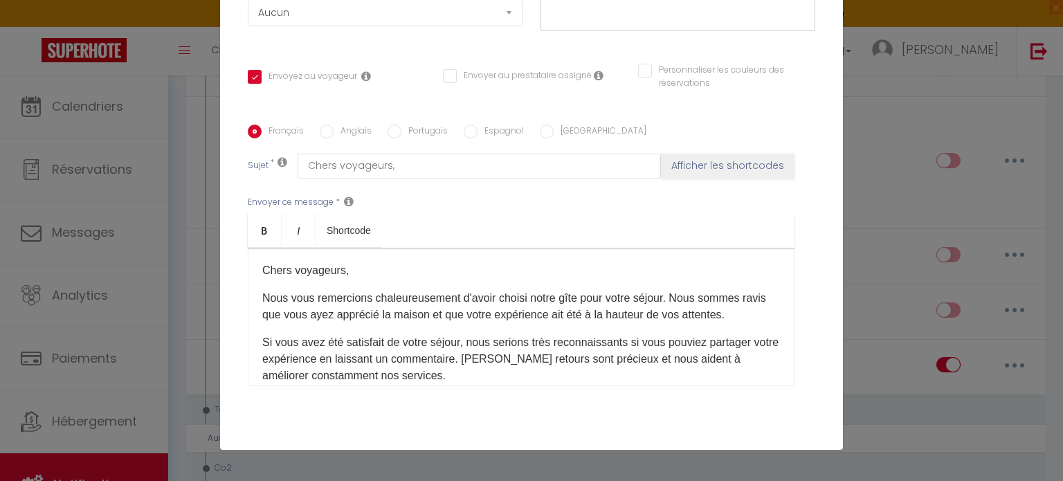
click at [793, 241] on div "Envoyer ce message * Bold Italic Shortcode Rich text editor [PERSON_NAME] voyag…" at bounding box center [532, 291] width 568 height 225
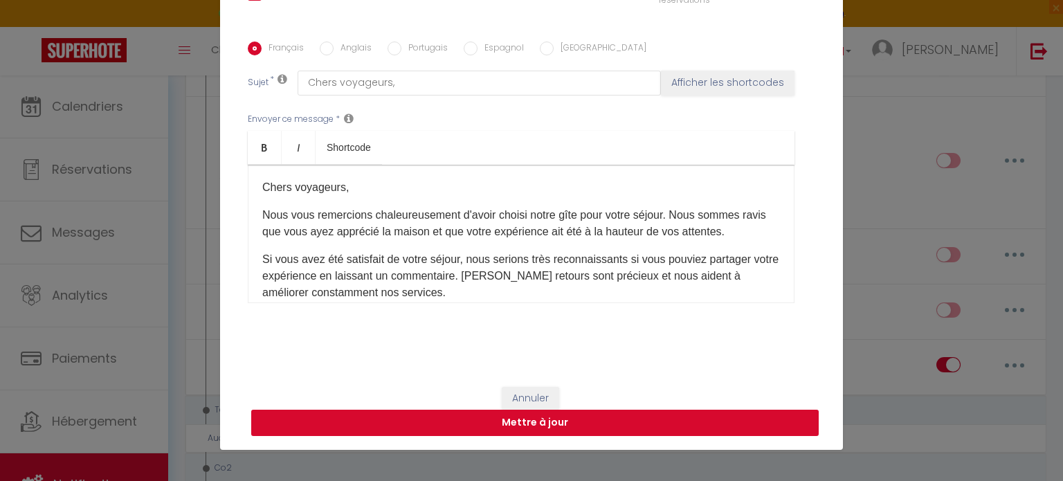
click at [597, 431] on button "Mettre à jour" at bounding box center [535, 423] width 568 height 26
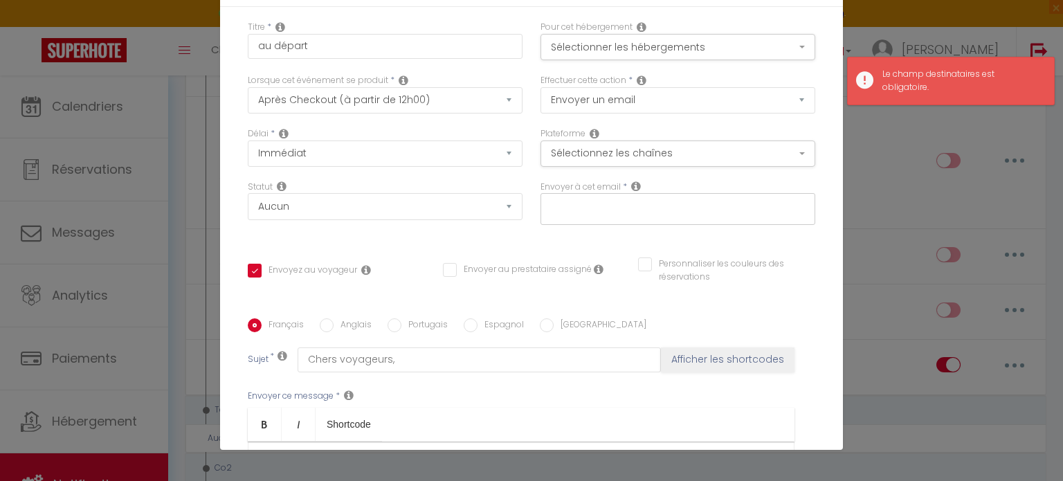
scroll to position [0, 0]
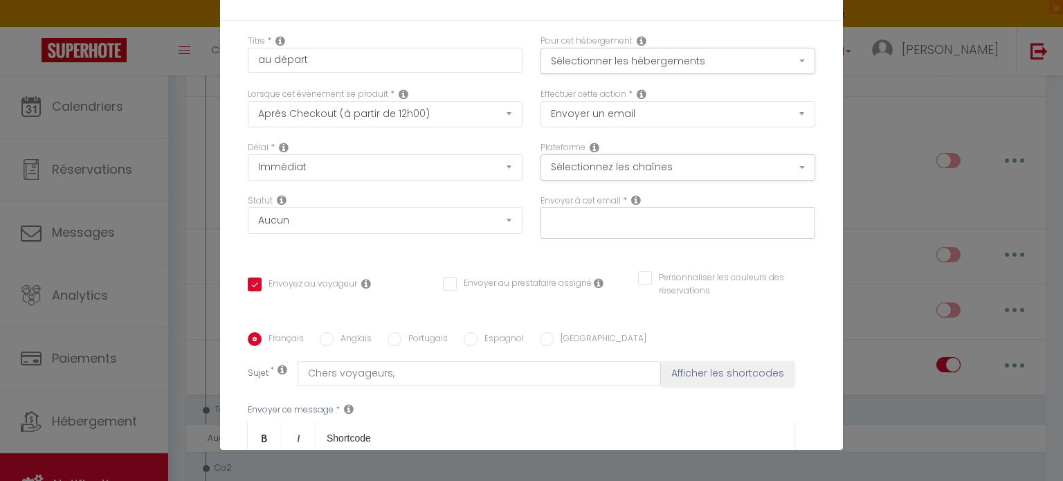
click at [607, 215] on input "text" at bounding box center [674, 220] width 261 height 18
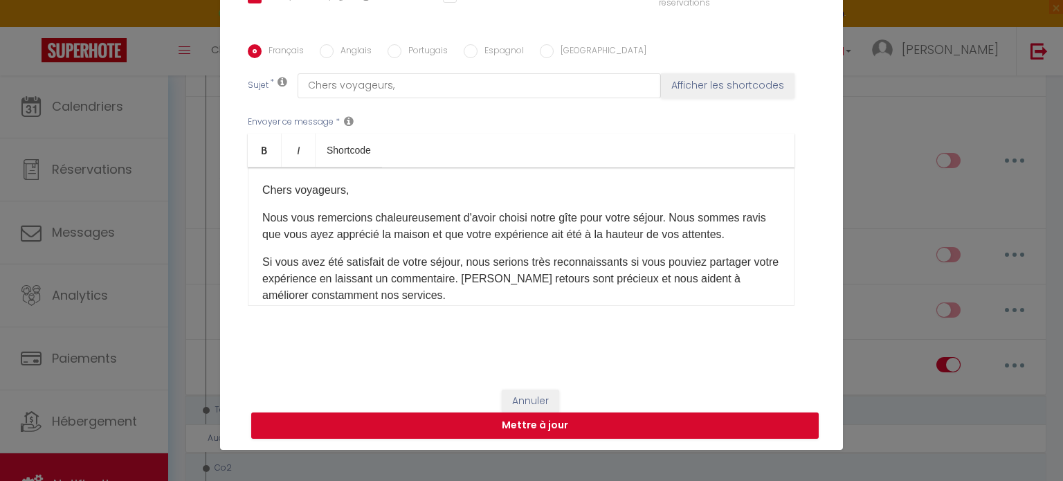
scroll to position [291, 0]
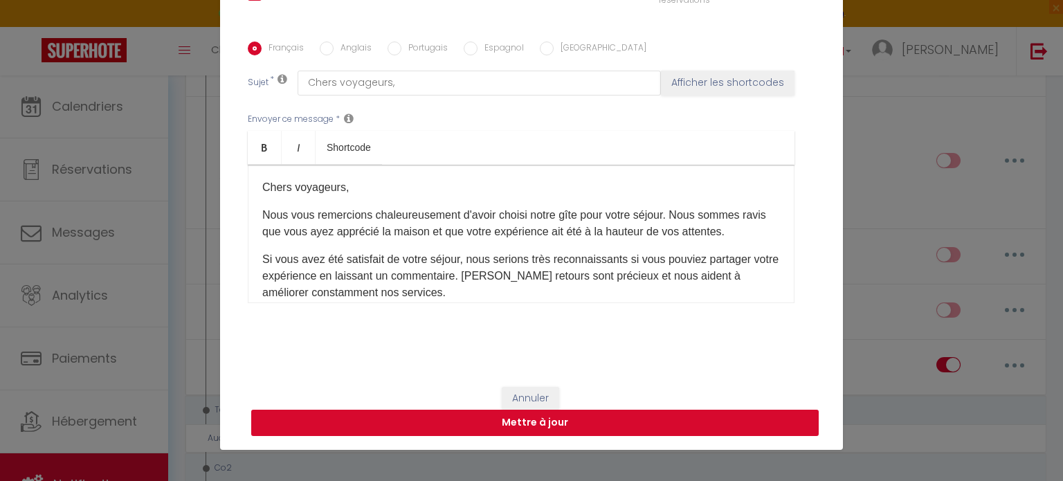
click at [642, 424] on button "Mettre à jour" at bounding box center [535, 423] width 568 height 26
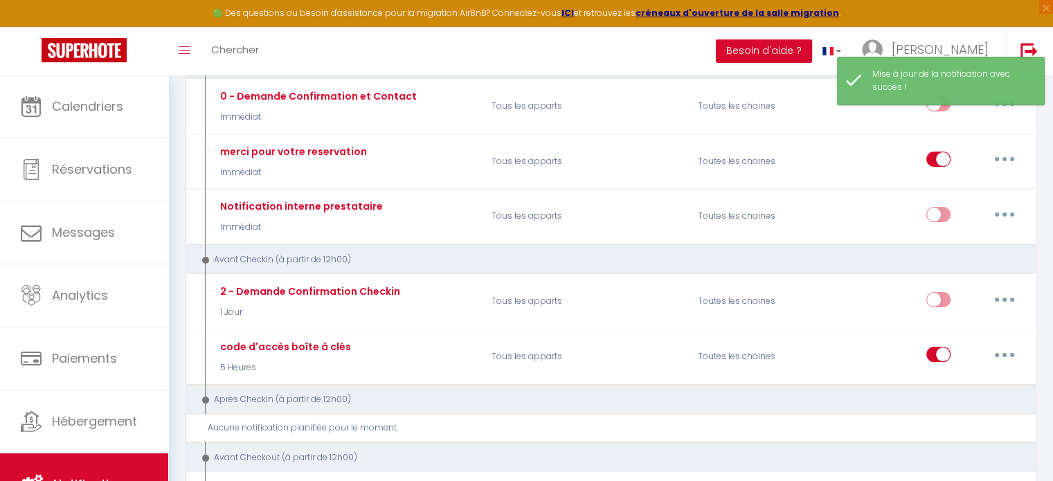
scroll to position [0, 0]
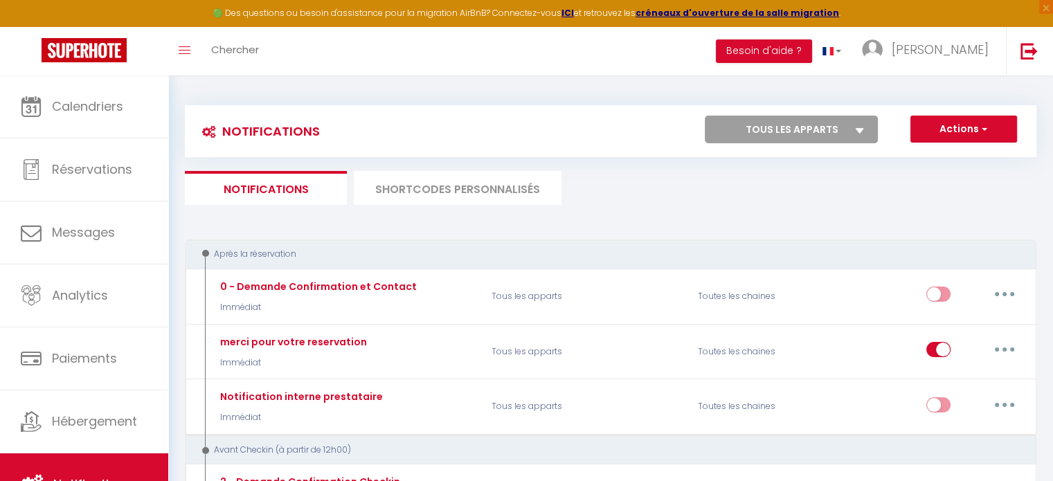
click at [596, 193] on ul "Notifications SHORTCODES PERSONNALISÉS" at bounding box center [610, 188] width 851 height 34
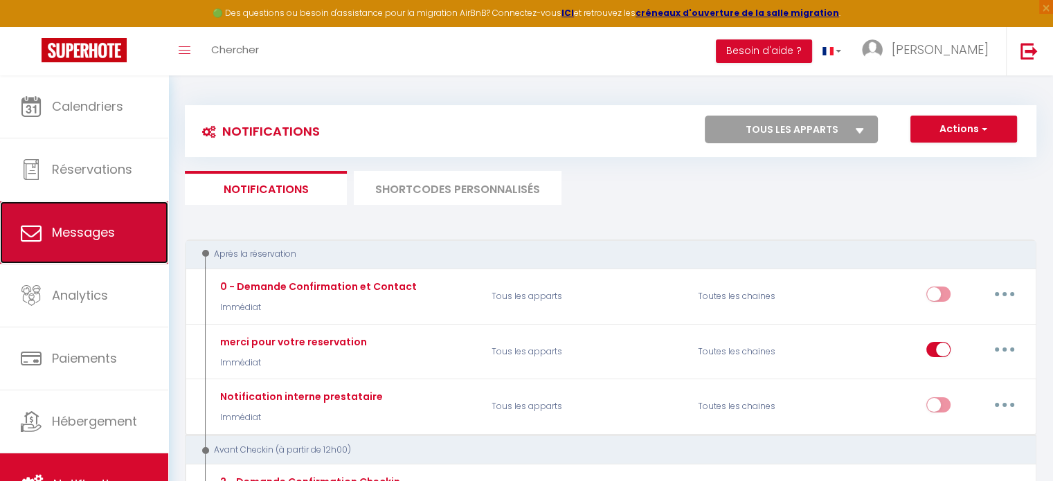
click at [125, 237] on link "Messages" at bounding box center [84, 232] width 168 height 62
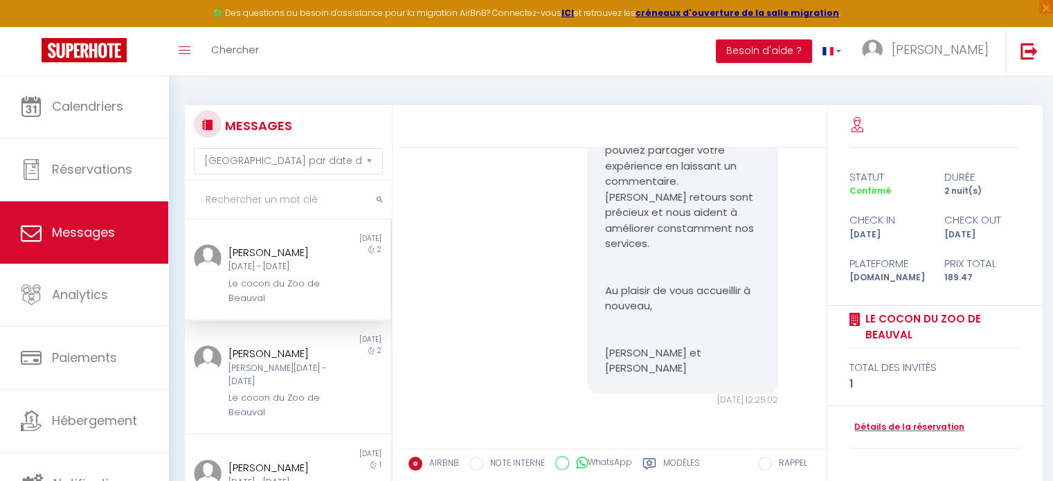
click at [667, 462] on label "Modèles" at bounding box center [681, 465] width 37 height 17
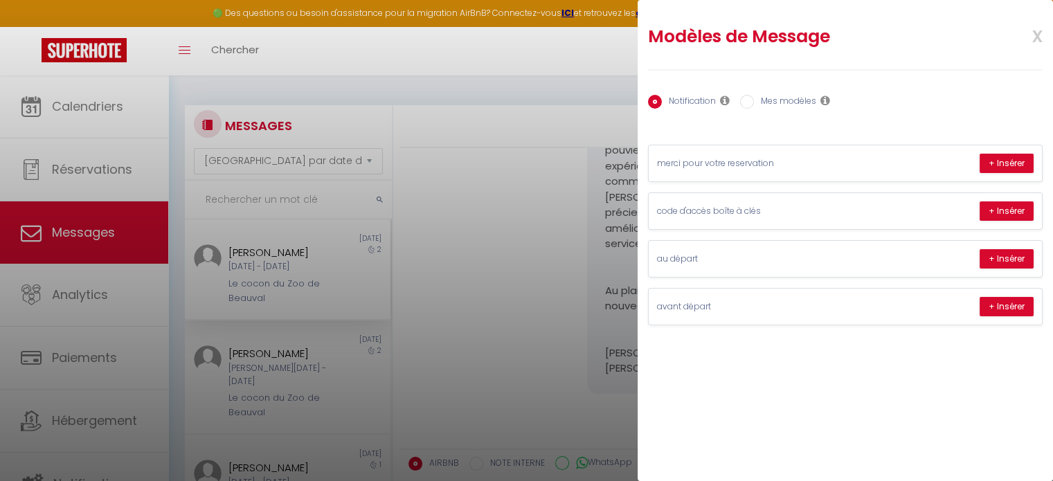
click at [523, 268] on div at bounding box center [526, 240] width 1053 height 481
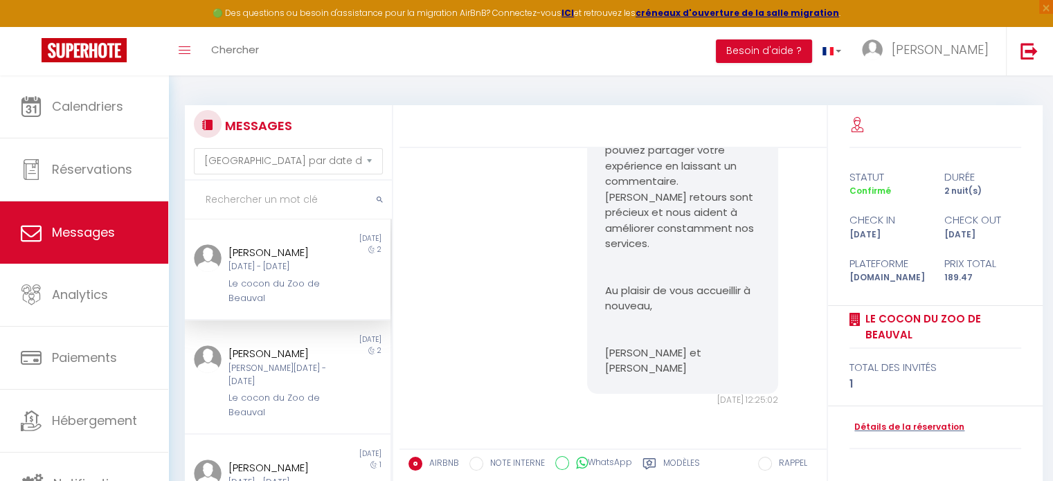
click at [675, 462] on label "Modèles" at bounding box center [681, 465] width 37 height 17
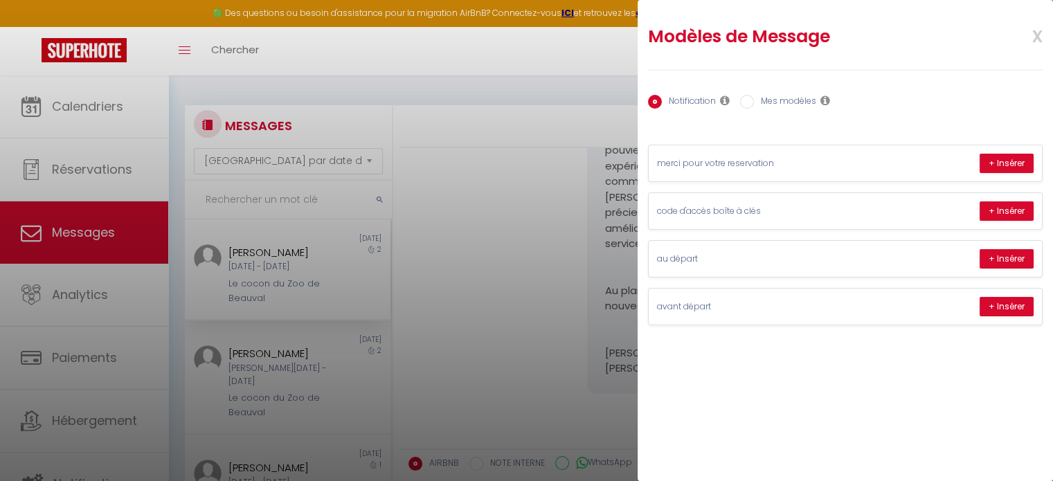
click at [504, 291] on div at bounding box center [526, 240] width 1053 height 481
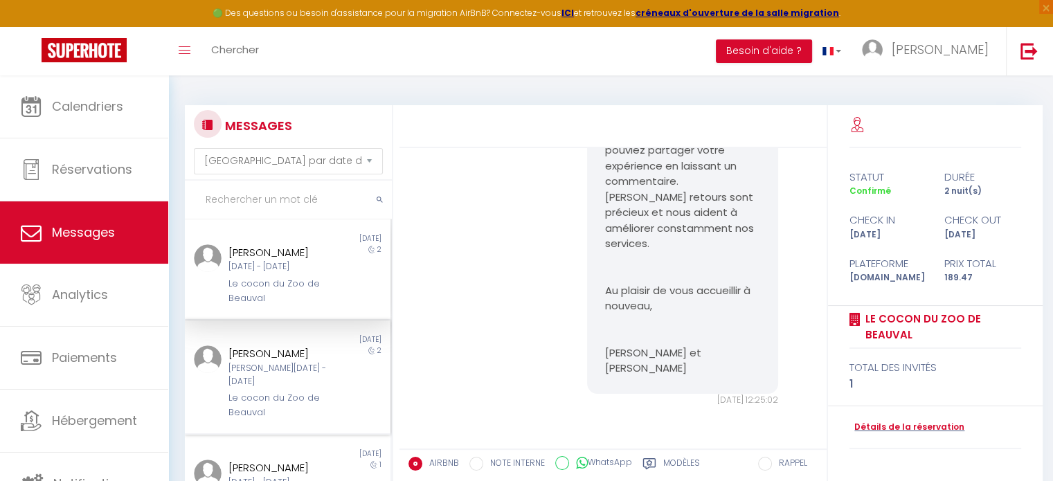
click at [299, 399] on div "Le cocon du Zoo de Beauval" at bounding box center [279, 405] width 102 height 28
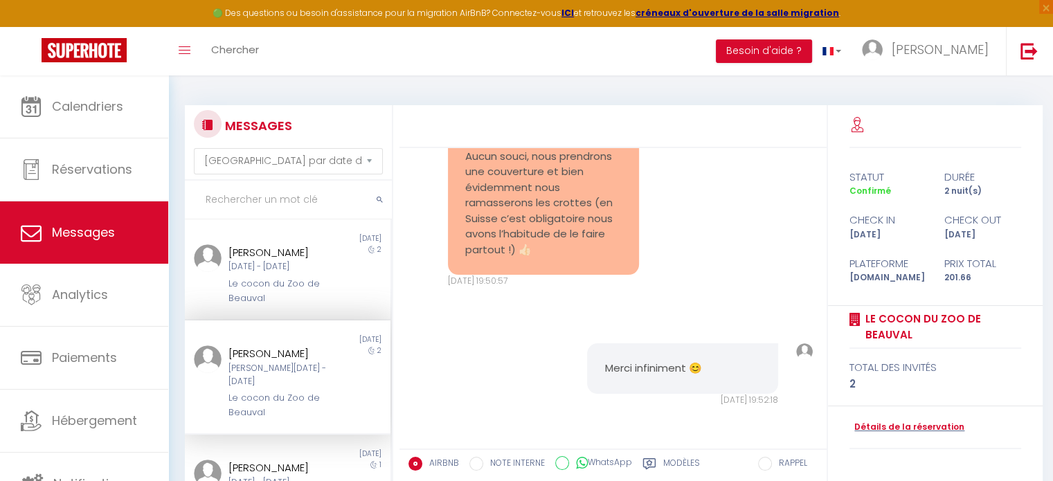
scroll to position [1953, 0]
click at [894, 422] on link "Détails de la réservation" at bounding box center [906, 427] width 115 height 13
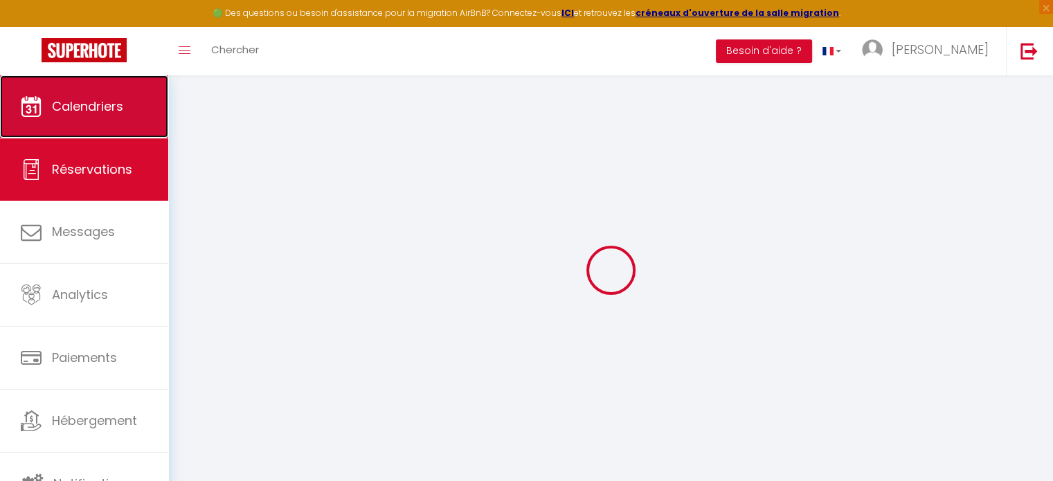
click at [86, 103] on span "Calendriers" at bounding box center [87, 106] width 71 height 17
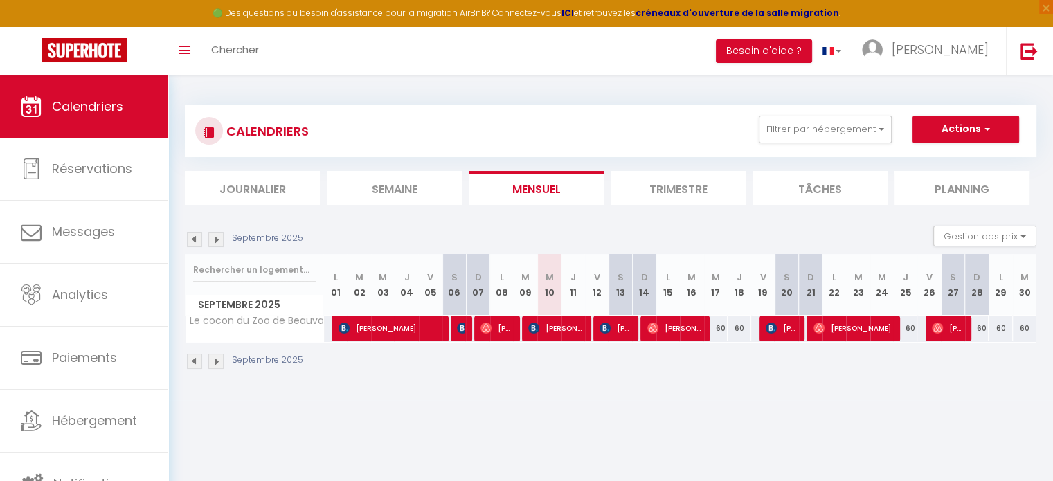
click at [221, 237] on img at bounding box center [215, 239] width 15 height 15
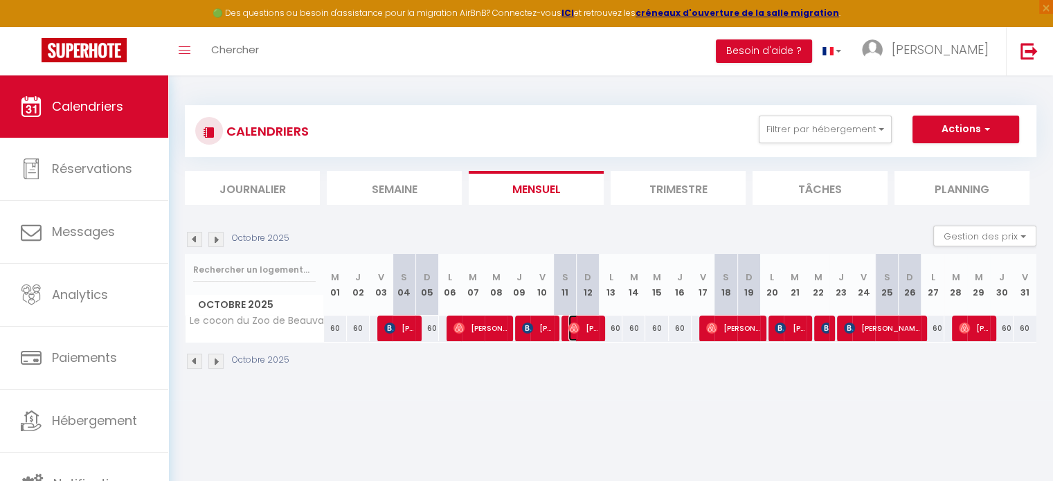
click at [595, 327] on span "[PERSON_NAME]" at bounding box center [583, 328] width 30 height 26
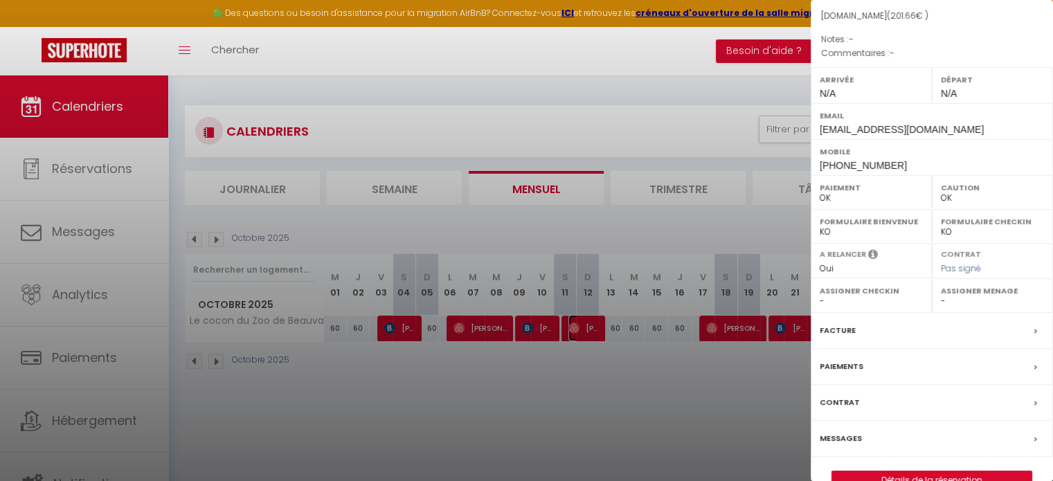
scroll to position [161, 0]
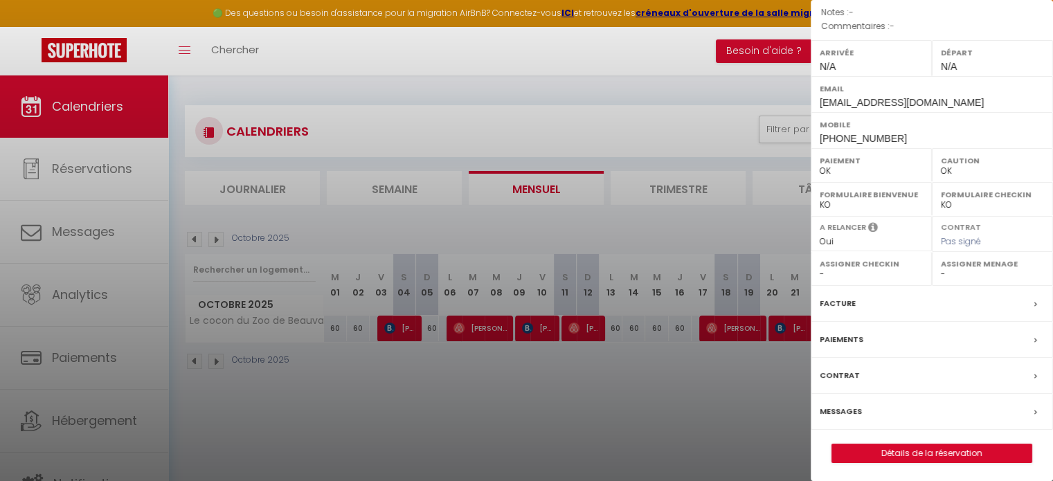
click at [872, 410] on div "Messages" at bounding box center [932, 412] width 242 height 36
